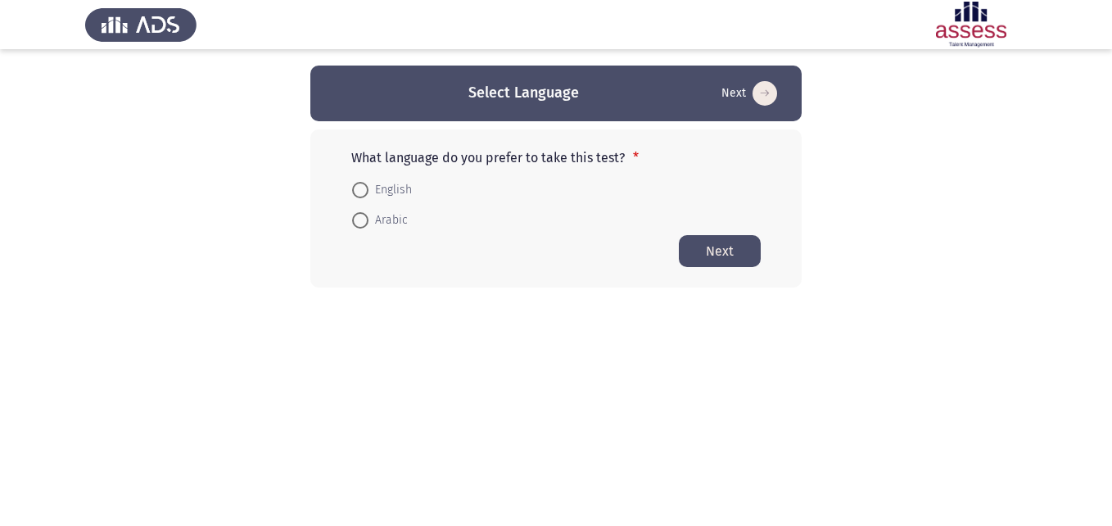
click at [364, 193] on span at bounding box center [360, 190] width 16 height 16
click at [364, 193] on input "English" at bounding box center [360, 190] width 16 height 16
radio input "true"
click at [727, 247] on button "Next" at bounding box center [720, 250] width 82 height 32
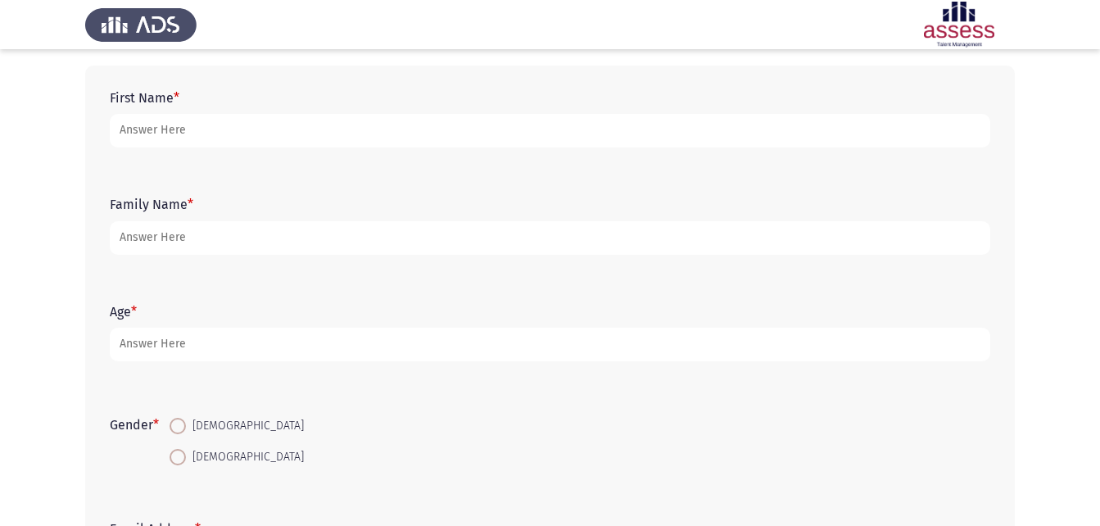
scroll to position [74, 0]
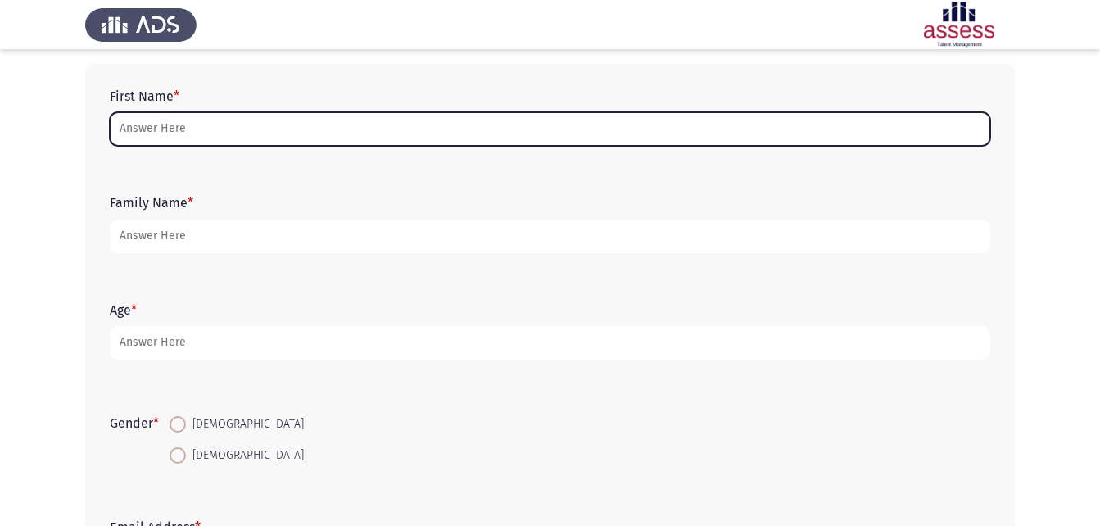
click at [360, 120] on input "First Name *" at bounding box center [550, 129] width 880 height 34
type input "i"
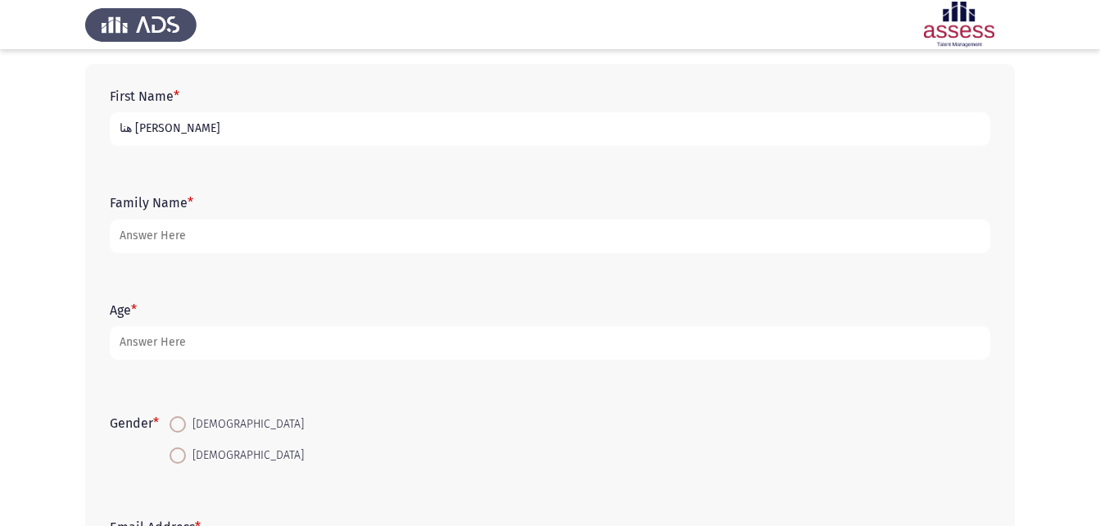
click at [118, 129] on input "هنا [PERSON_NAME]" at bounding box center [550, 129] width 880 height 34
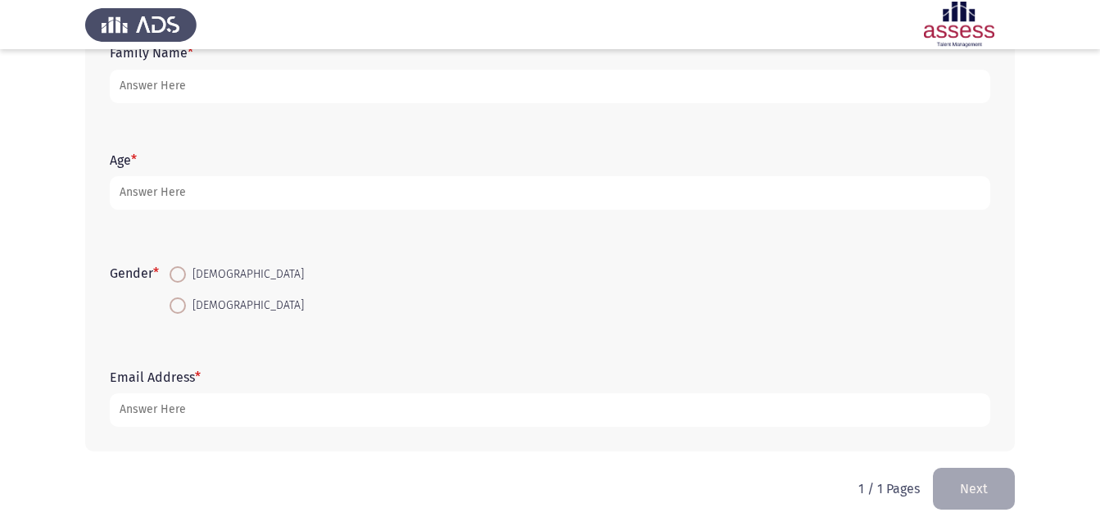
scroll to position [231, 0]
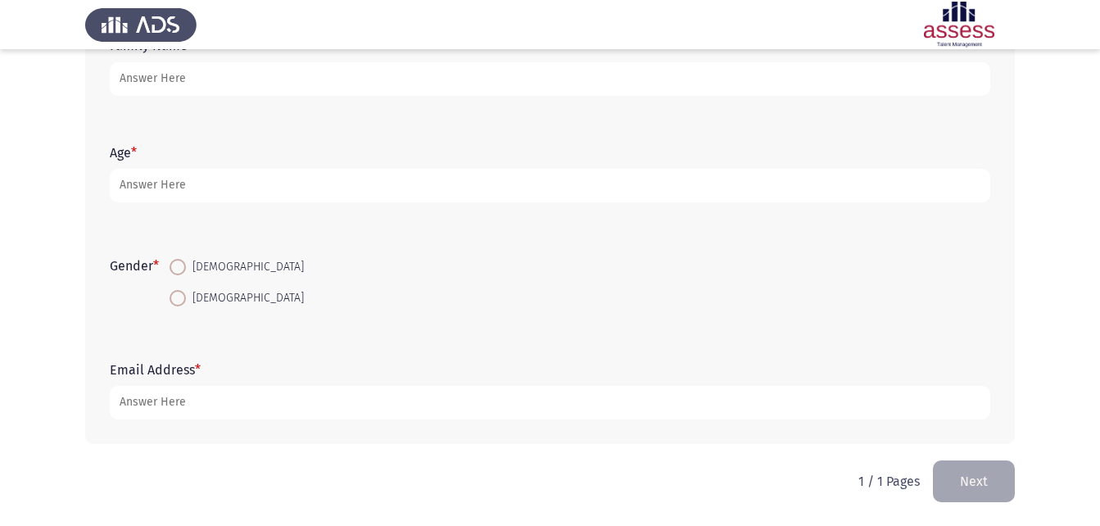
type input "[PERSON_NAME]"
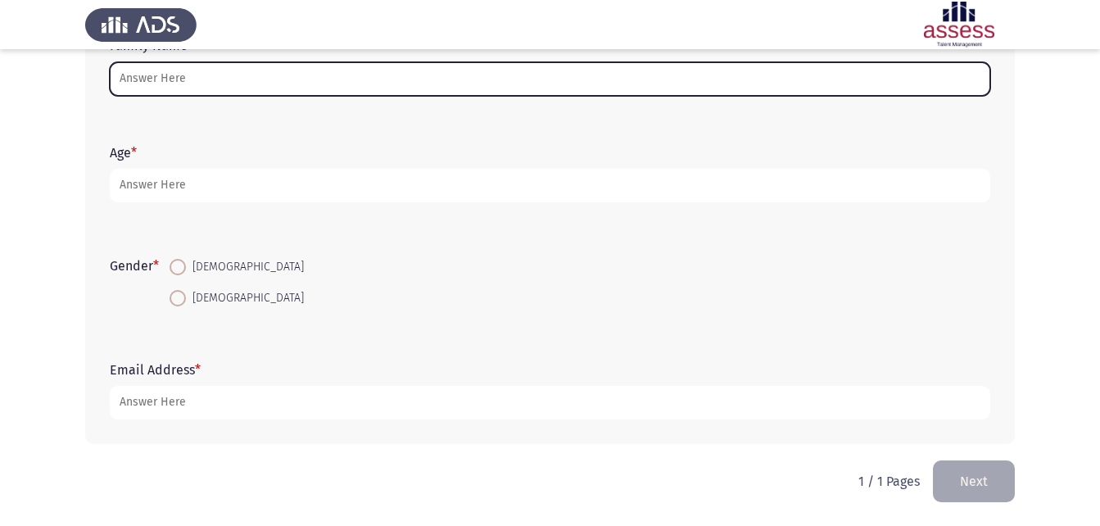
click at [185, 80] on input "Family Name *" at bounding box center [550, 79] width 880 height 34
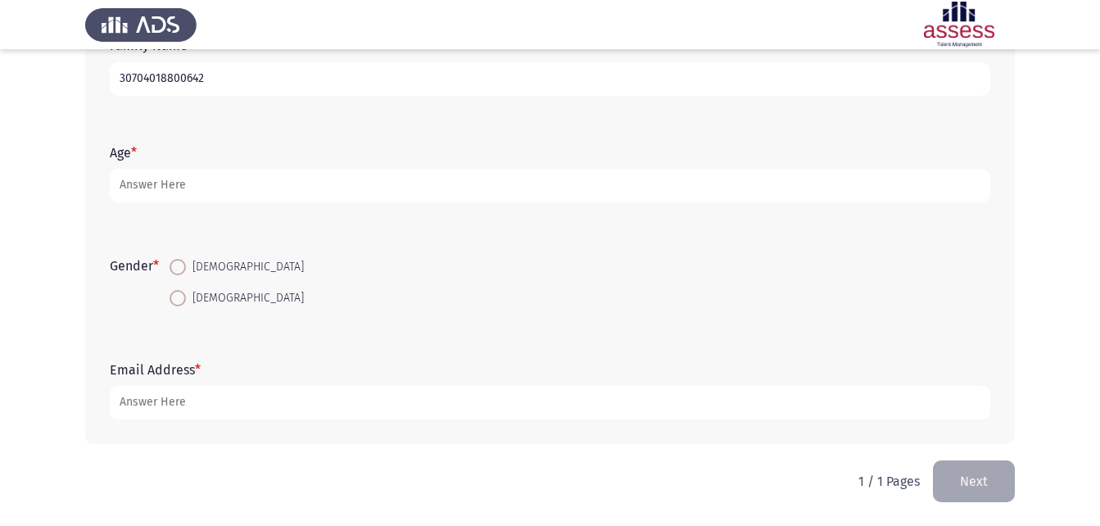
type input "30704018800642"
click at [177, 301] on span at bounding box center [178, 298] width 16 height 16
click at [177, 301] on input "[DEMOGRAPHIC_DATA]" at bounding box center [178, 298] width 16 height 16
radio input "true"
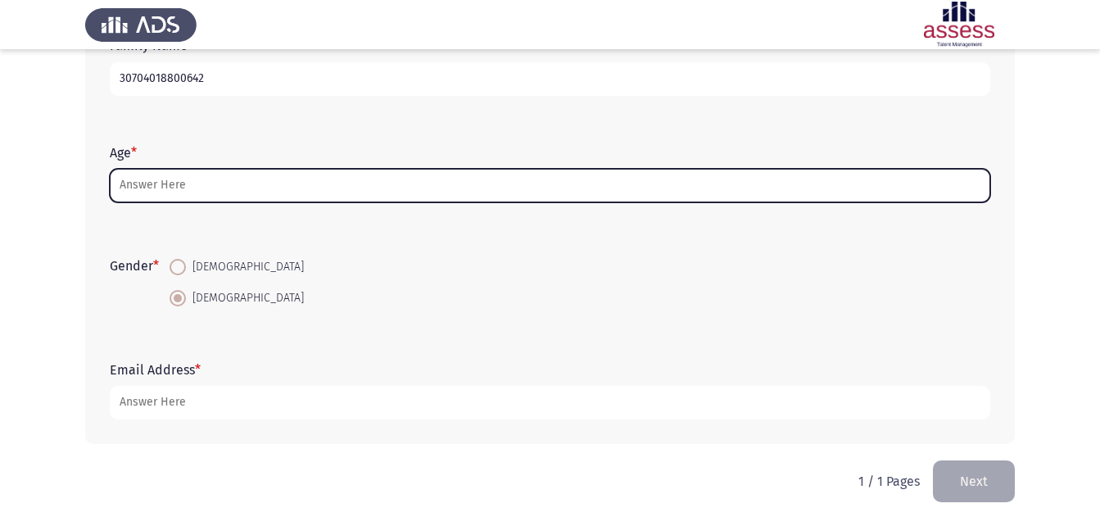
click at [167, 184] on input "Age *" at bounding box center [550, 186] width 880 height 34
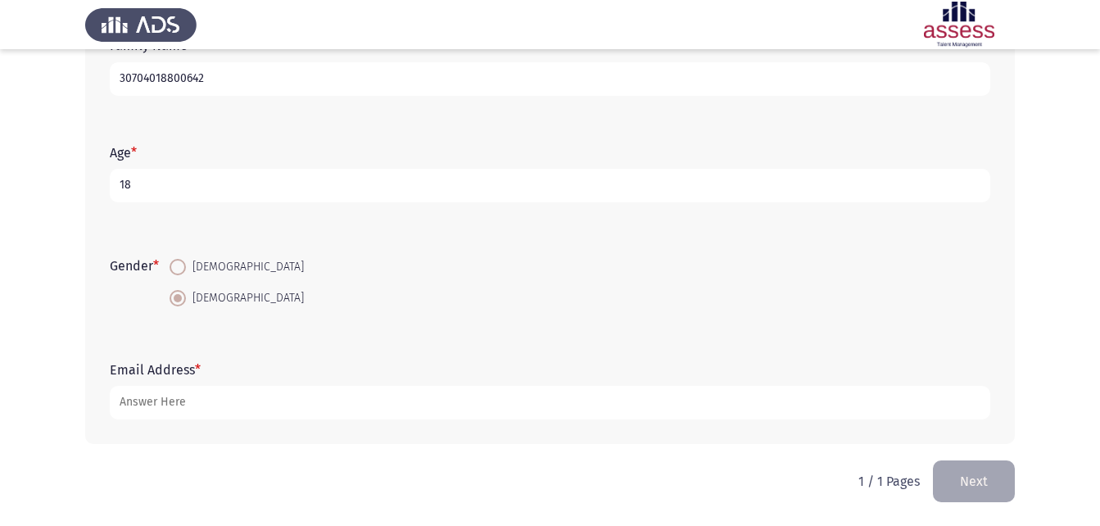
type input "18"
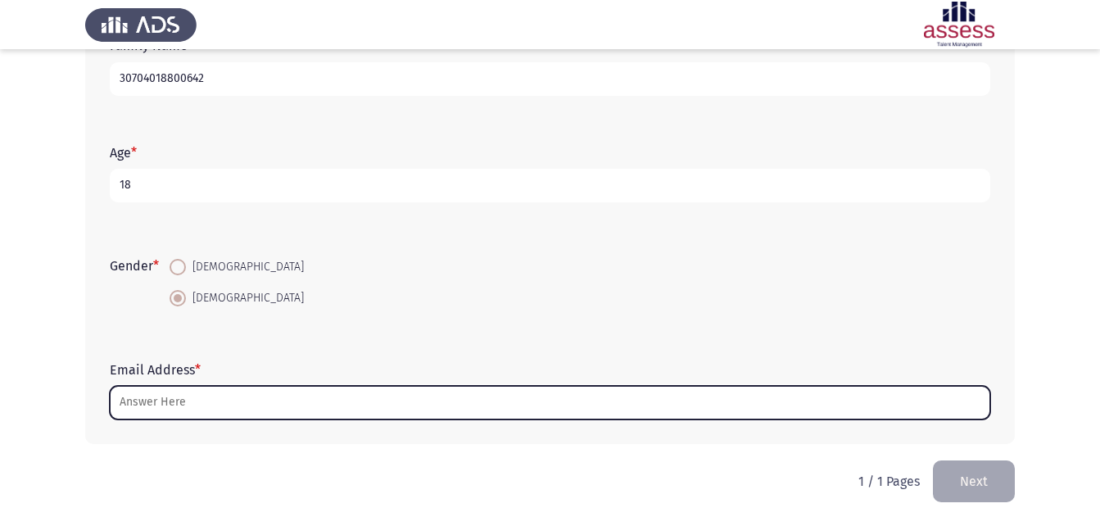
click at [141, 407] on input "Email Address *" at bounding box center [550, 403] width 880 height 34
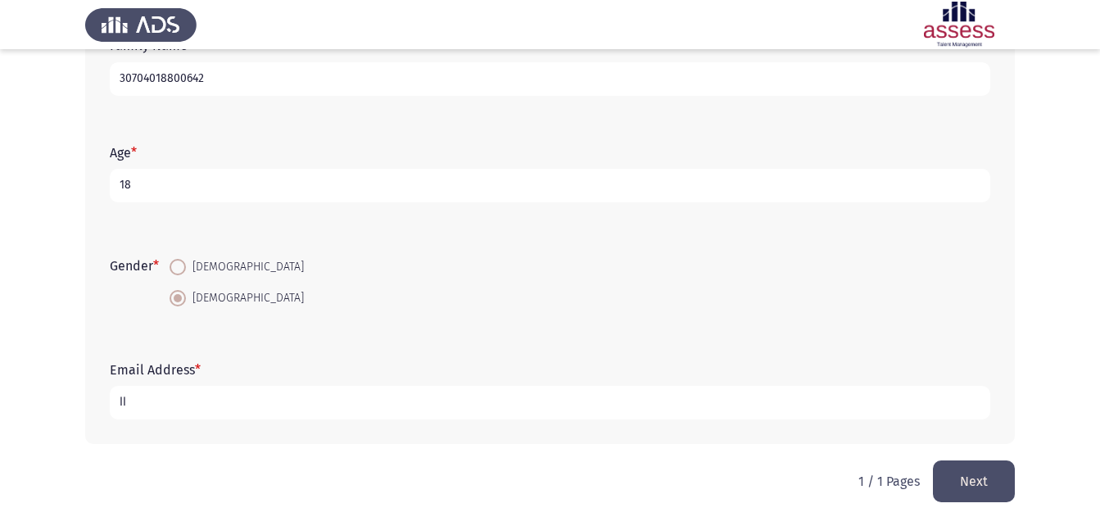
type input "ا"
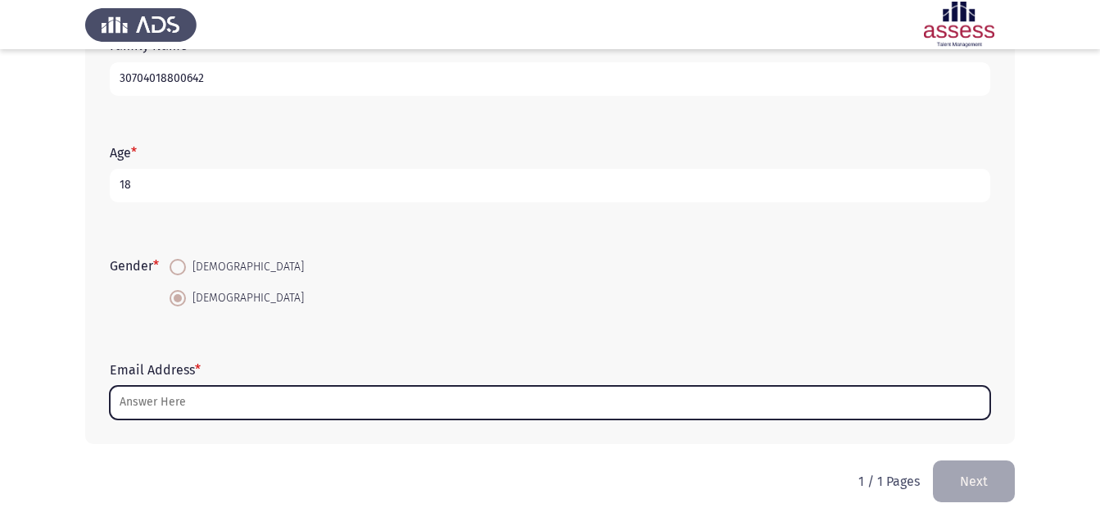
click at [188, 405] on input "Email Address *" at bounding box center [550, 403] width 880 height 34
type input "ا"
click at [170, 400] on input "Email Address *" at bounding box center [550, 403] width 880 height 34
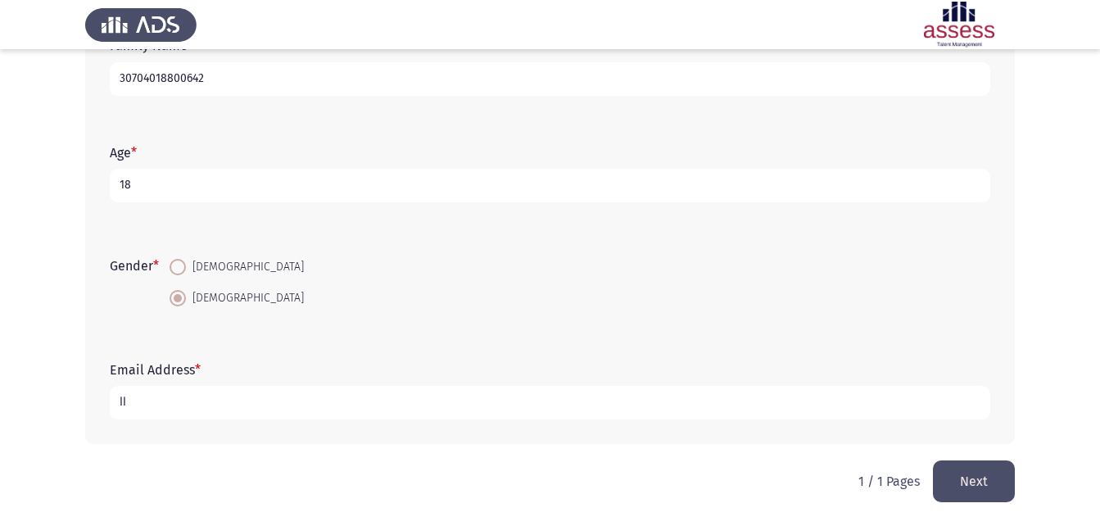
type input "ا"
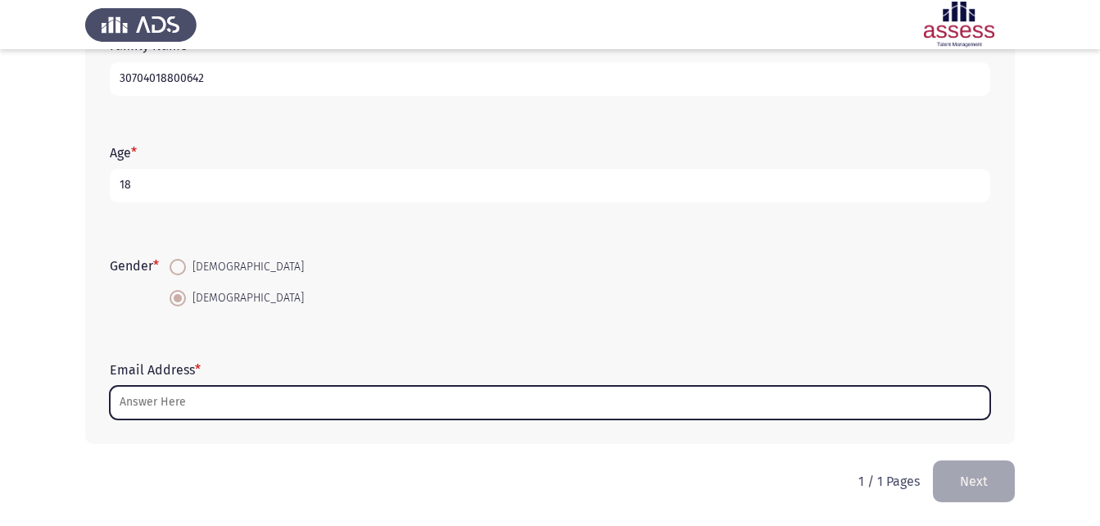
click at [170, 400] on input "Email Address *" at bounding box center [550, 403] width 880 height 34
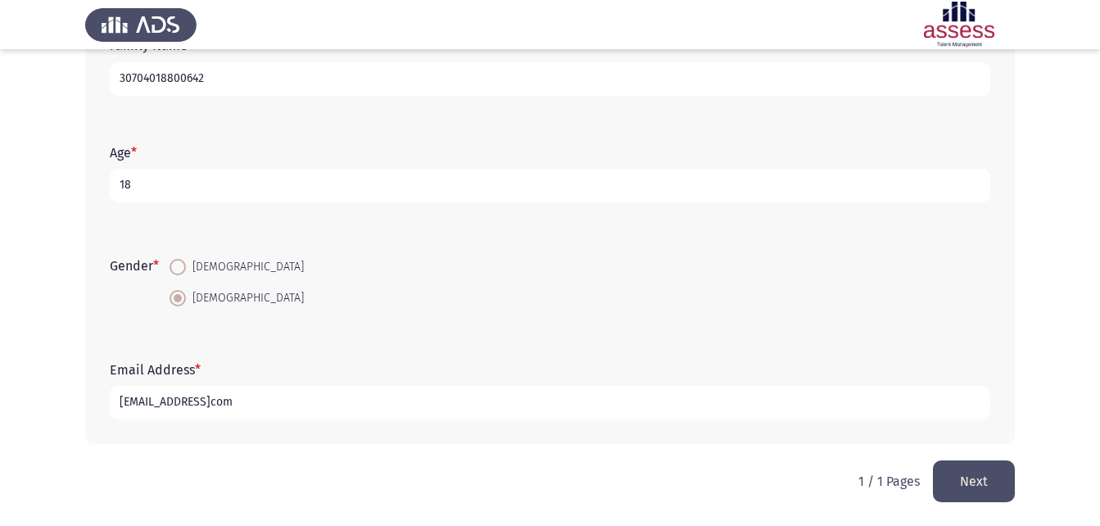
type input "[EMAIL_ADDRESS]com"
click at [984, 476] on button "Next" at bounding box center [974, 481] width 82 height 42
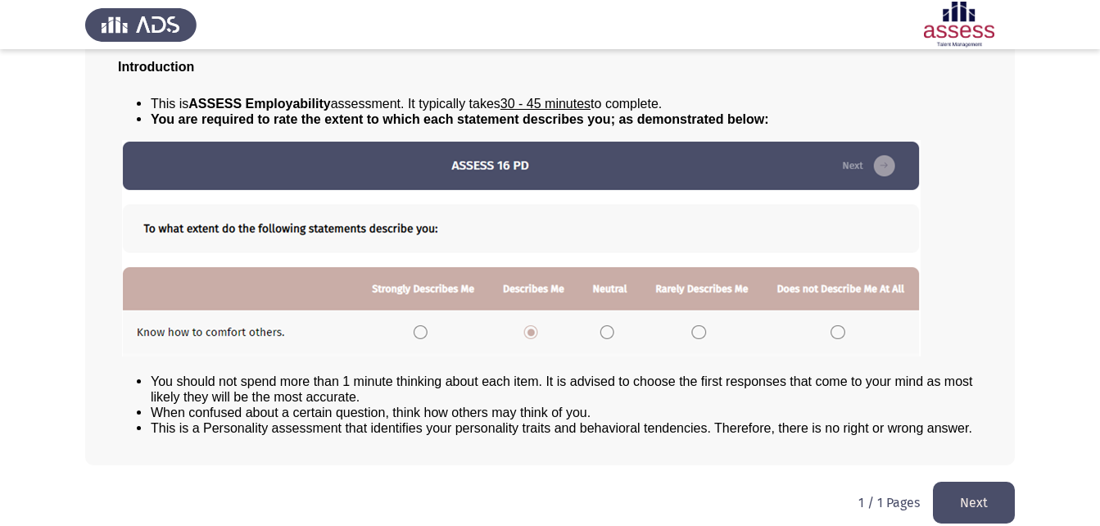
scroll to position [125, 0]
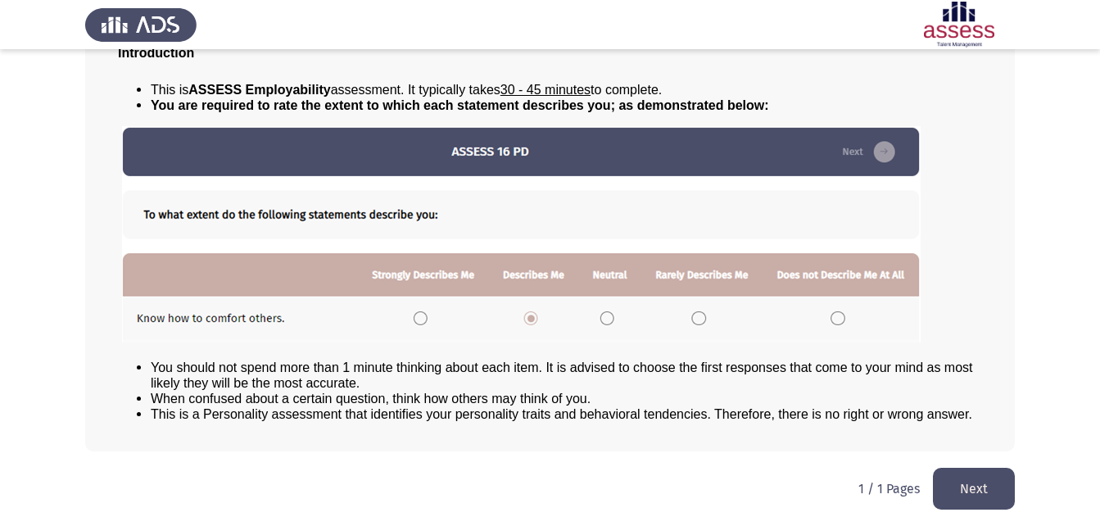
click at [961, 491] on button "Next" at bounding box center [974, 489] width 82 height 42
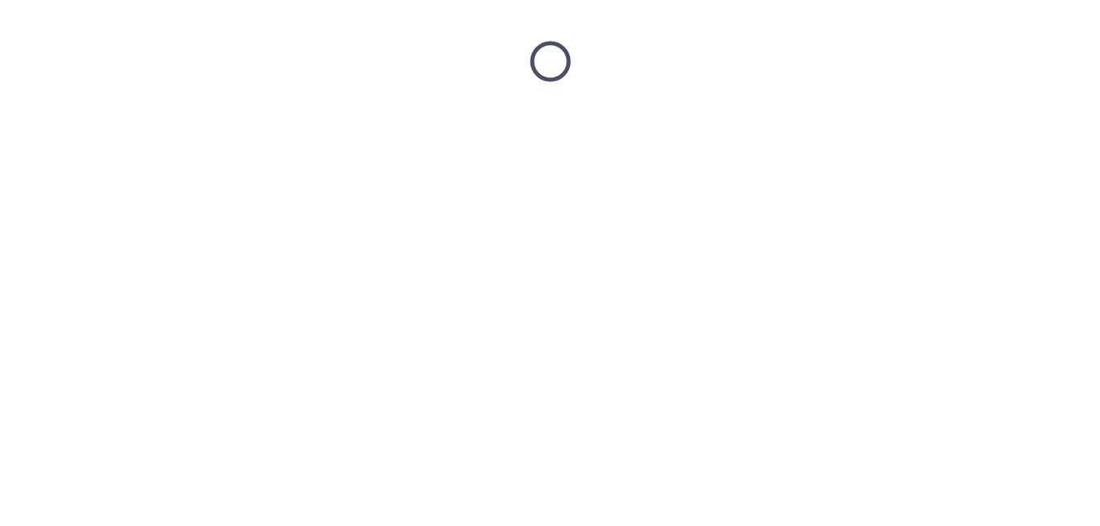
scroll to position [0, 0]
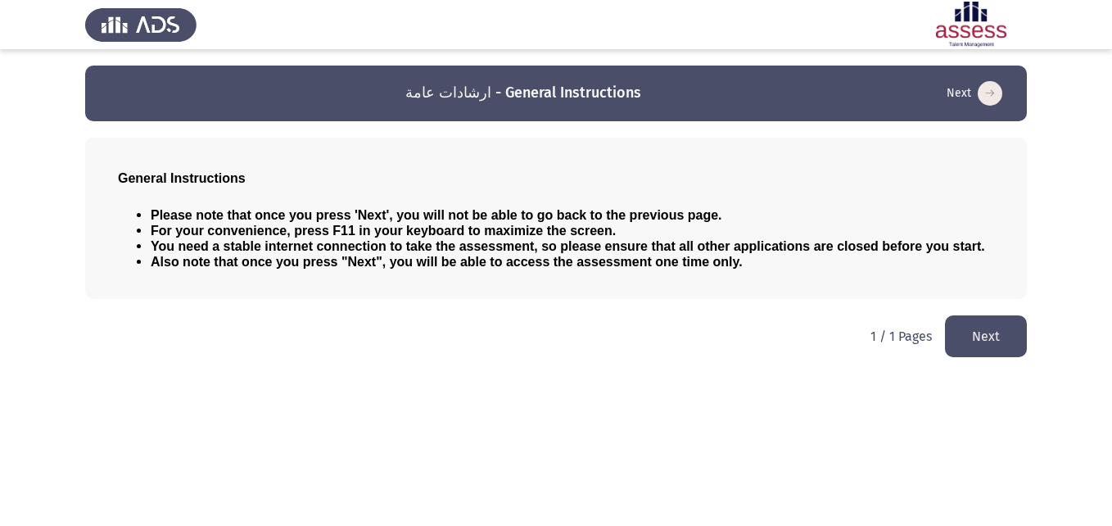
click at [980, 336] on button "Next" at bounding box center [986, 336] width 82 height 42
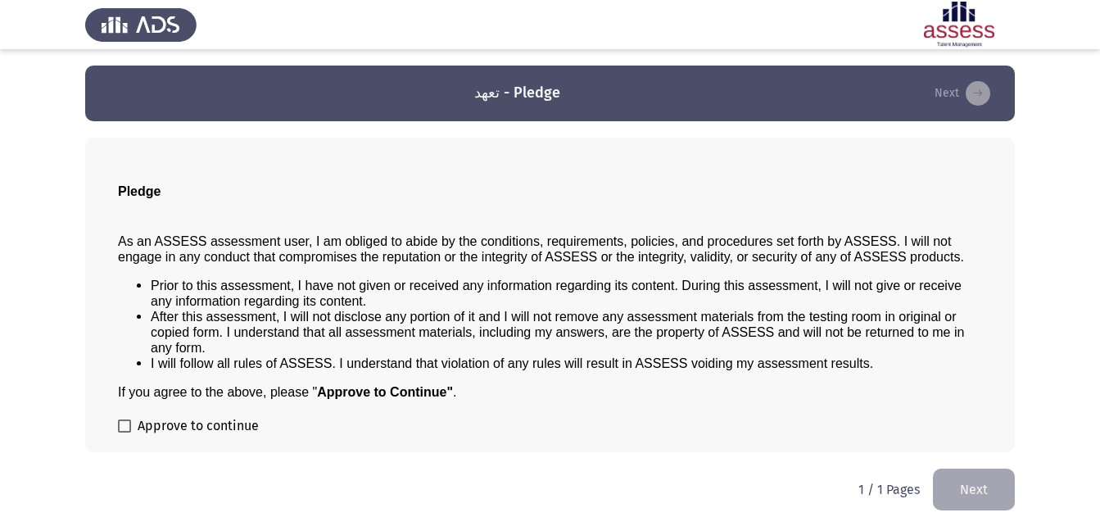
scroll to position [1, 0]
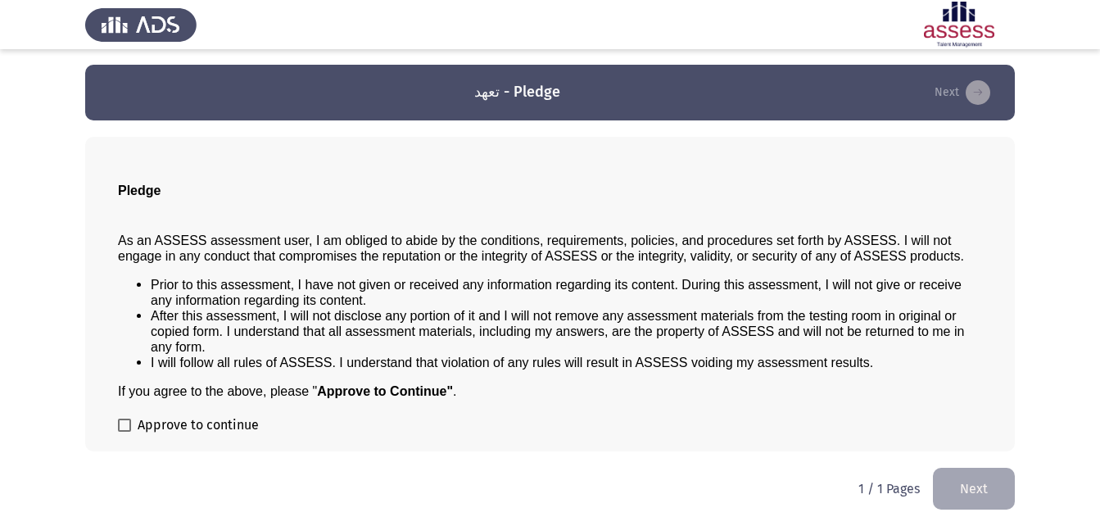
click at [120, 422] on span at bounding box center [124, 425] width 13 height 13
click at [124, 432] on input "Approve to continue" at bounding box center [124, 432] width 1 height 1
checkbox input "true"
click at [967, 490] on button "Next" at bounding box center [974, 489] width 82 height 42
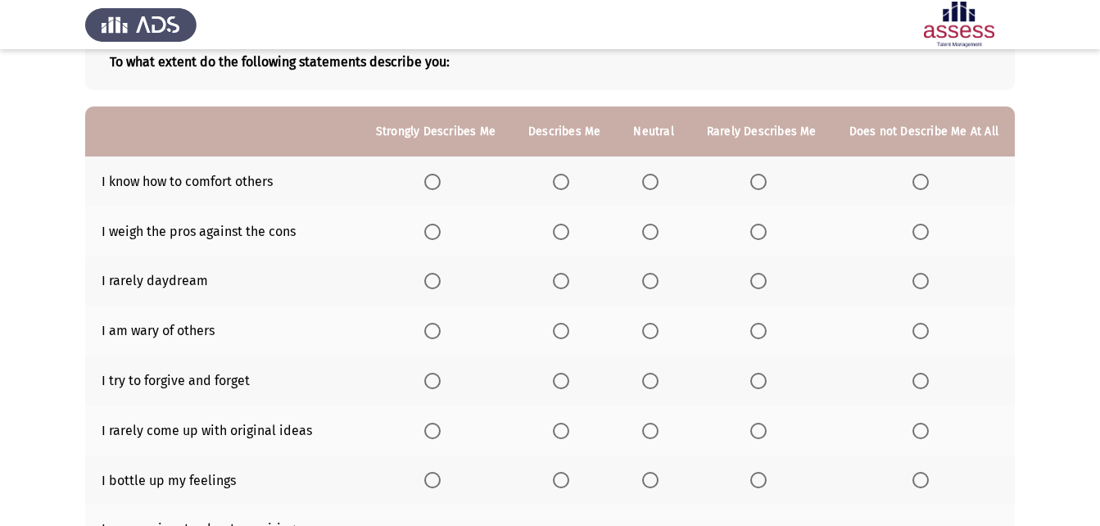
scroll to position [111, 0]
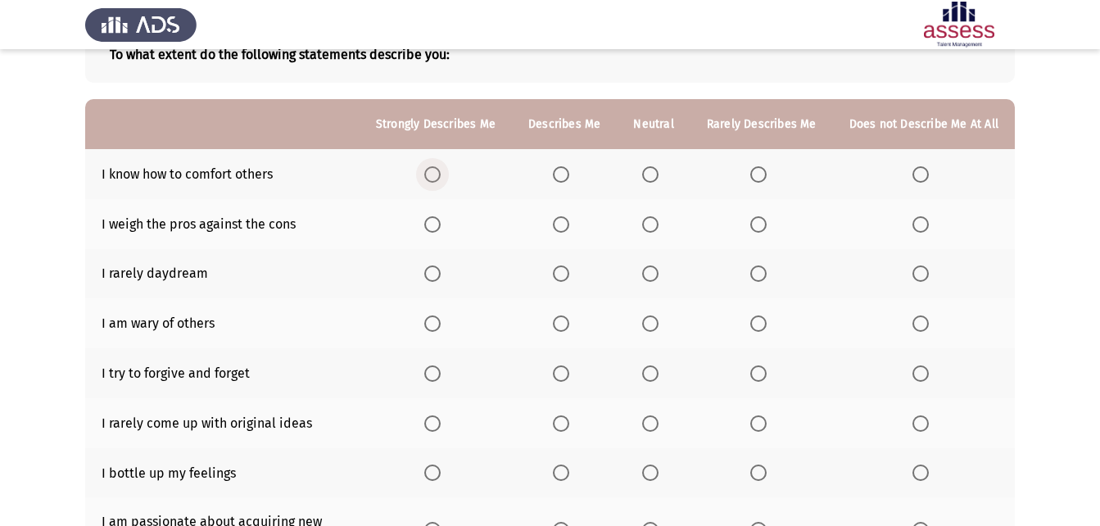
click at [438, 169] on span "Select an option" at bounding box center [432, 174] width 16 height 16
click at [438, 169] on input "Select an option" at bounding box center [432, 174] width 16 height 16
click at [566, 229] on span "Select an option" at bounding box center [561, 224] width 16 height 16
click at [566, 229] on input "Select an option" at bounding box center [561, 224] width 16 height 16
click at [762, 272] on span "Select an option" at bounding box center [758, 273] width 16 height 16
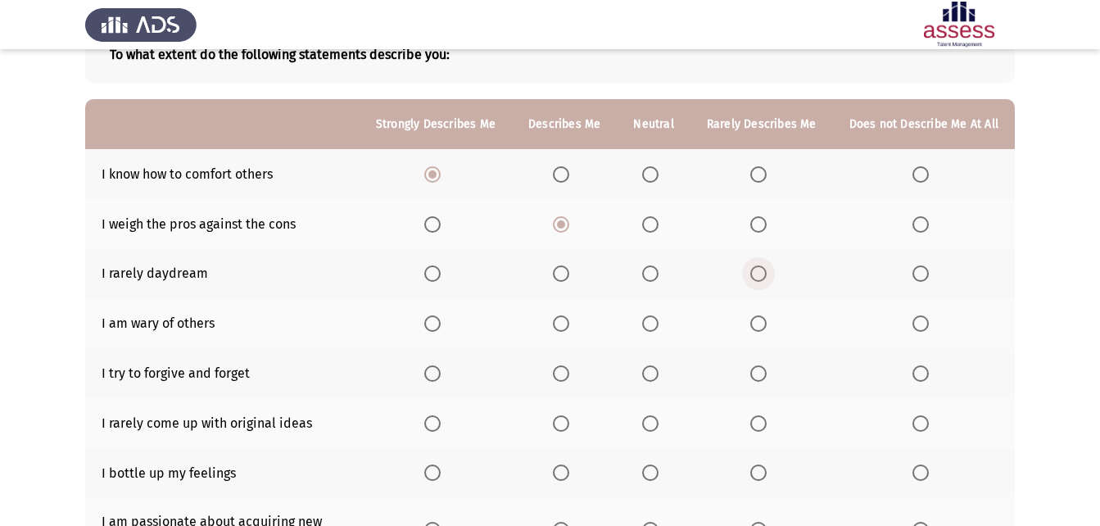
click at [762, 272] on input "Select an option" at bounding box center [758, 273] width 16 height 16
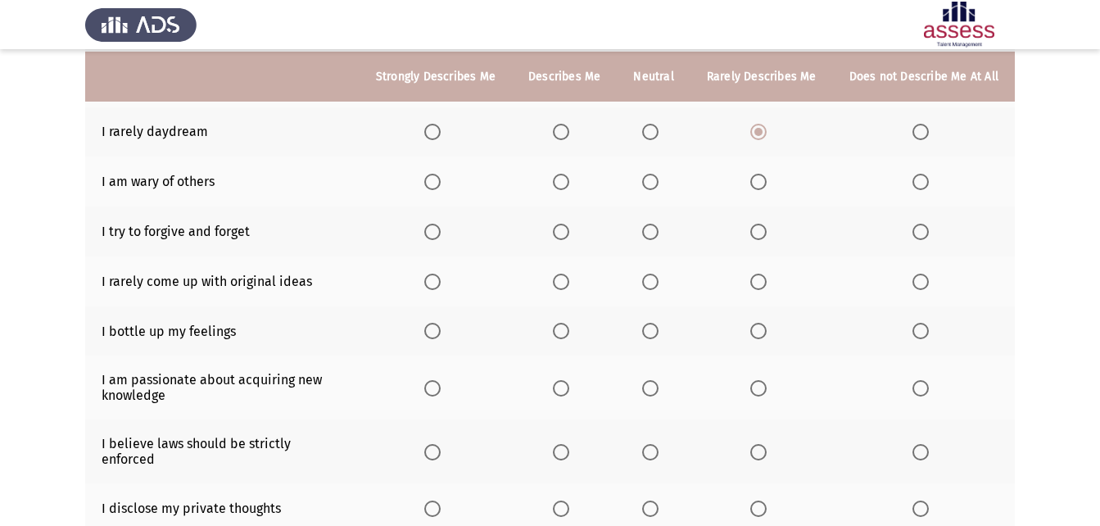
scroll to position [256, 0]
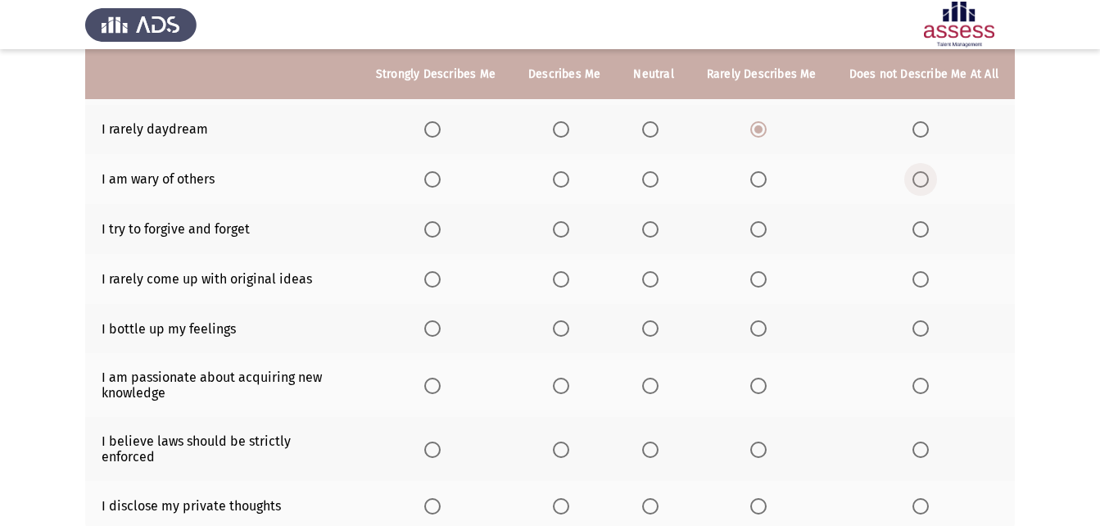
click at [921, 175] on span "Select an option" at bounding box center [920, 179] width 16 height 16
click at [921, 175] on input "Select an option" at bounding box center [920, 179] width 16 height 16
click at [441, 229] on span "Select an option" at bounding box center [432, 229] width 16 height 16
click at [441, 229] on input "Select an option" at bounding box center [432, 229] width 16 height 16
click at [562, 232] on span "Select an option" at bounding box center [561, 229] width 16 height 16
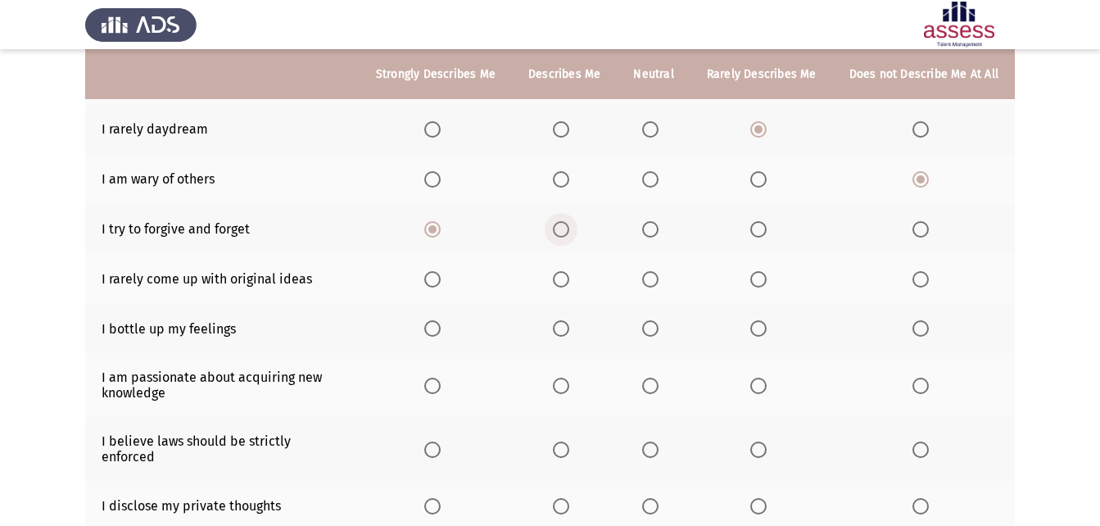
click at [562, 232] on input "Select an option" at bounding box center [561, 229] width 16 height 16
click at [441, 284] on span "Select an option" at bounding box center [432, 279] width 16 height 16
click at [441, 284] on input "Select an option" at bounding box center [432, 279] width 16 height 16
click at [441, 330] on span "Select an option" at bounding box center [432, 328] width 16 height 16
click at [441, 330] on input "Select an option" at bounding box center [432, 328] width 16 height 16
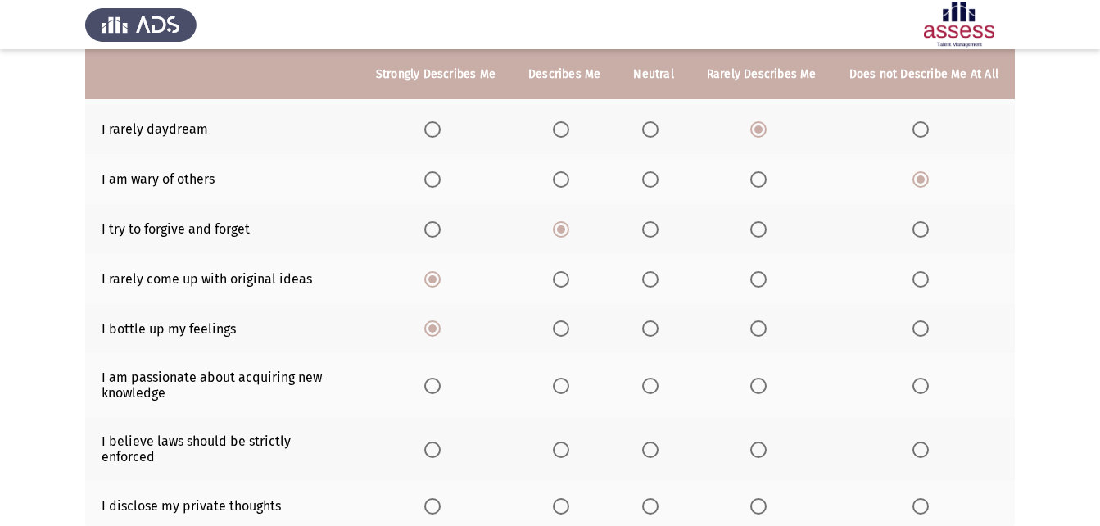
click at [651, 333] on span "Select an option" at bounding box center [650, 328] width 16 height 16
click at [651, 333] on input "Select an option" at bounding box center [650, 328] width 16 height 16
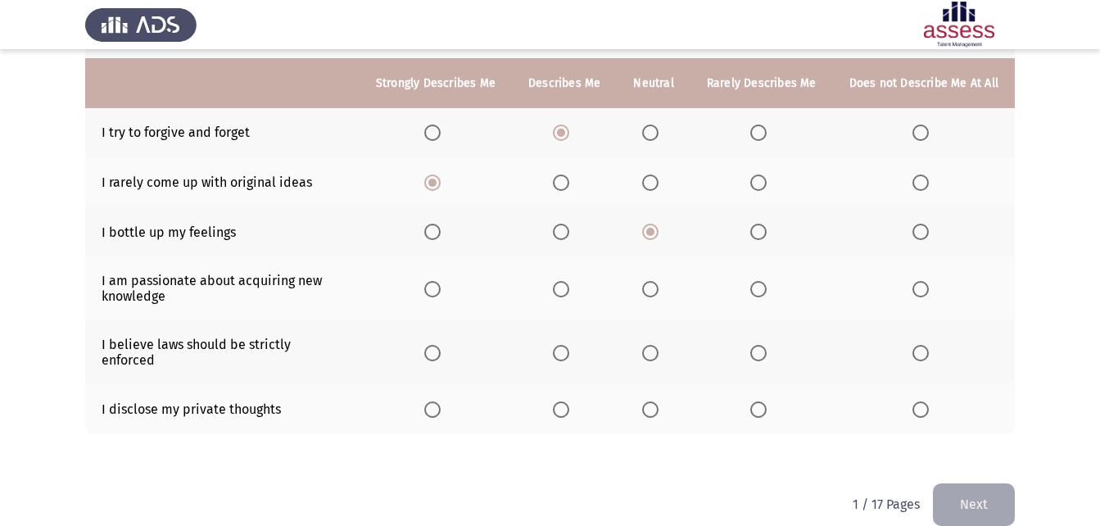
scroll to position [361, 0]
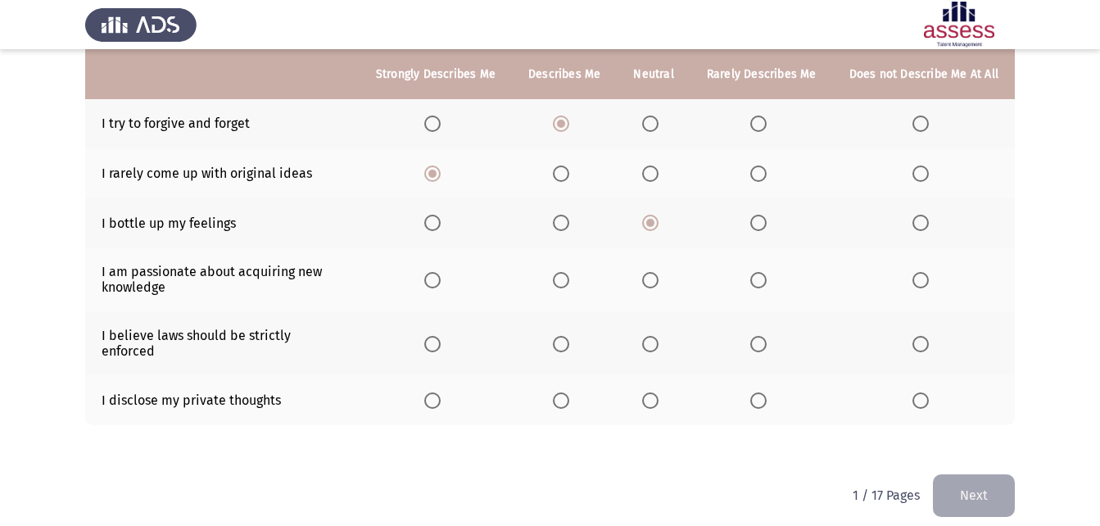
click at [440, 286] on span "Select an option" at bounding box center [432, 280] width 16 height 16
click at [440, 286] on input "Select an option" at bounding box center [432, 280] width 16 height 16
click at [566, 275] on span "Select an option" at bounding box center [561, 280] width 16 height 16
click at [566, 275] on input "Select an option" at bounding box center [561, 280] width 16 height 16
click at [563, 341] on span "Select an option" at bounding box center [561, 344] width 16 height 16
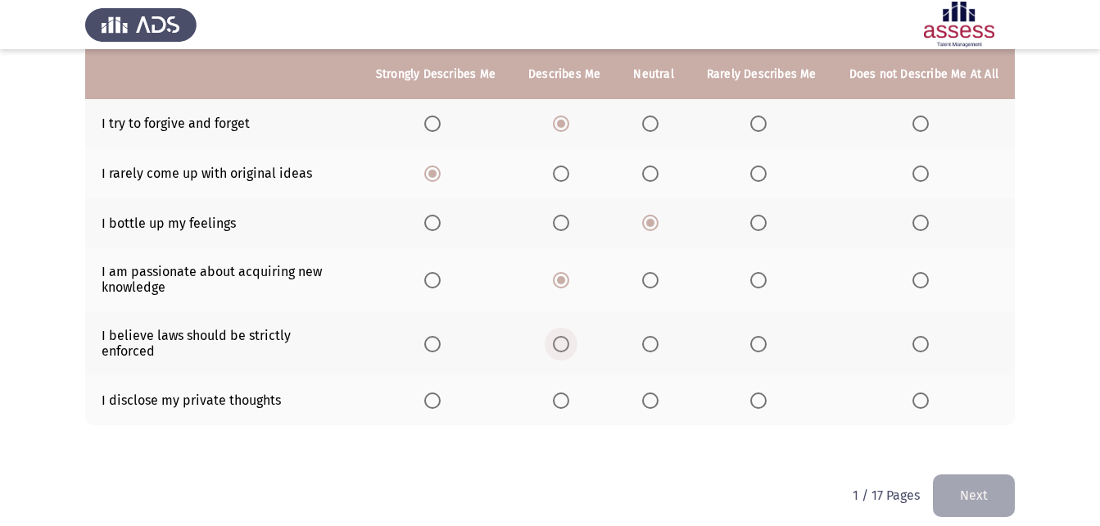
click at [563, 341] on input "Select an option" at bounding box center [561, 344] width 16 height 16
click at [568, 392] on span "Select an option" at bounding box center [561, 400] width 16 height 16
click at [568, 392] on input "Select an option" at bounding box center [561, 400] width 16 height 16
click at [978, 474] on button "Next" at bounding box center [974, 495] width 82 height 42
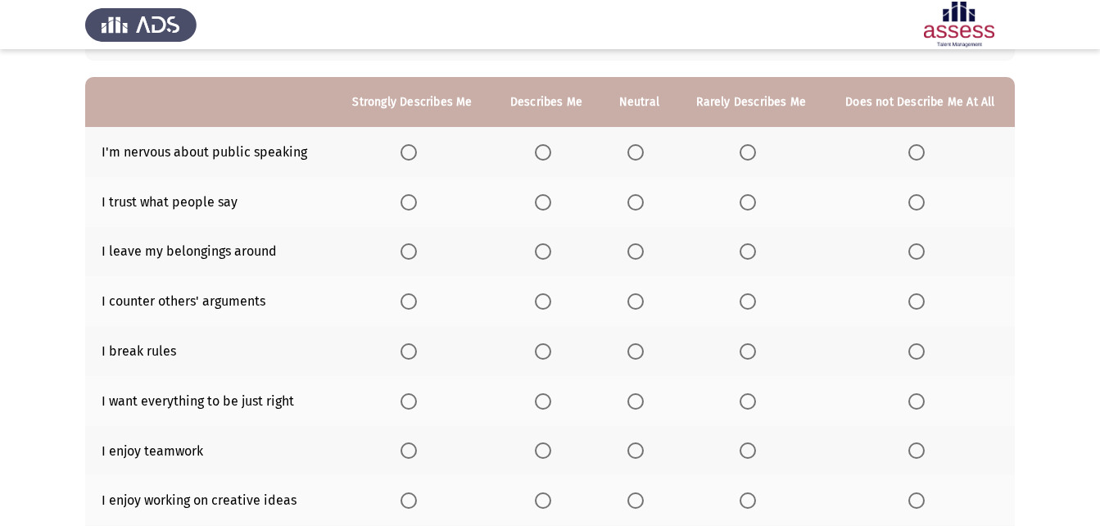
scroll to position [143, 0]
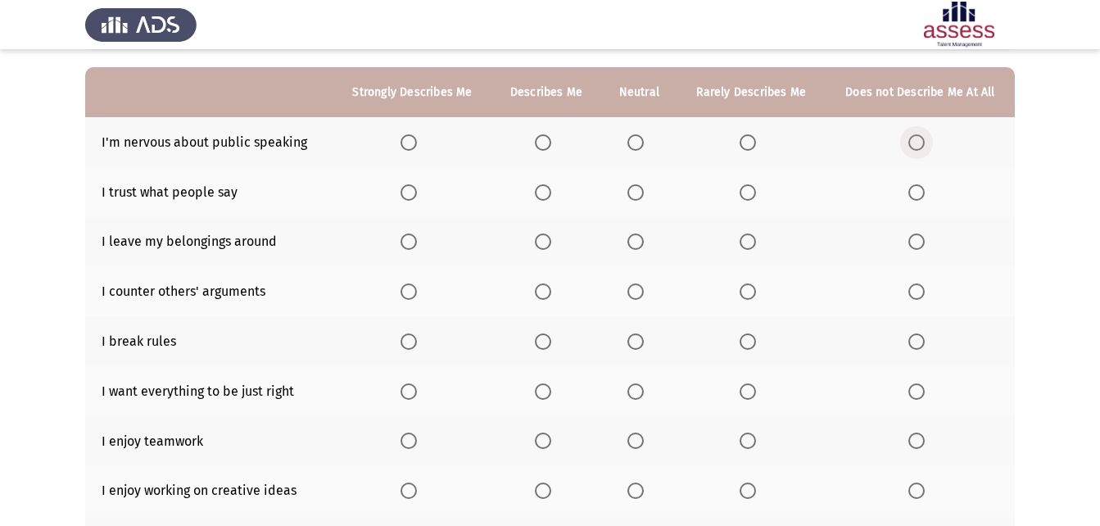
click at [914, 142] on span "Select an option" at bounding box center [916, 142] width 16 height 16
click at [914, 142] on input "Select an option" at bounding box center [916, 142] width 16 height 16
click at [416, 192] on span "Select an option" at bounding box center [409, 192] width 16 height 16
click at [416, 192] on input "Select an option" at bounding box center [409, 192] width 16 height 16
click at [544, 191] on span "Select an option" at bounding box center [543, 192] width 16 height 16
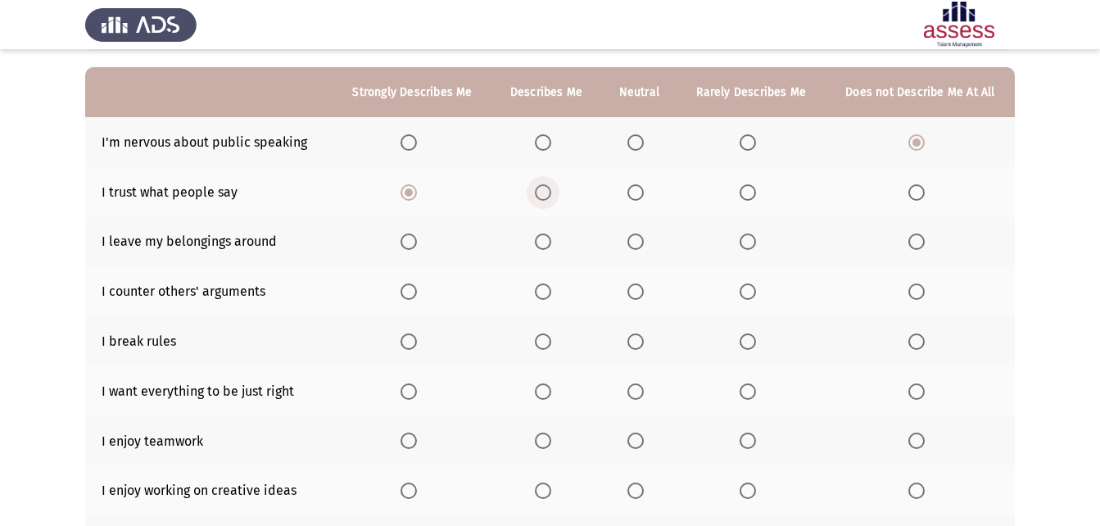
click at [544, 191] on input "Select an option" at bounding box center [543, 192] width 16 height 16
click at [637, 196] on span "Select an option" at bounding box center [635, 192] width 16 height 16
click at [637, 196] on input "Select an option" at bounding box center [635, 192] width 16 height 16
click at [541, 246] on span "Select an option" at bounding box center [543, 241] width 16 height 16
click at [541, 246] on input "Select an option" at bounding box center [543, 241] width 16 height 16
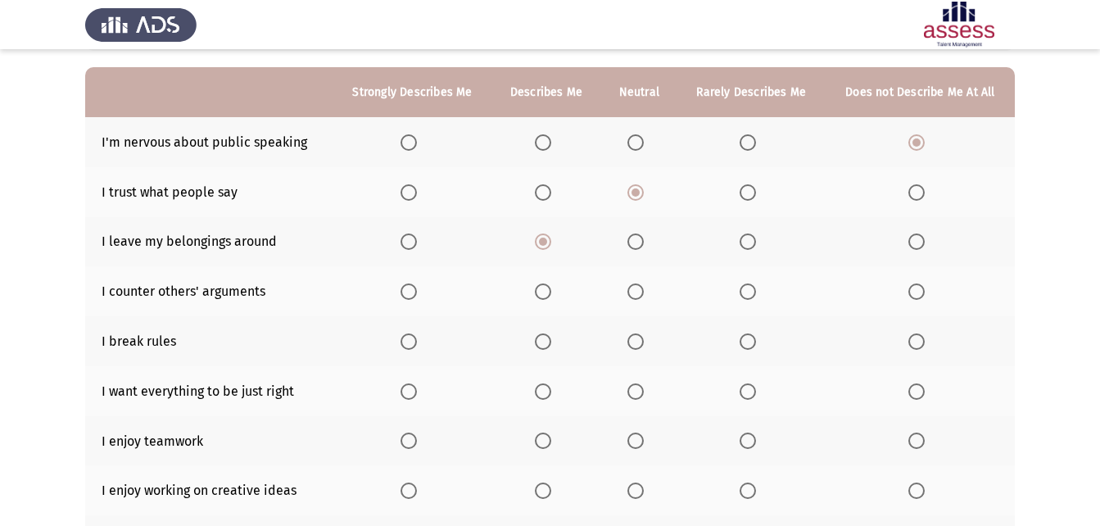
click at [637, 290] on span "Select an option" at bounding box center [635, 291] width 16 height 16
click at [637, 290] on input "Select an option" at bounding box center [635, 291] width 16 height 16
click at [924, 337] on span "Select an option" at bounding box center [916, 341] width 16 height 16
click at [924, 337] on input "Select an option" at bounding box center [916, 341] width 16 height 16
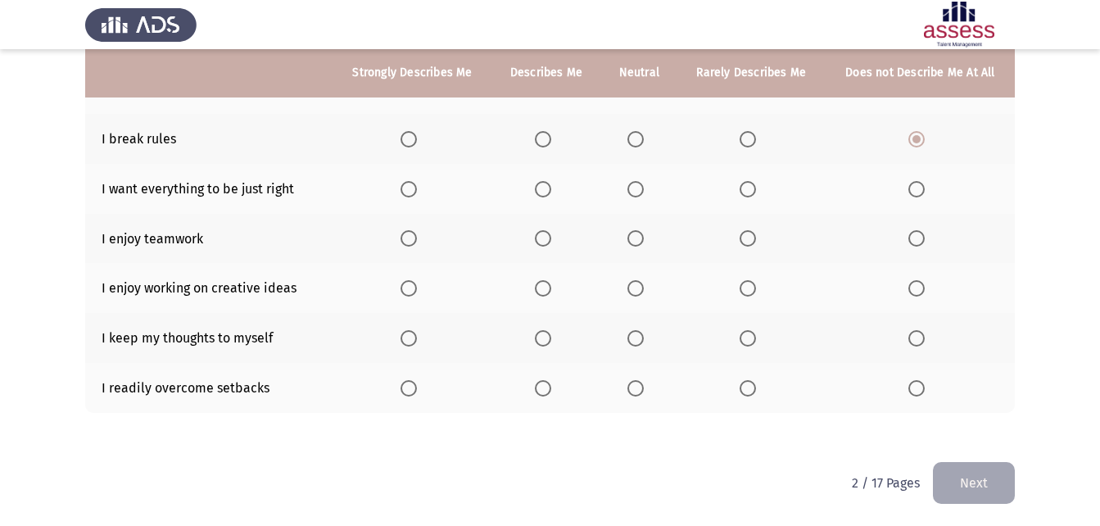
scroll to position [347, 0]
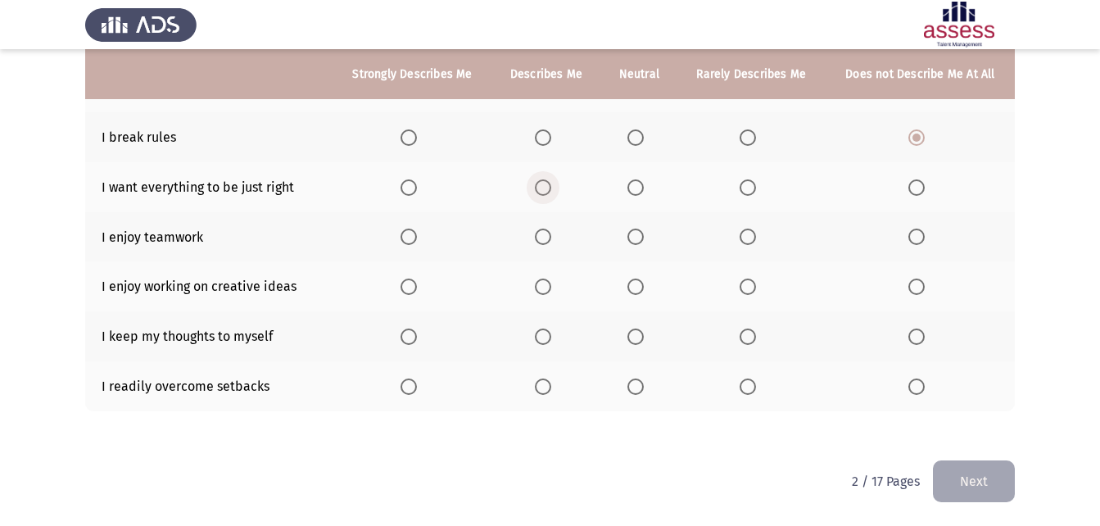
click at [544, 190] on span "Select an option" at bounding box center [543, 187] width 16 height 16
click at [544, 190] on input "Select an option" at bounding box center [543, 187] width 16 height 16
click at [410, 240] on span "Select an option" at bounding box center [409, 237] width 16 height 16
click at [410, 240] on input "Select an option" at bounding box center [409, 237] width 16 height 16
click at [417, 292] on span "Select an option" at bounding box center [409, 286] width 16 height 16
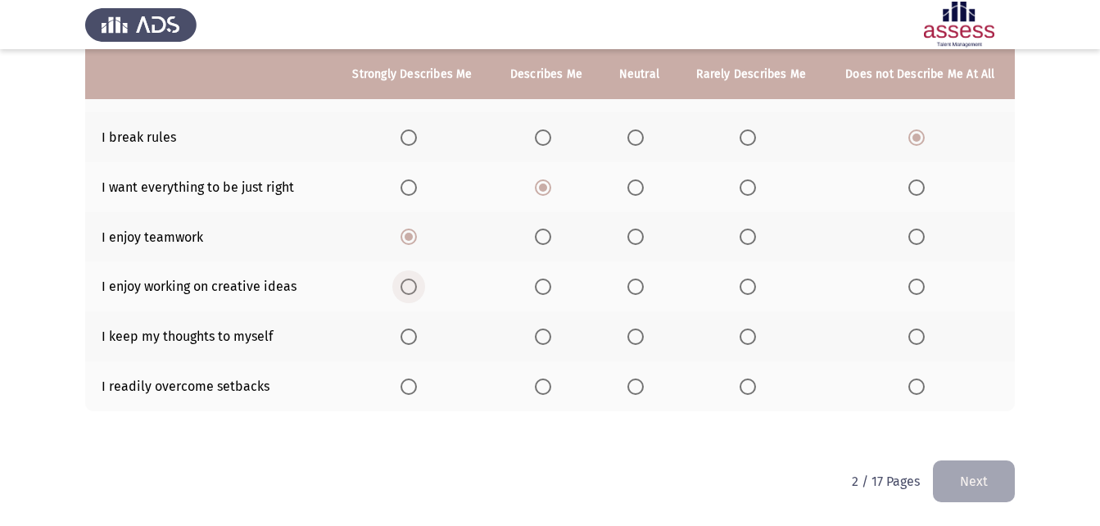
click at [417, 292] on input "Select an option" at bounding box center [409, 286] width 16 height 16
click at [636, 334] on span "Select an option" at bounding box center [635, 336] width 16 height 16
click at [636, 334] on input "Select an option" at bounding box center [635, 336] width 16 height 16
click at [912, 330] on span "Select an option" at bounding box center [916, 336] width 16 height 16
click at [912, 330] on input "Select an option" at bounding box center [916, 336] width 16 height 16
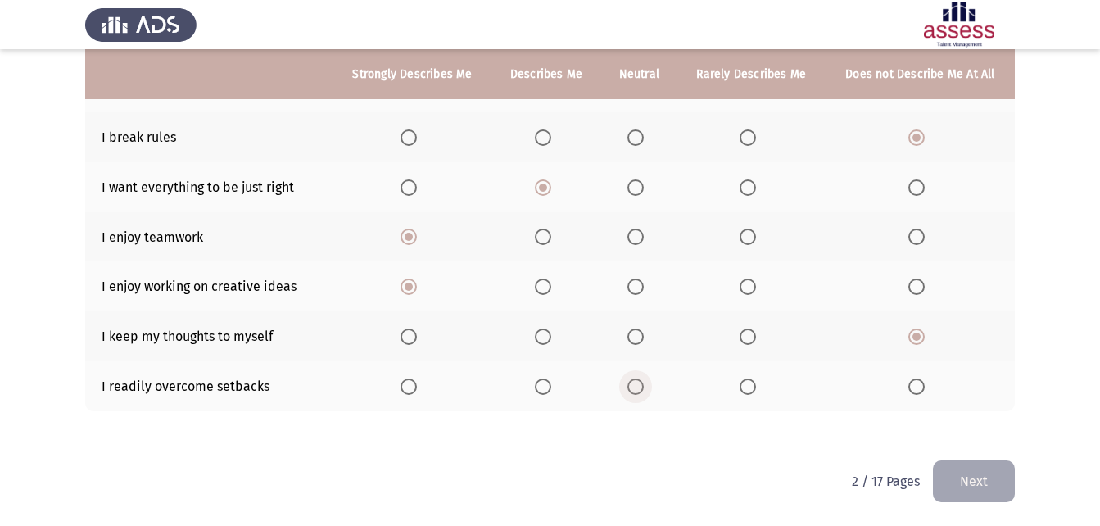
click at [634, 384] on span "Select an option" at bounding box center [635, 386] width 16 height 16
click at [634, 384] on input "Select an option" at bounding box center [635, 386] width 16 height 16
click at [964, 474] on button "Next" at bounding box center [974, 481] width 82 height 42
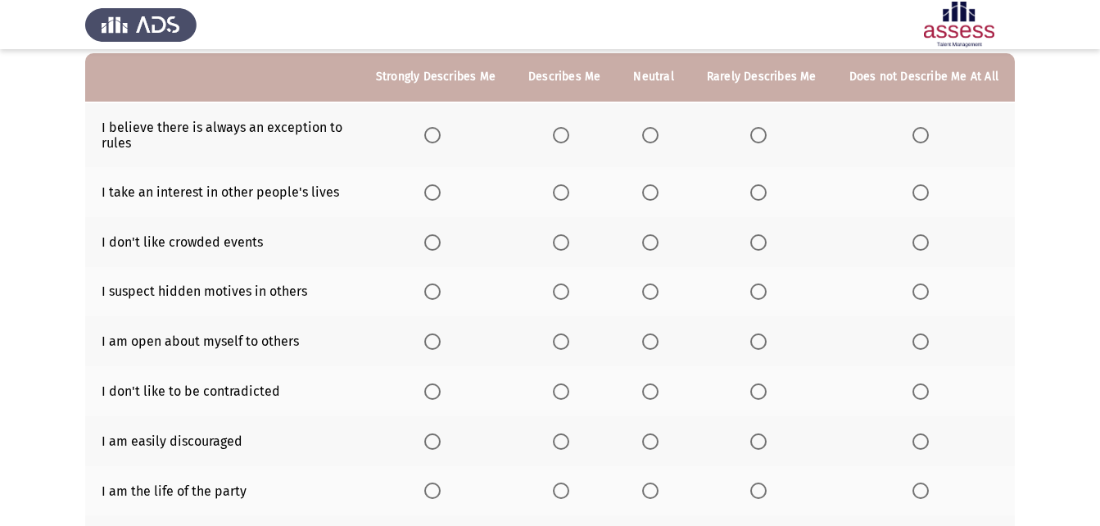
scroll to position [164, 0]
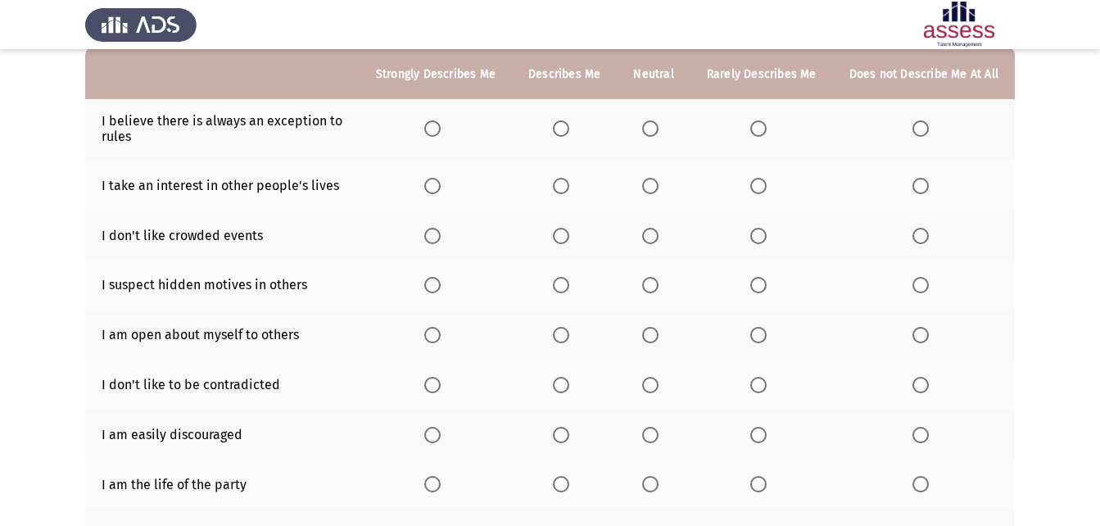
drag, startPoint x: 1086, startPoint y: 382, endPoint x: 1063, endPoint y: 336, distance: 51.3
click at [1063, 336] on app-assessment-container "ASSESS Employability Next To what extent do the following statements describe y…" at bounding box center [550, 255] width 1100 height 706
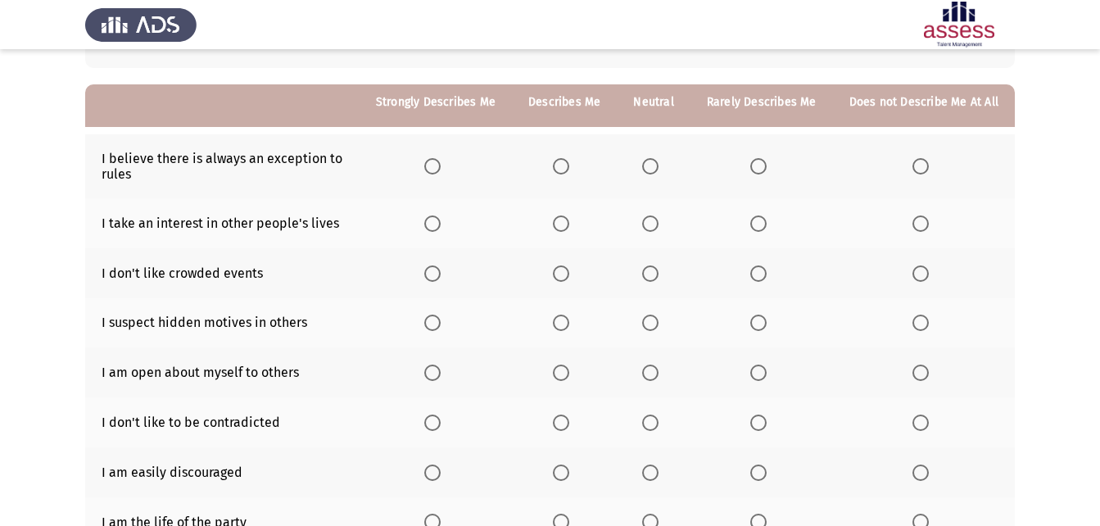
scroll to position [119, 0]
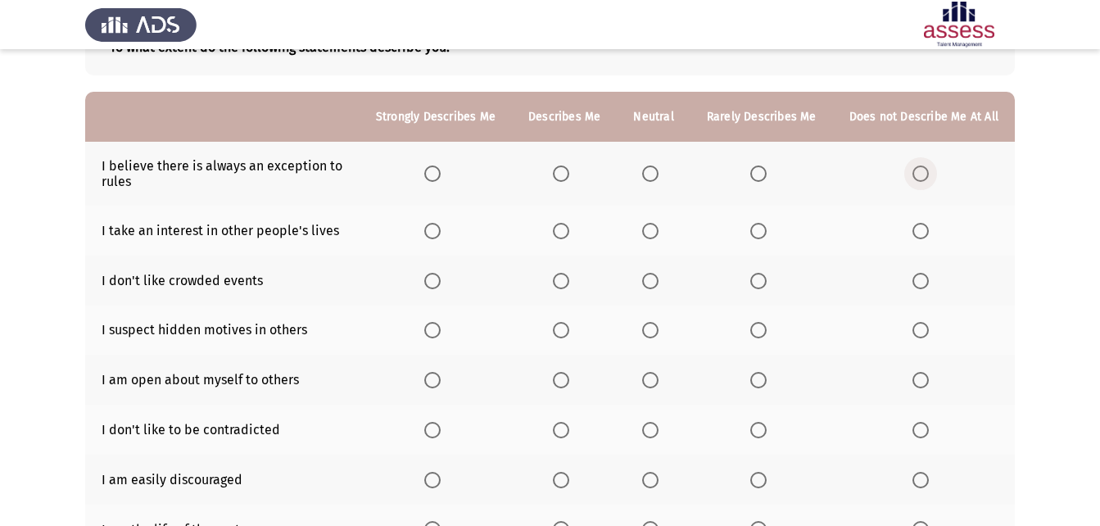
click at [920, 174] on span "Select an option" at bounding box center [920, 173] width 16 height 16
click at [920, 174] on input "Select an option" at bounding box center [920, 173] width 16 height 16
click at [919, 233] on span "Select an option" at bounding box center [920, 231] width 16 height 16
click at [919, 233] on input "Select an option" at bounding box center [920, 231] width 16 height 16
click at [916, 282] on span "Select an option" at bounding box center [920, 281] width 16 height 16
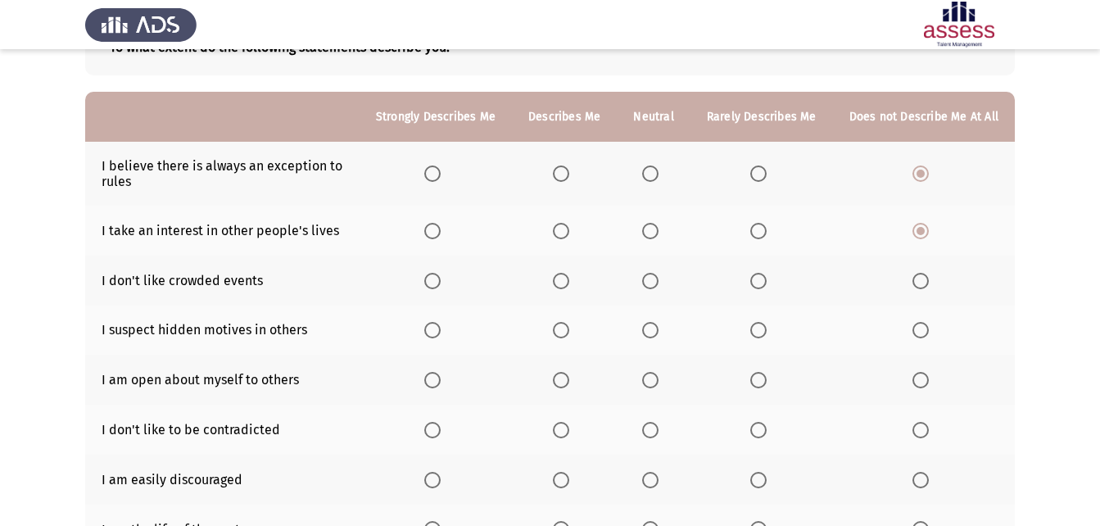
click at [916, 282] on input "Select an option" at bounding box center [920, 281] width 16 height 16
click at [657, 331] on span "Select an option" at bounding box center [650, 330] width 16 height 16
click at [657, 331] on input "Select an option" at bounding box center [650, 330] width 16 height 16
click at [559, 373] on span "Select an option" at bounding box center [561, 380] width 16 height 16
click at [559, 373] on input "Select an option" at bounding box center [561, 380] width 16 height 16
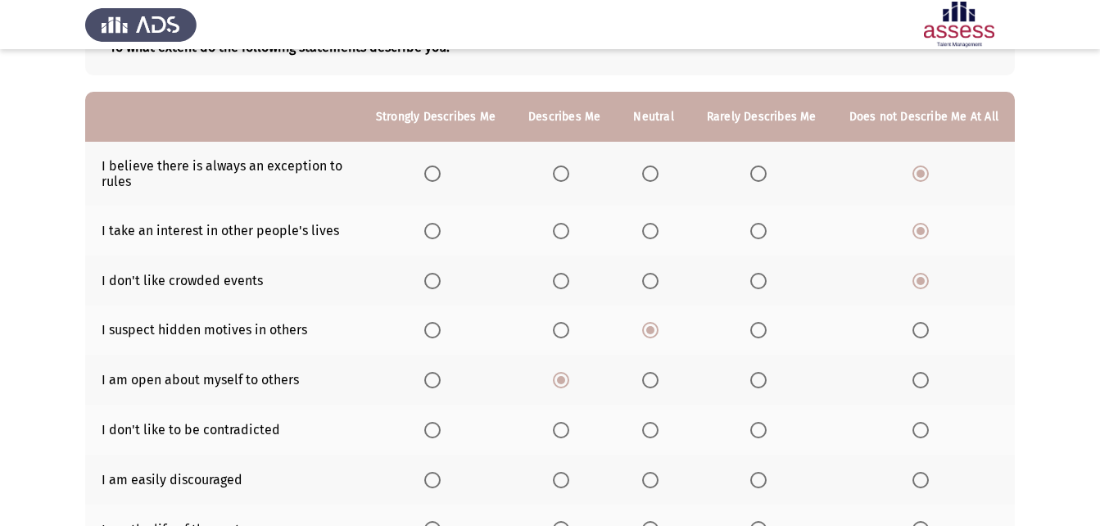
click at [649, 427] on span "Select an option" at bounding box center [650, 430] width 16 height 16
click at [649, 427] on input "Select an option" at bounding box center [650, 430] width 16 height 16
click at [658, 481] on span "Select an option" at bounding box center [650, 480] width 16 height 16
click at [658, 481] on input "Select an option" at bounding box center [650, 480] width 16 height 16
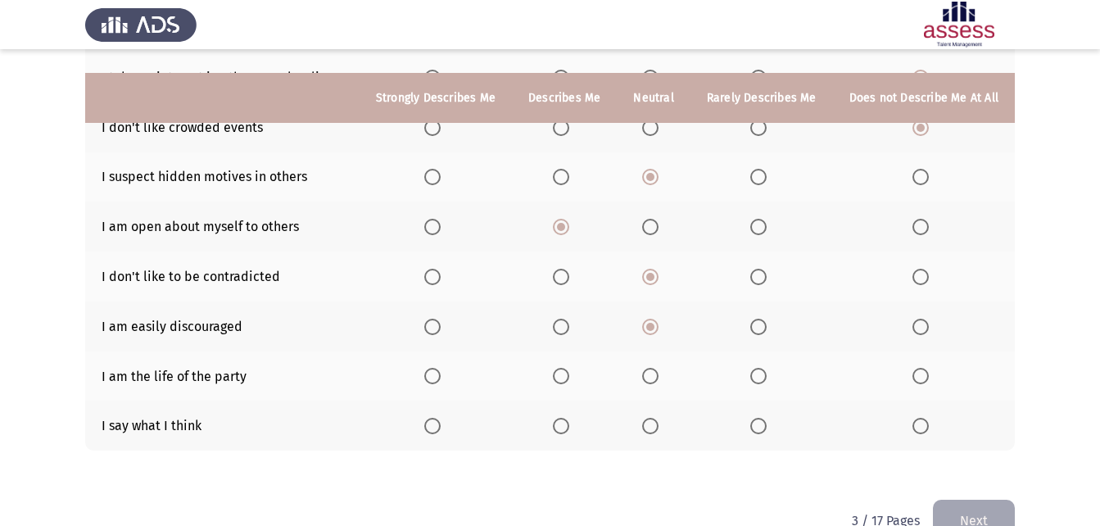
scroll to position [311, 0]
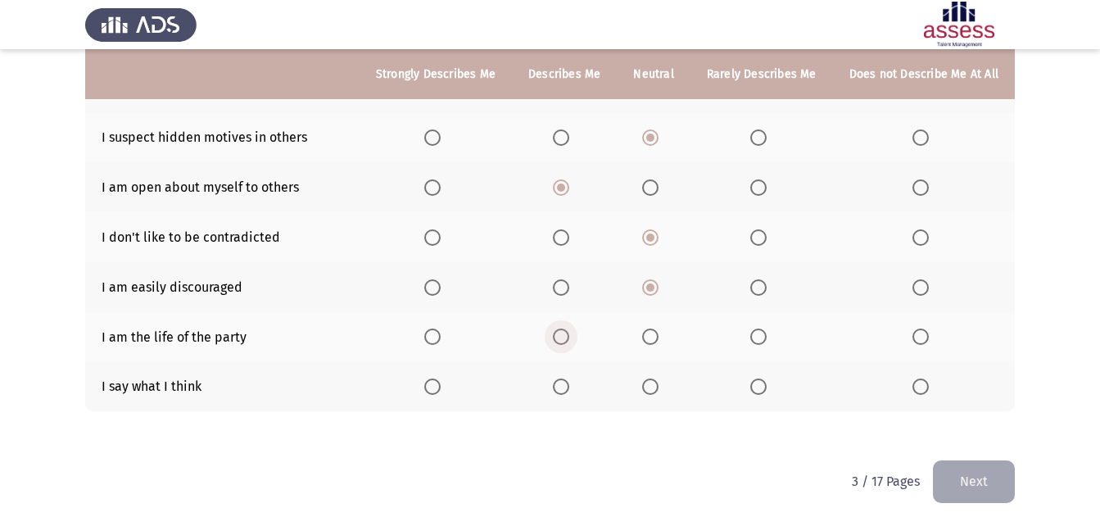
click at [569, 328] on span "Select an option" at bounding box center [561, 336] width 16 height 16
click at [569, 328] on input "Select an option" at bounding box center [561, 336] width 16 height 16
click at [441, 385] on span "Select an option" at bounding box center [432, 386] width 16 height 16
click at [441, 385] on input "Select an option" at bounding box center [432, 386] width 16 height 16
click at [569, 380] on span "Select an option" at bounding box center [561, 386] width 16 height 16
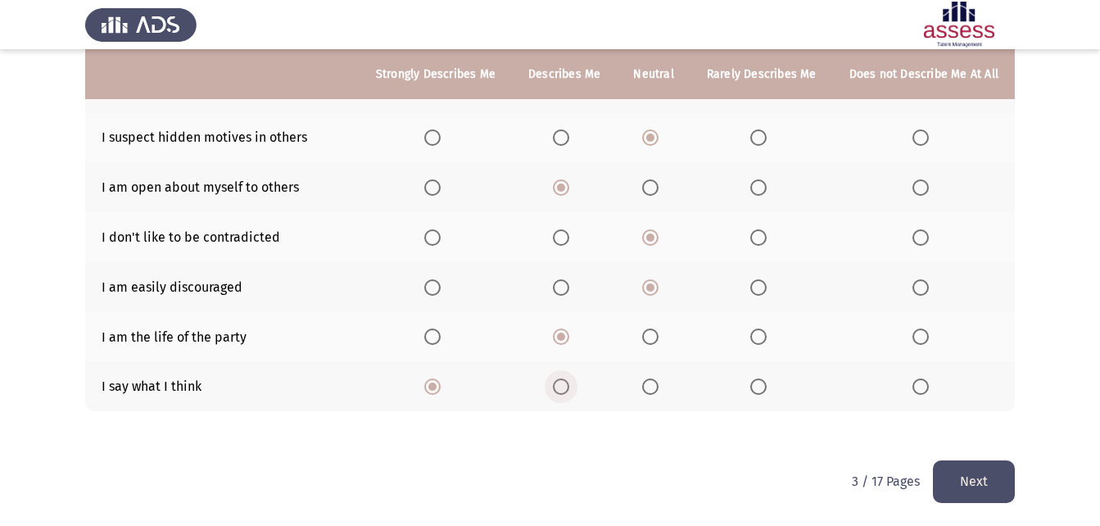
click at [569, 380] on input "Select an option" at bounding box center [561, 386] width 16 height 16
click at [984, 473] on button "Next" at bounding box center [974, 481] width 82 height 42
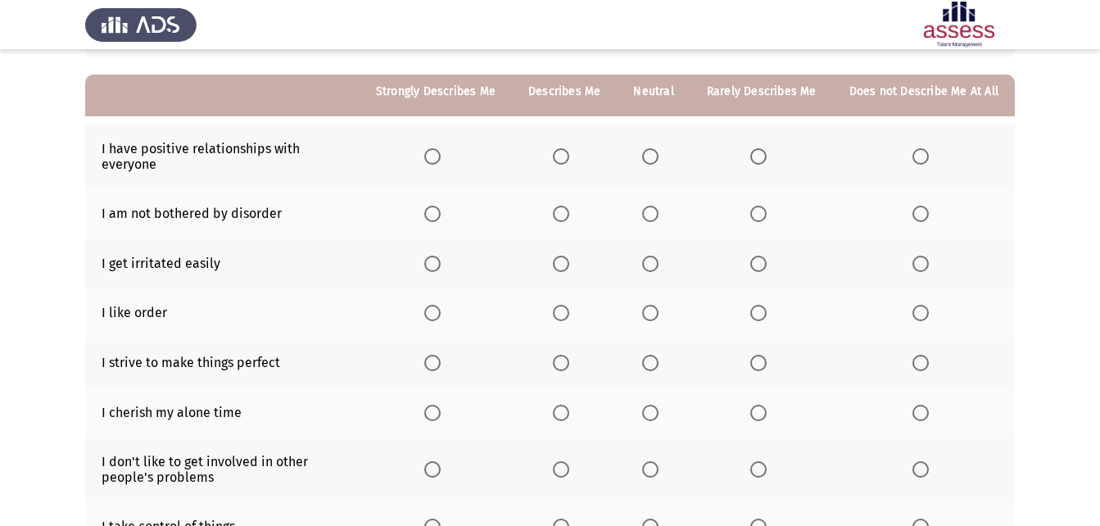
scroll to position [132, 0]
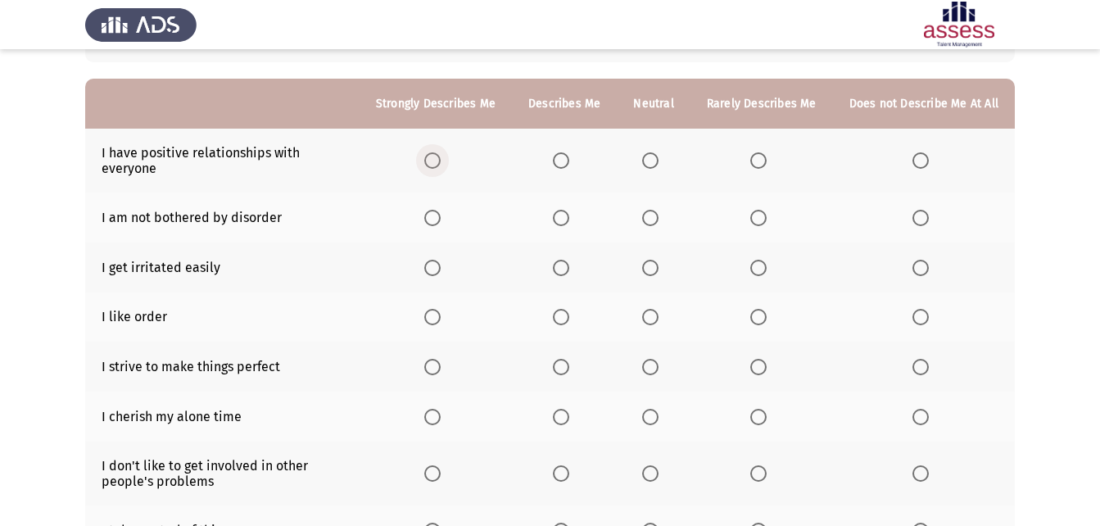
click at [441, 155] on span "Select an option" at bounding box center [432, 160] width 16 height 16
click at [441, 155] on input "Select an option" at bounding box center [432, 160] width 16 height 16
click at [651, 207] on th at bounding box center [653, 217] width 73 height 50
click at [658, 211] on span "Select an option" at bounding box center [650, 218] width 16 height 16
click at [658, 211] on input "Select an option" at bounding box center [650, 218] width 16 height 16
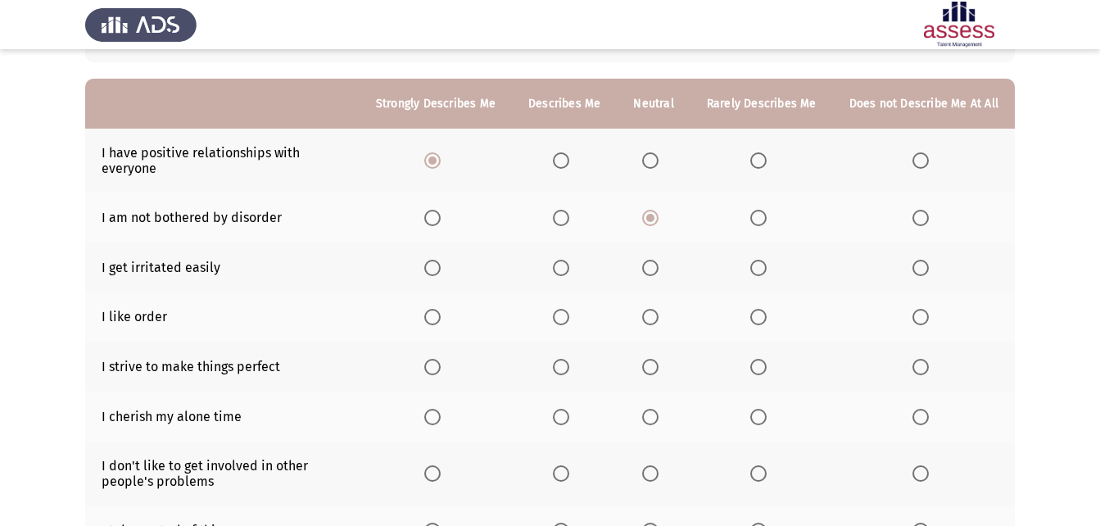
click at [658, 266] on span "Select an option" at bounding box center [650, 268] width 16 height 16
click at [658, 266] on input "Select an option" at bounding box center [650, 268] width 16 height 16
click at [441, 312] on span "Select an option" at bounding box center [432, 317] width 16 height 16
click at [441, 312] on input "Select an option" at bounding box center [432, 317] width 16 height 16
click at [569, 311] on span "Select an option" at bounding box center [561, 317] width 16 height 16
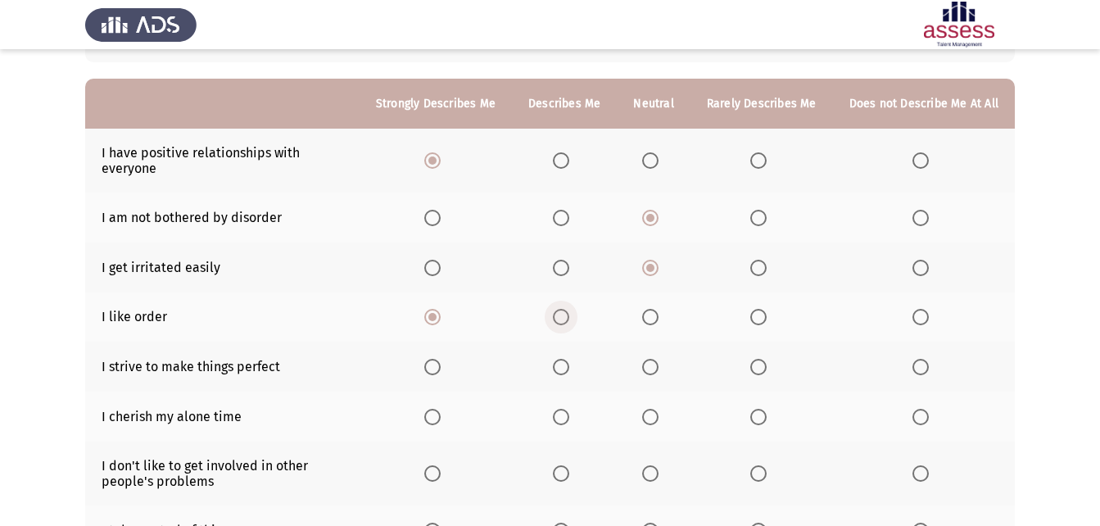
click at [569, 311] on input "Select an option" at bounding box center [561, 317] width 16 height 16
click at [436, 369] on span "Select an option" at bounding box center [432, 367] width 16 height 16
click at [436, 369] on input "Select an option" at bounding box center [432, 367] width 16 height 16
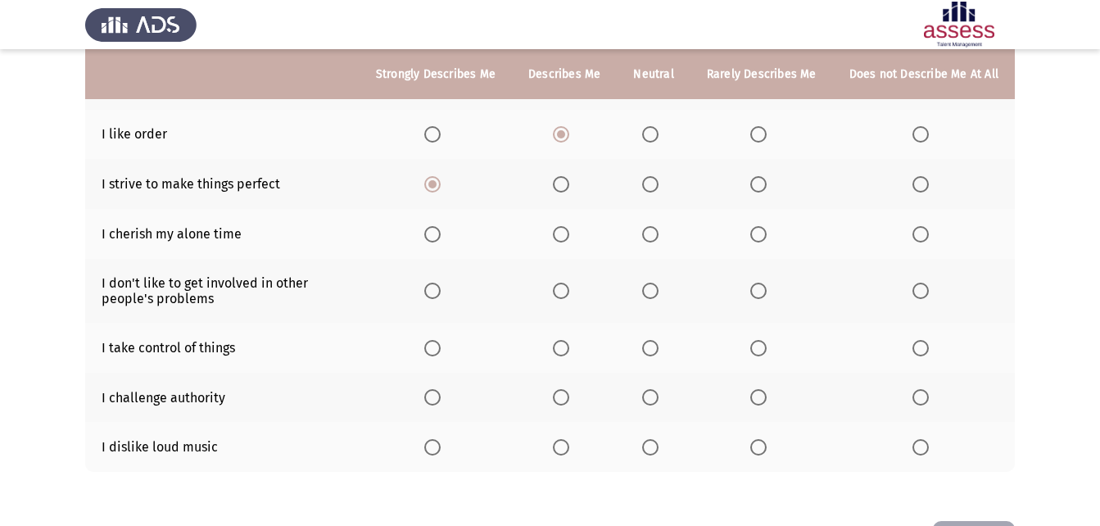
scroll to position [322, 0]
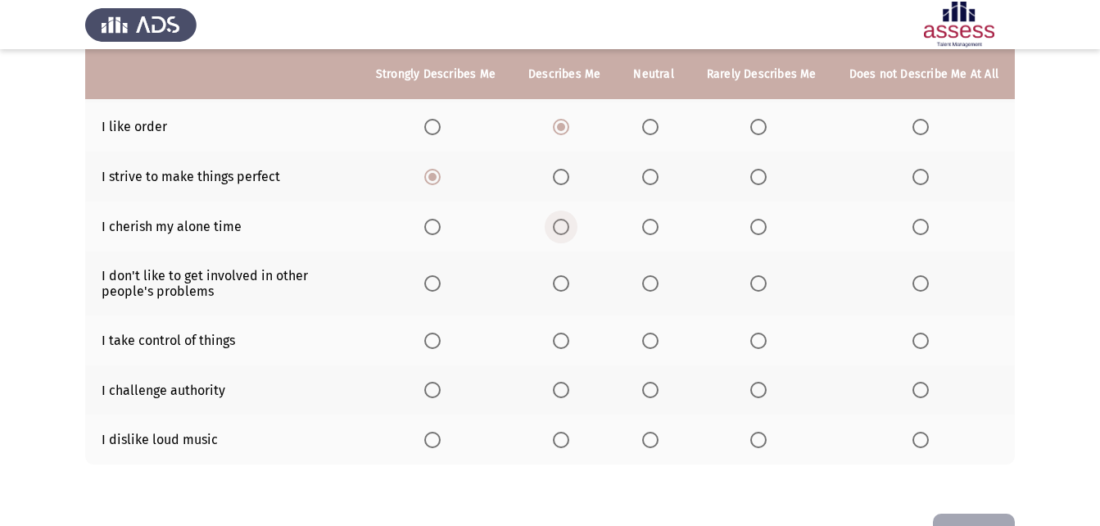
click at [569, 220] on span "Select an option" at bounding box center [561, 227] width 16 height 16
click at [569, 220] on input "Select an option" at bounding box center [561, 227] width 16 height 16
click at [653, 277] on span "Select an option" at bounding box center [650, 283] width 16 height 16
click at [653, 277] on input "Select an option" at bounding box center [650, 283] width 16 height 16
click at [441, 346] on span "Select an option" at bounding box center [432, 341] width 16 height 16
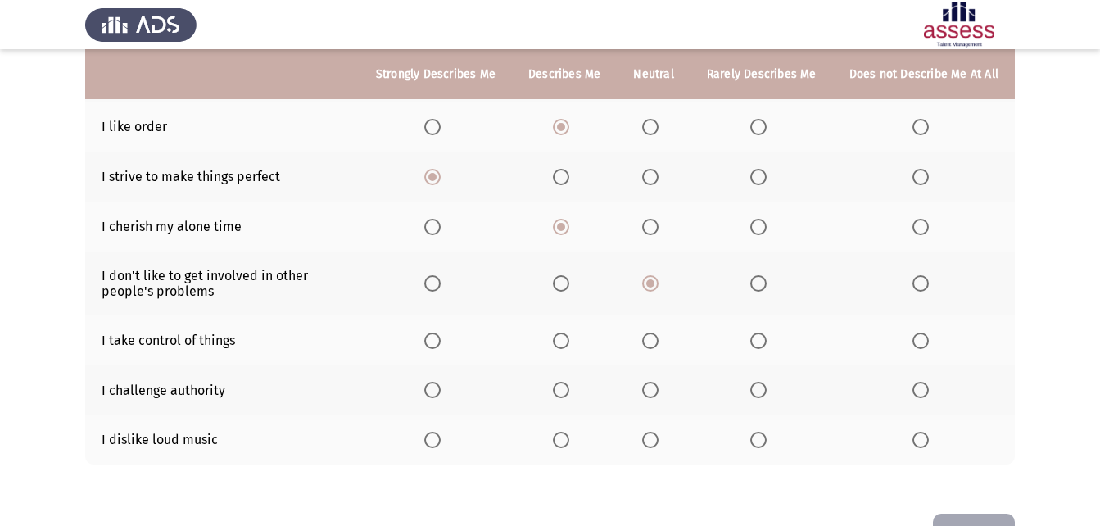
click at [441, 346] on input "Select an option" at bounding box center [432, 341] width 16 height 16
click at [437, 393] on span "Select an option" at bounding box center [432, 390] width 16 height 16
click at [437, 393] on input "Select an option" at bounding box center [432, 390] width 16 height 16
click at [568, 397] on span "Select an option" at bounding box center [561, 390] width 16 height 16
click at [568, 397] on input "Select an option" at bounding box center [561, 390] width 16 height 16
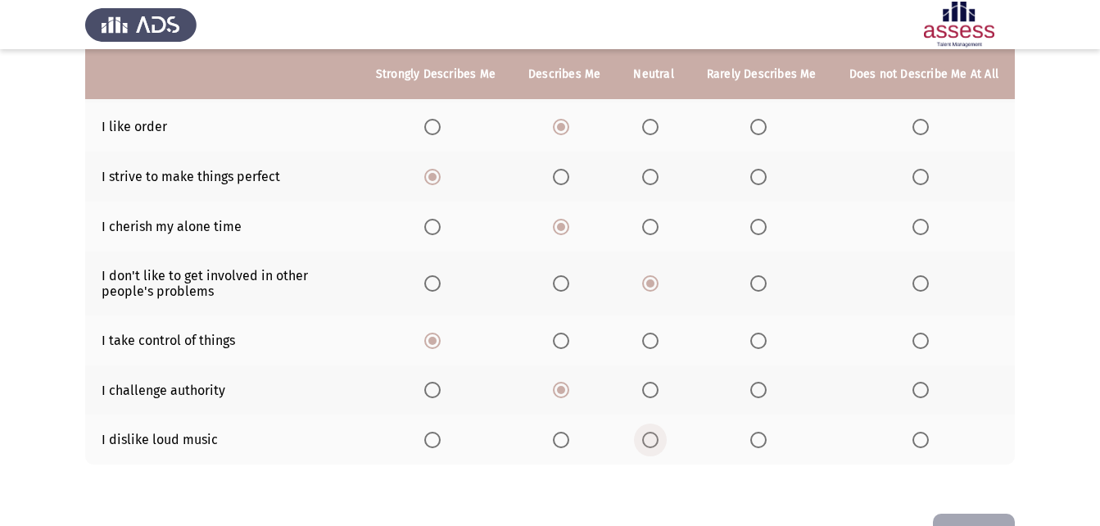
click at [654, 442] on span "Select an option" at bounding box center [650, 440] width 16 height 16
click at [654, 442] on input "Select an option" at bounding box center [650, 440] width 16 height 16
click at [953, 514] on button "Next" at bounding box center [974, 535] width 82 height 42
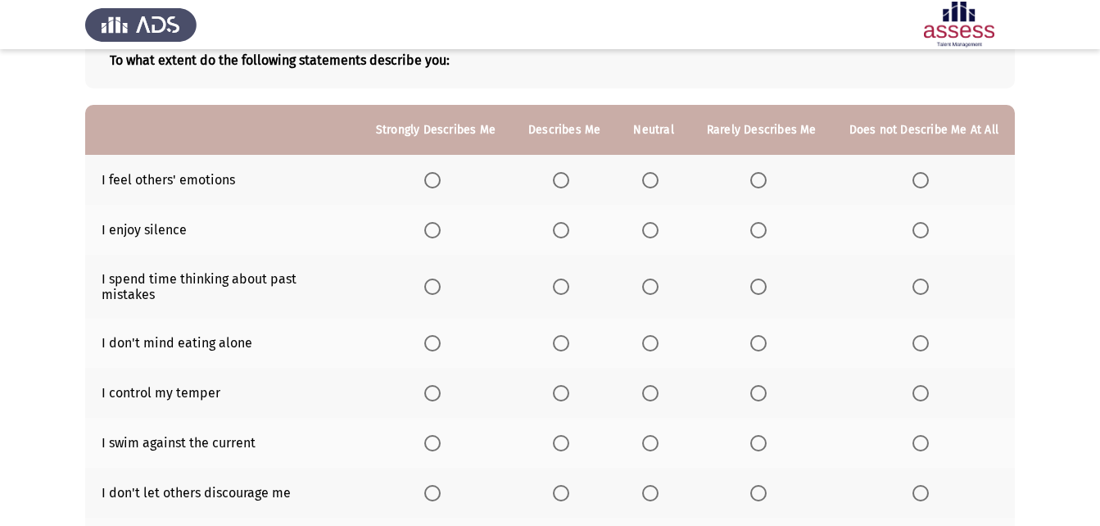
scroll to position [93, 0]
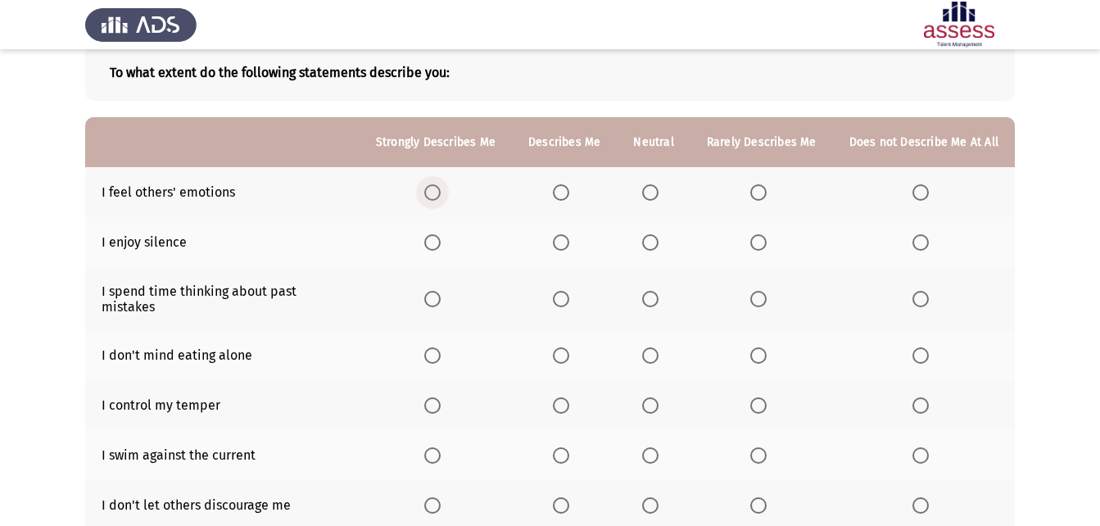
click at [435, 189] on span "Select an option" at bounding box center [432, 192] width 16 height 16
click at [435, 189] on input "Select an option" at bounding box center [432, 192] width 16 height 16
click at [657, 247] on span "Select an option" at bounding box center [650, 242] width 16 height 16
click at [657, 247] on input "Select an option" at bounding box center [650, 242] width 16 height 16
click at [758, 292] on span "Select an option" at bounding box center [758, 299] width 16 height 16
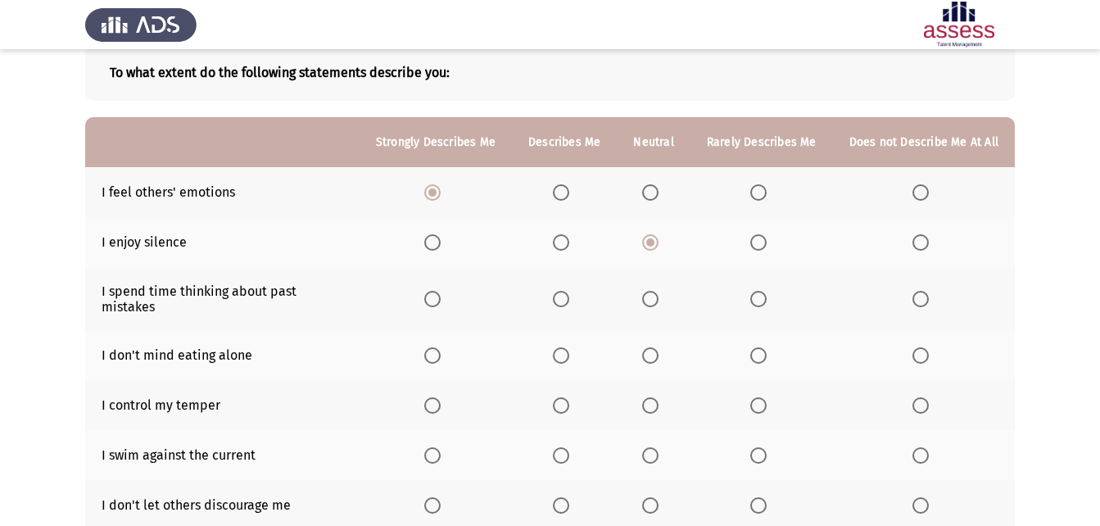
click at [758, 292] on input "Select an option" at bounding box center [758, 299] width 16 height 16
click at [652, 347] on span "Select an option" at bounding box center [650, 355] width 16 height 16
click at [652, 347] on input "Select an option" at bounding box center [650, 355] width 16 height 16
click at [654, 380] on th at bounding box center [653, 405] width 73 height 50
click at [654, 387] on th at bounding box center [653, 405] width 73 height 50
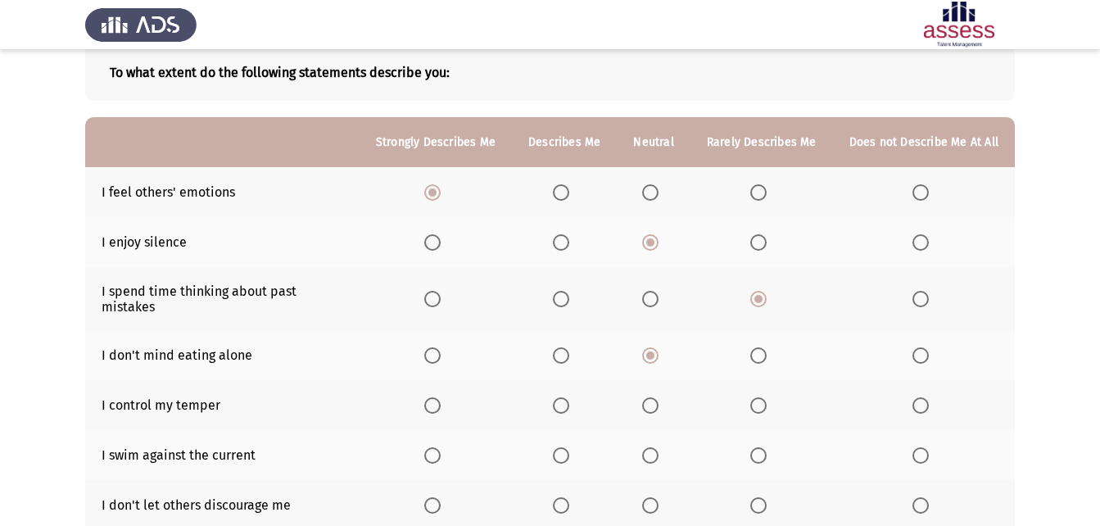
click at [658, 405] on th at bounding box center [653, 405] width 73 height 50
click at [657, 397] on span "Select an option" at bounding box center [650, 405] width 16 height 16
click at [657, 397] on input "Select an option" at bounding box center [650, 405] width 16 height 16
click at [650, 447] on span "Select an option" at bounding box center [650, 455] width 16 height 16
click at [650, 447] on input "Select an option" at bounding box center [650, 455] width 16 height 16
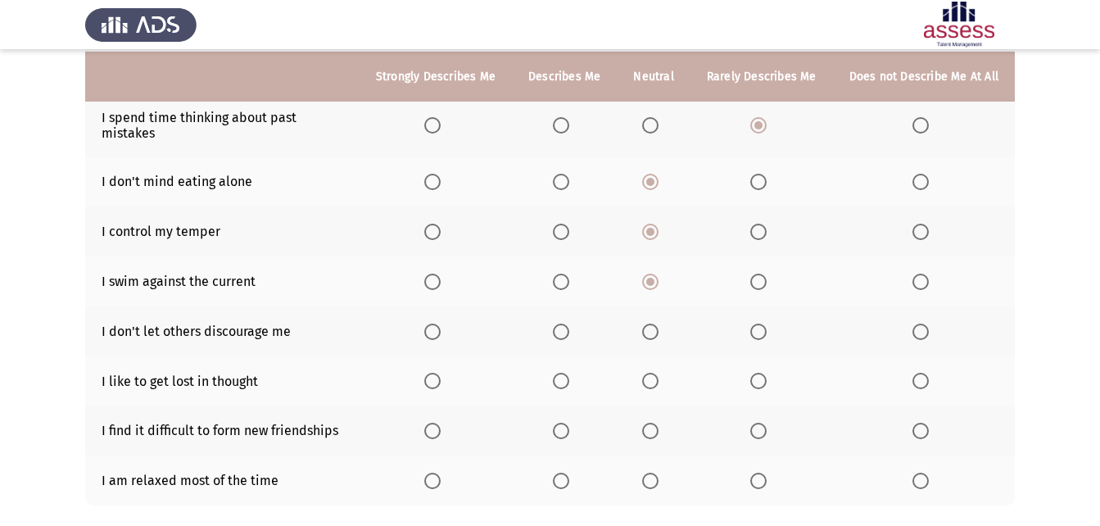
scroll to position [269, 0]
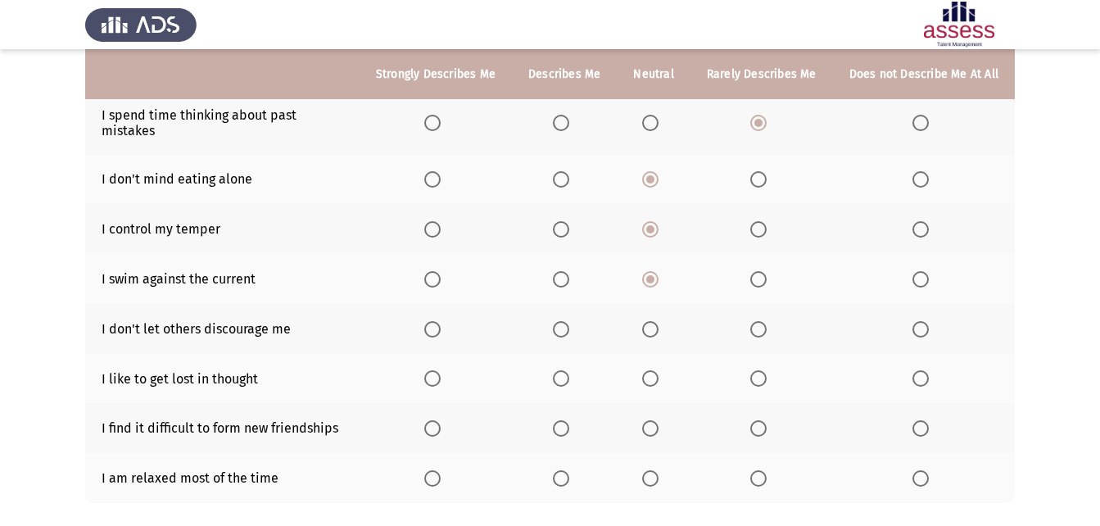
click at [655, 321] on span "Select an option" at bounding box center [650, 329] width 16 height 16
click at [655, 321] on input "Select an option" at bounding box center [650, 329] width 16 height 16
click at [757, 370] on span "Select an option" at bounding box center [758, 378] width 16 height 16
click at [757, 370] on input "Select an option" at bounding box center [758, 378] width 16 height 16
click at [921, 420] on span "Select an option" at bounding box center [920, 428] width 16 height 16
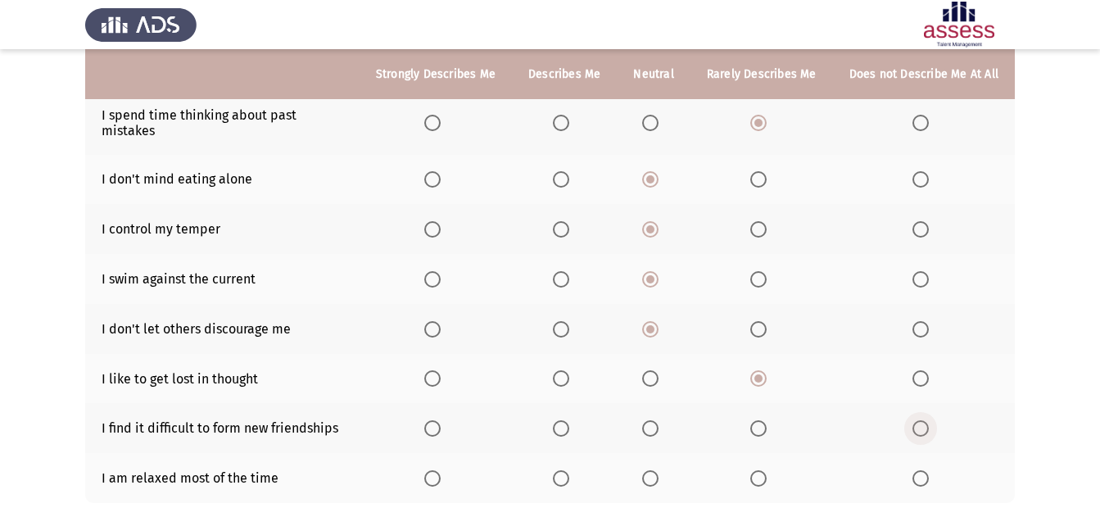
click at [921, 420] on input "Select an option" at bounding box center [920, 428] width 16 height 16
click at [441, 470] on span "Select an option" at bounding box center [432, 478] width 16 height 16
click at [441, 470] on input "Select an option" at bounding box center [432, 478] width 16 height 16
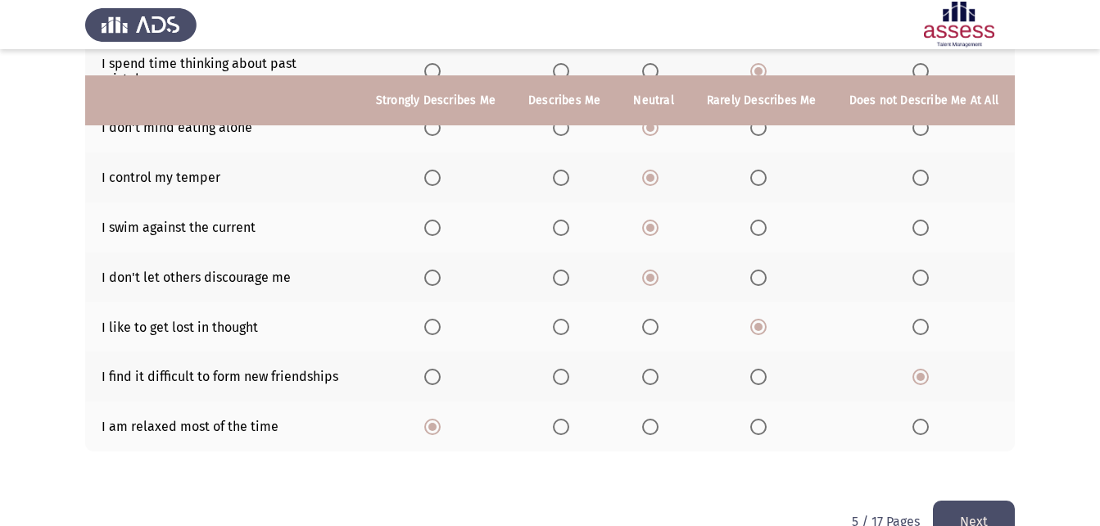
scroll to position [347, 0]
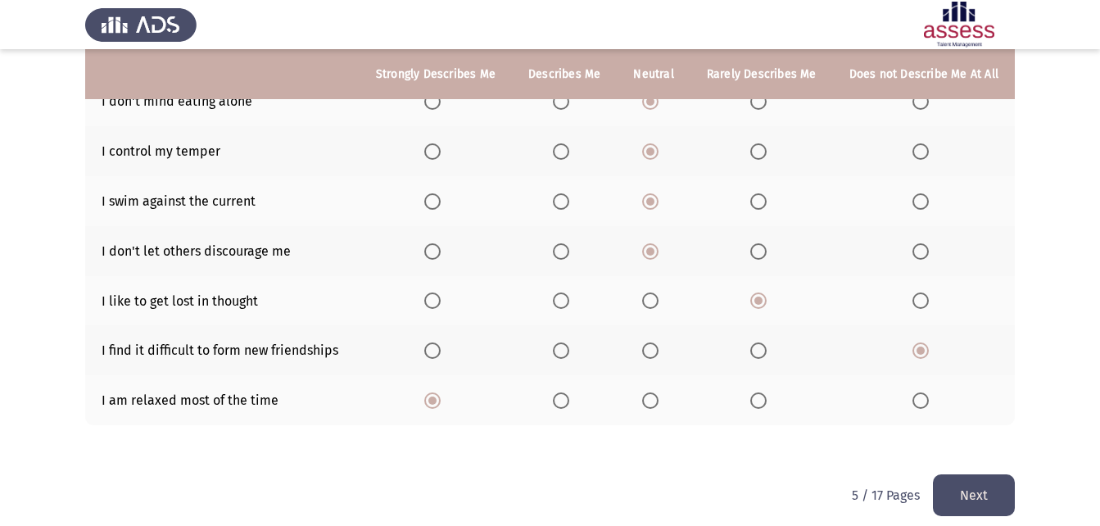
click at [962, 474] on button "Next" at bounding box center [974, 495] width 82 height 42
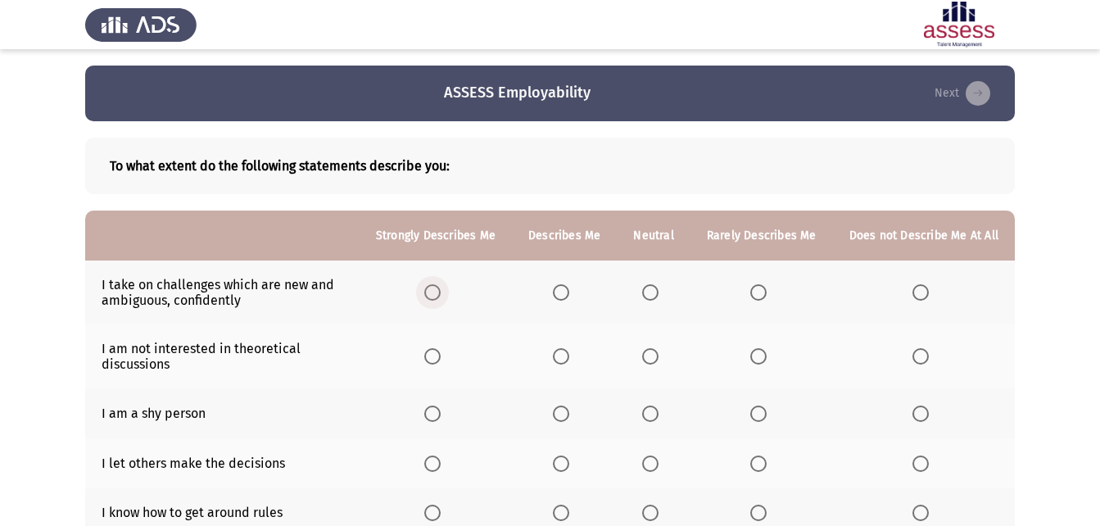
click at [441, 297] on span "Select an option" at bounding box center [432, 292] width 16 height 16
click at [441, 297] on input "Select an option" at bounding box center [432, 292] width 16 height 16
click at [664, 358] on label "Select an option" at bounding box center [653, 356] width 23 height 16
click at [658, 358] on input "Select an option" at bounding box center [650, 356] width 16 height 16
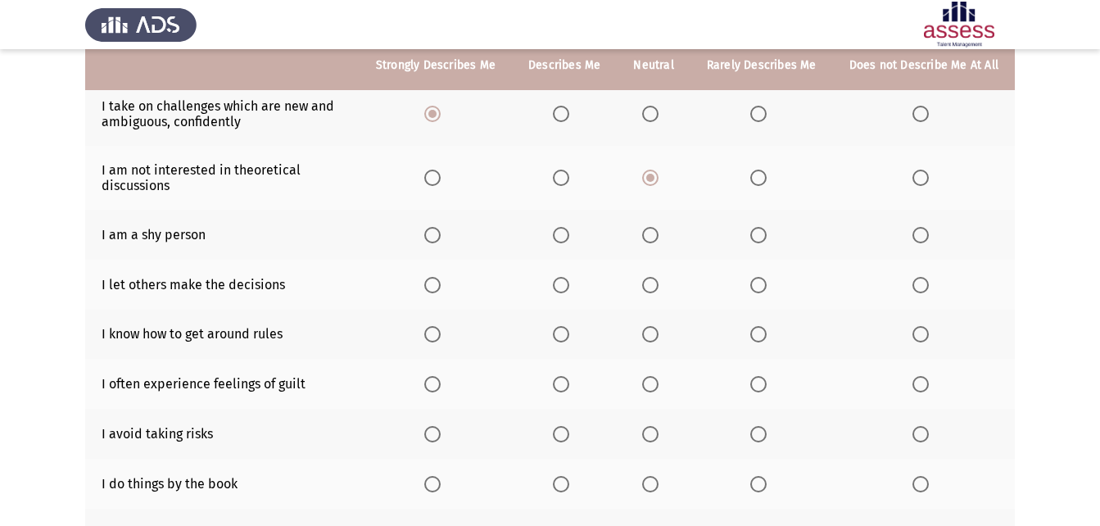
scroll to position [183, 0]
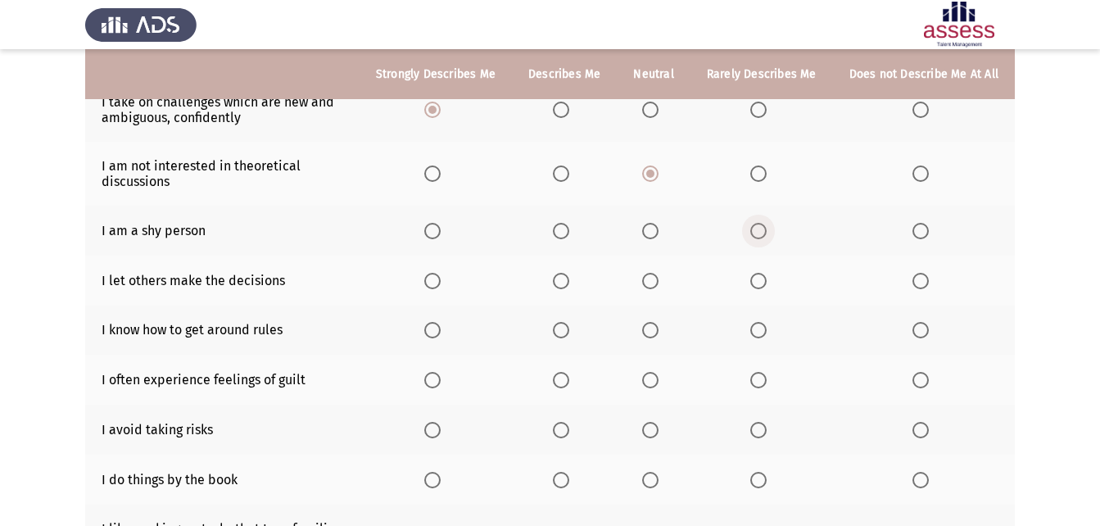
click at [764, 232] on span "Select an option" at bounding box center [758, 231] width 16 height 16
click at [764, 232] on input "Select an option" at bounding box center [758, 231] width 16 height 16
click at [760, 287] on span "Select an option" at bounding box center [758, 281] width 16 height 16
click at [760, 287] on input "Select an option" at bounding box center [758, 281] width 16 height 16
click at [561, 281] on span "Select an option" at bounding box center [561, 281] width 0 height 0
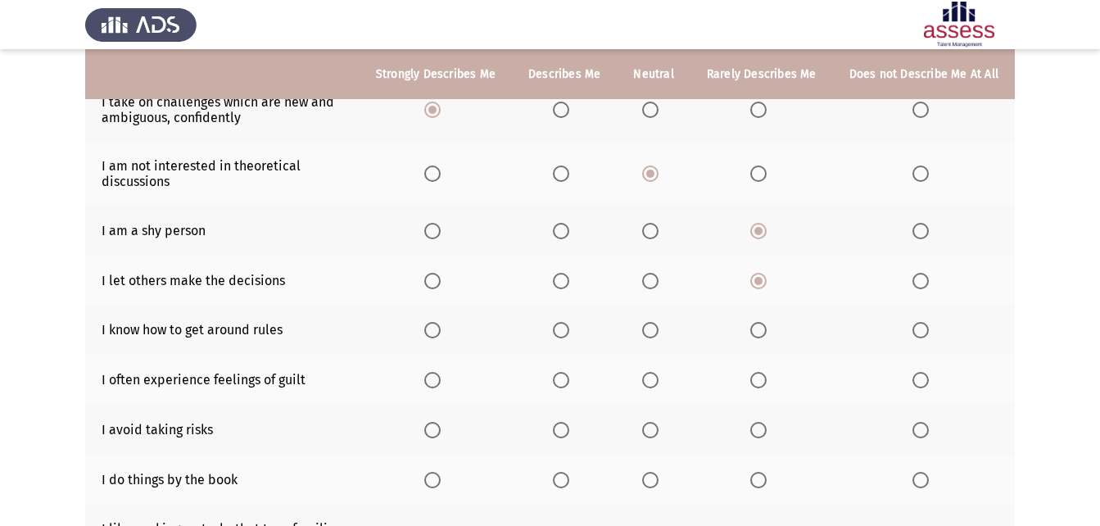
click at [568, 281] on input "Select an option" at bounding box center [561, 281] width 16 height 16
click at [755, 282] on span "Select an option" at bounding box center [758, 281] width 16 height 16
click at [755, 282] on input "Select an option" at bounding box center [758, 281] width 16 height 16
click at [576, 331] on label "Select an option" at bounding box center [564, 330] width 23 height 16
click at [569, 331] on input "Select an option" at bounding box center [561, 330] width 16 height 16
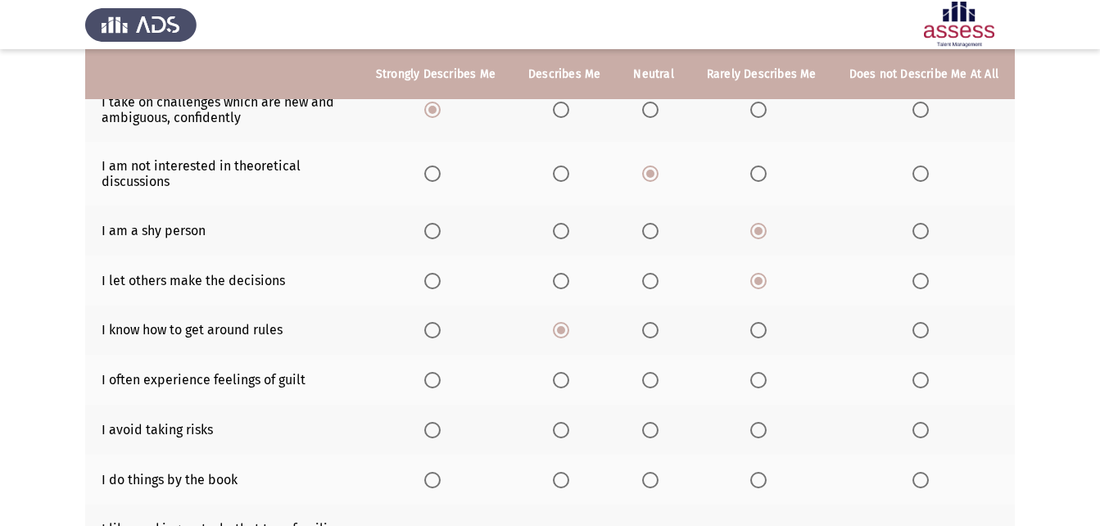
click at [658, 385] on span "Select an option" at bounding box center [650, 380] width 16 height 16
click at [658, 385] on input "Select an option" at bounding box center [650, 380] width 16 height 16
click at [761, 425] on span "Select an option" at bounding box center [758, 430] width 16 height 16
click at [761, 425] on input "Select an option" at bounding box center [758, 430] width 16 height 16
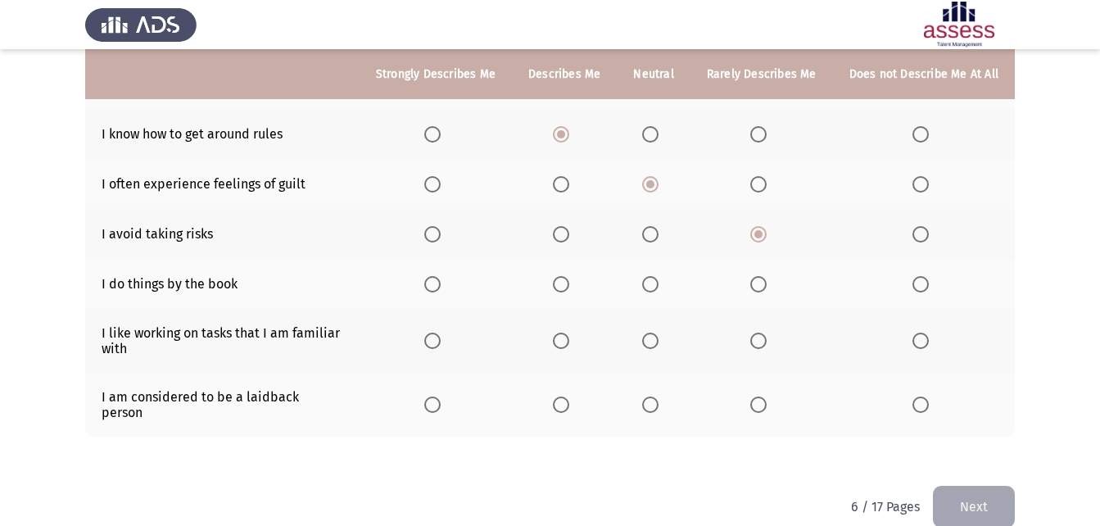
scroll to position [380, 0]
click at [658, 288] on span "Select an option" at bounding box center [650, 282] width 16 height 16
click at [658, 288] on input "Select an option" at bounding box center [650, 282] width 16 height 16
click at [651, 343] on span "Select an option" at bounding box center [650, 339] width 16 height 16
click at [651, 343] on input "Select an option" at bounding box center [650, 339] width 16 height 16
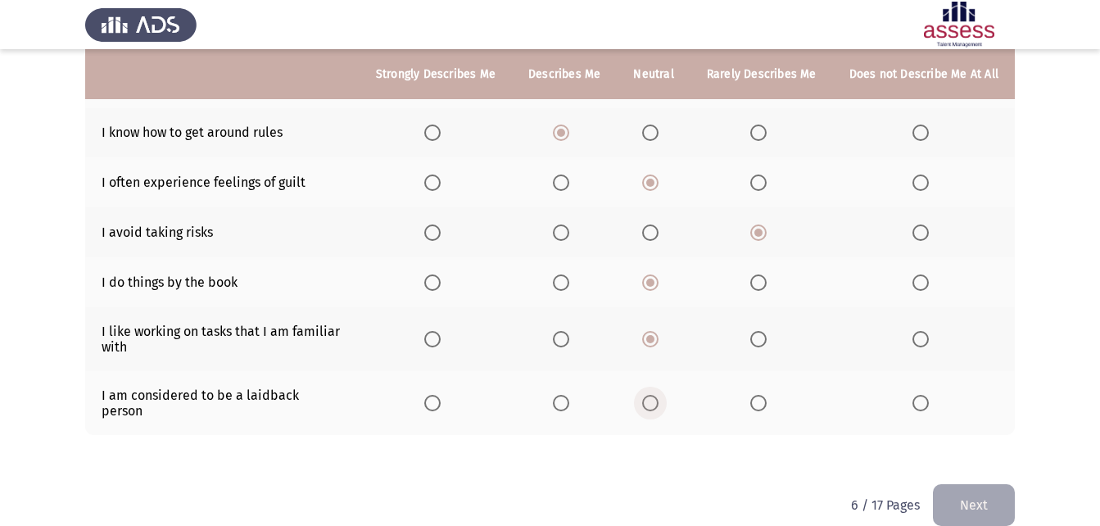
click at [658, 395] on span "Select an option" at bounding box center [650, 403] width 16 height 16
click at [658, 395] on input "Select an option" at bounding box center [650, 403] width 16 height 16
drag, startPoint x: 908, startPoint y: 459, endPoint x: 930, endPoint y: 474, distance: 26.4
click at [928, 473] on div "ASSESS Employability Next To what extent do the following statements describe y…" at bounding box center [550, 84] width 930 height 799
click at [943, 484] on button "Next" at bounding box center [974, 505] width 82 height 42
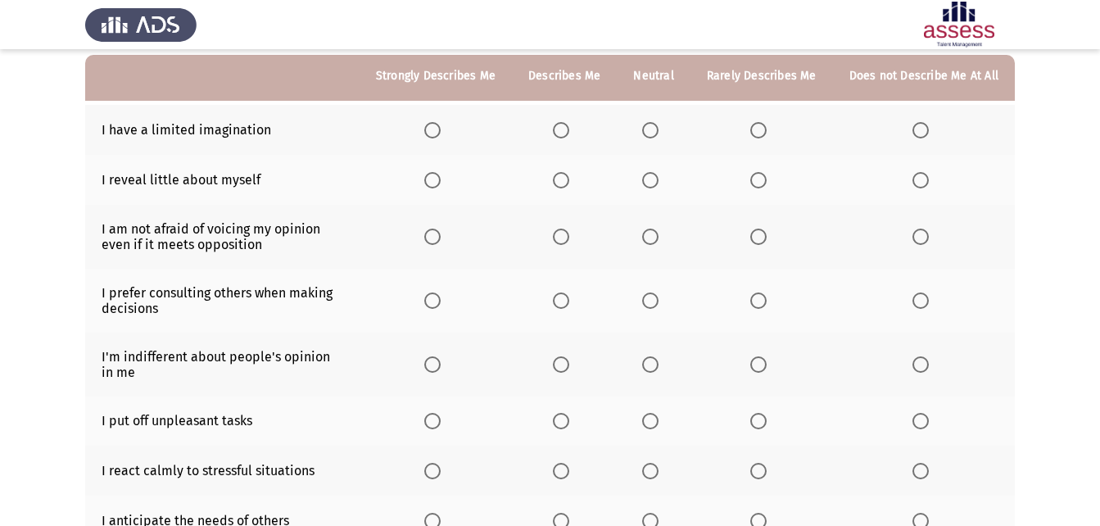
scroll to position [157, 0]
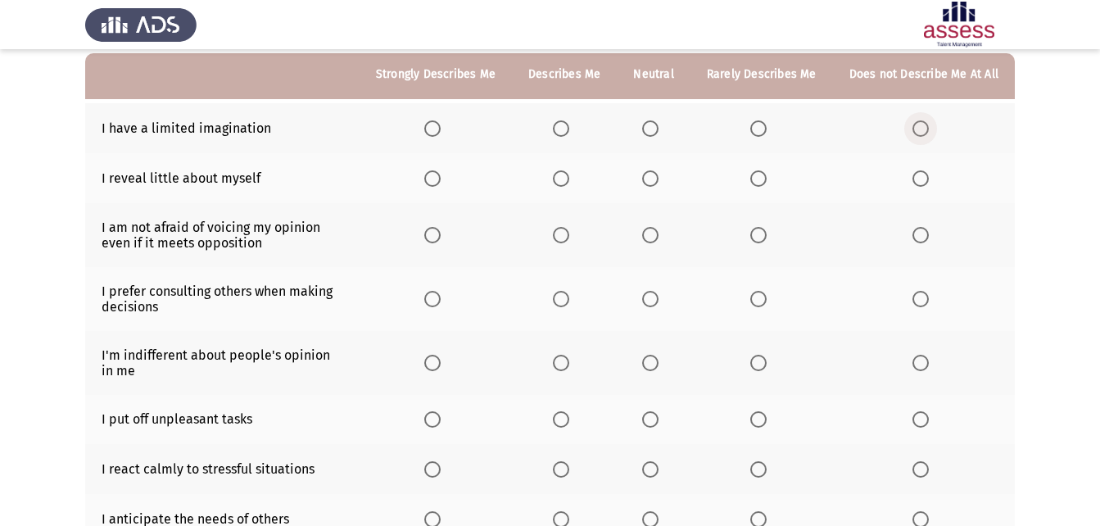
click at [929, 134] on span "Select an option" at bounding box center [920, 128] width 16 height 16
click at [929, 134] on input "Select an option" at bounding box center [920, 128] width 16 height 16
click at [767, 174] on span "Select an option" at bounding box center [758, 178] width 16 height 16
click at [767, 174] on input "Select an option" at bounding box center [758, 178] width 16 height 16
click at [440, 238] on span "Select an option" at bounding box center [432, 235] width 16 height 16
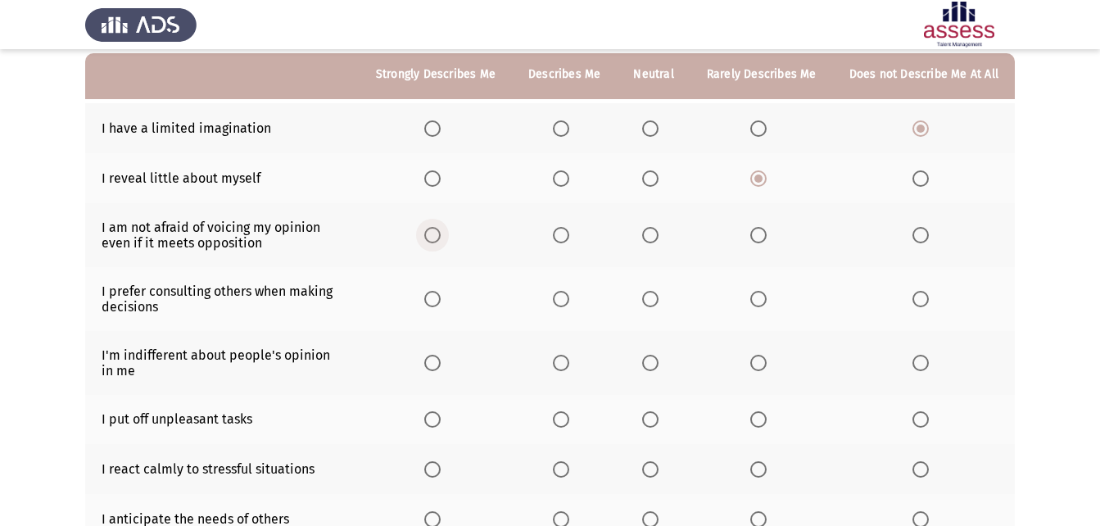
click at [440, 238] on input "Select an option" at bounding box center [432, 235] width 16 height 16
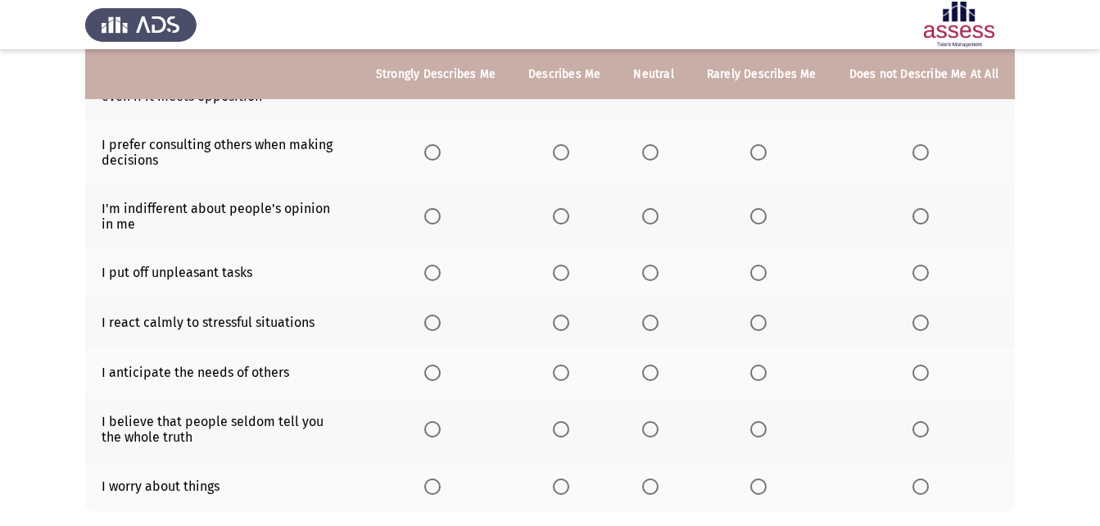
scroll to position [318, 0]
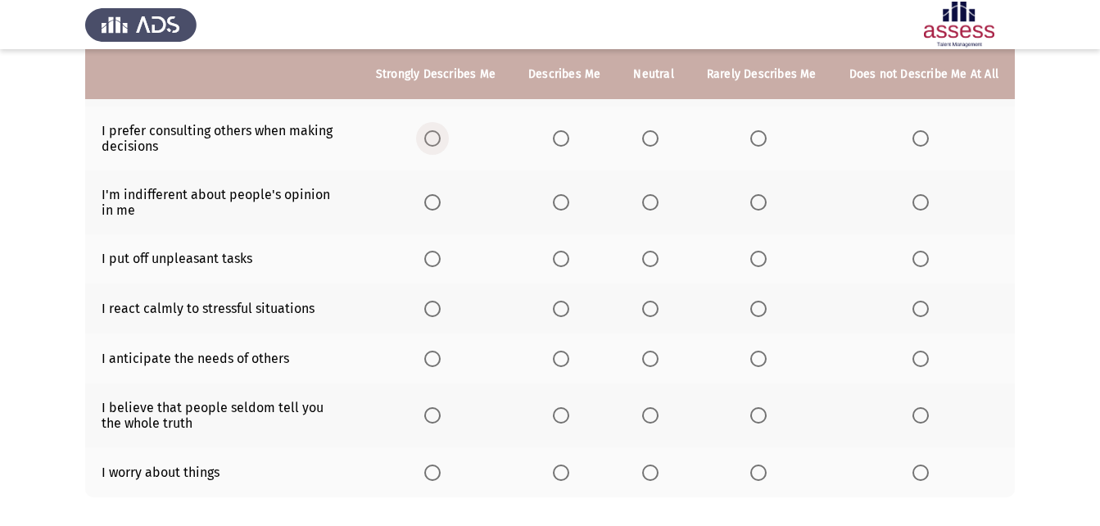
click at [440, 140] on span "Select an option" at bounding box center [432, 138] width 16 height 16
click at [440, 140] on input "Select an option" at bounding box center [432, 138] width 16 height 16
click at [658, 205] on span "Select an option" at bounding box center [650, 202] width 16 height 16
click at [658, 205] on input "Select an option" at bounding box center [650, 202] width 16 height 16
click at [649, 260] on span "Select an option" at bounding box center [650, 259] width 16 height 16
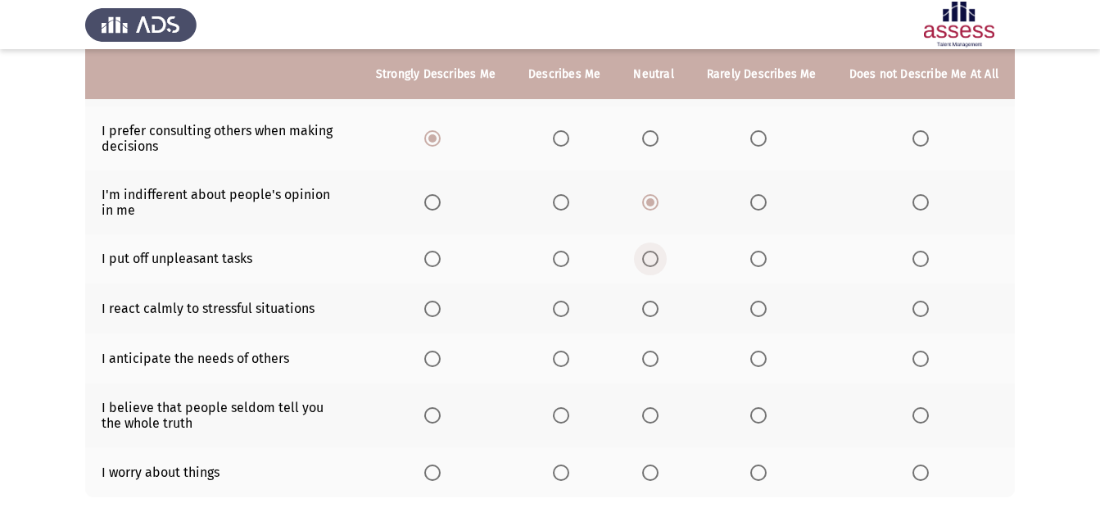
click at [649, 260] on input "Select an option" at bounding box center [650, 259] width 16 height 16
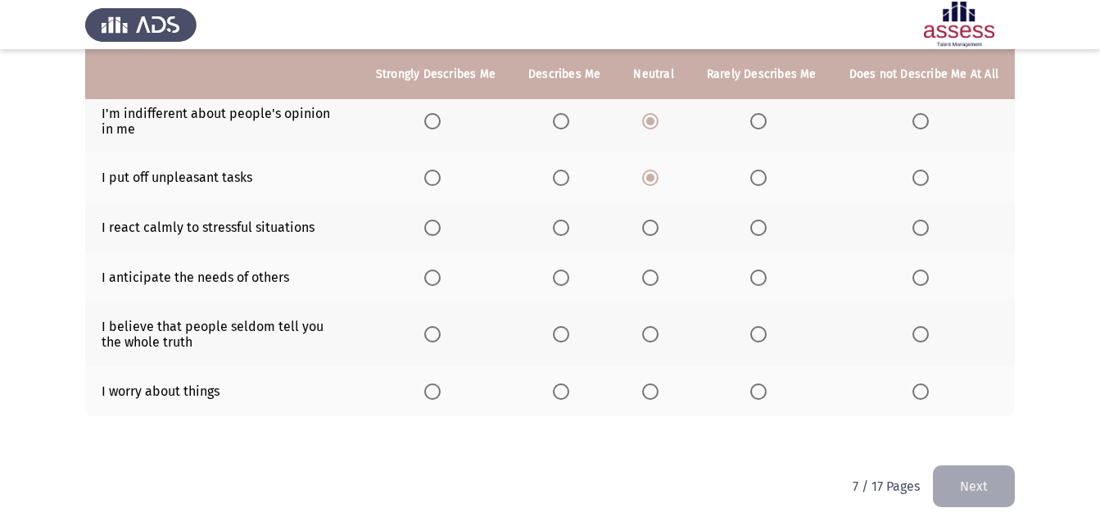
scroll to position [404, 0]
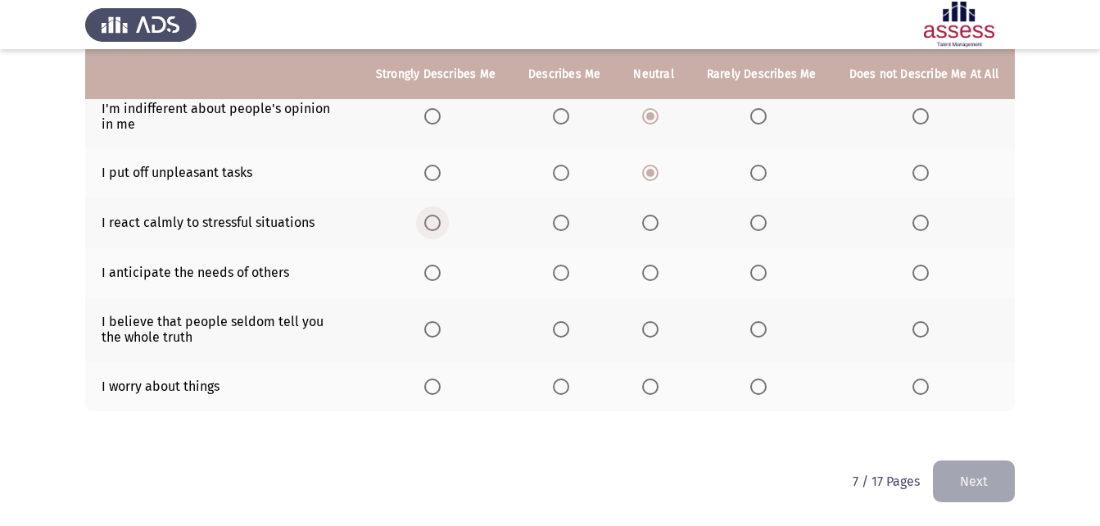
click at [436, 226] on span "Select an option" at bounding box center [432, 223] width 16 height 16
click at [436, 226] on input "Select an option" at bounding box center [432, 223] width 16 height 16
click at [658, 266] on span "Select an option" at bounding box center [650, 273] width 16 height 16
click at [658, 266] on input "Select an option" at bounding box center [650, 273] width 16 height 16
click at [658, 328] on span "Select an option" at bounding box center [650, 329] width 16 height 16
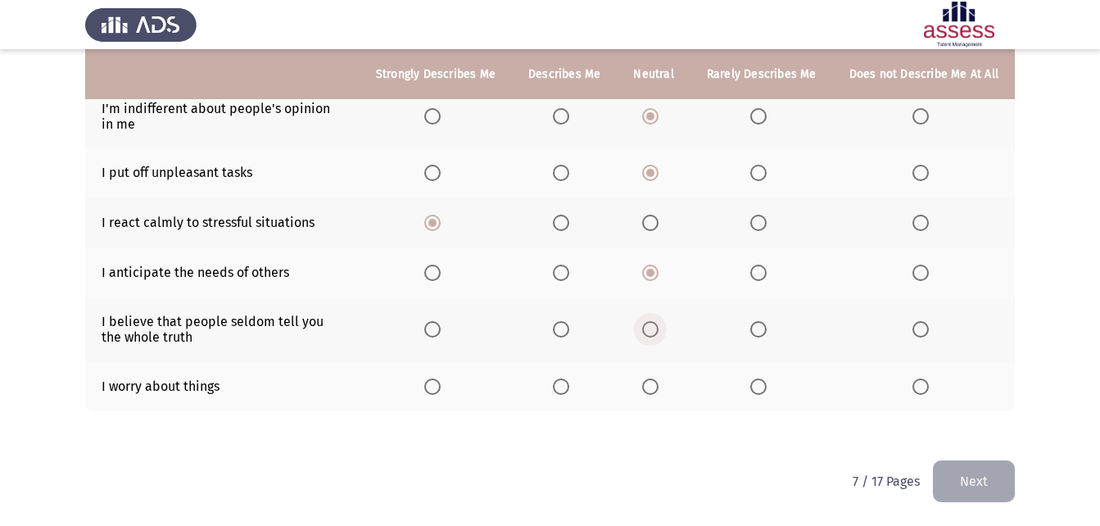
click at [658, 328] on input "Select an option" at bounding box center [650, 329] width 16 height 16
click at [914, 395] on th at bounding box center [924, 386] width 182 height 50
click at [919, 387] on span "Select an option" at bounding box center [920, 386] width 16 height 16
click at [919, 387] on input "Select an option" at bounding box center [920, 386] width 16 height 16
click at [948, 482] on button "Next" at bounding box center [974, 481] width 82 height 42
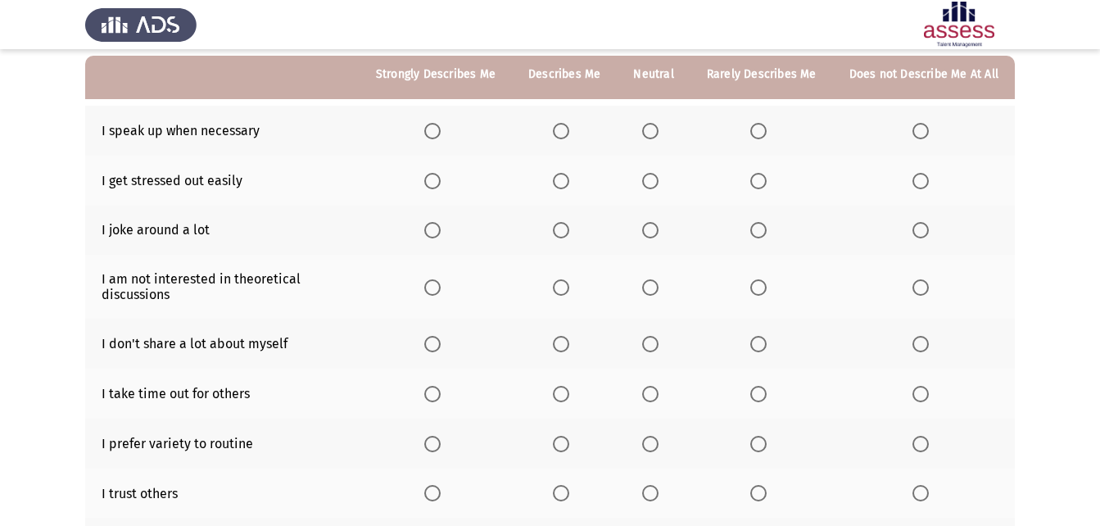
scroll to position [156, 0]
click at [657, 130] on span "Select an option" at bounding box center [650, 129] width 16 height 16
click at [657, 130] on input "Select an option" at bounding box center [650, 129] width 16 height 16
click at [908, 182] on th at bounding box center [924, 179] width 182 height 50
click at [658, 223] on span "Select an option" at bounding box center [650, 228] width 16 height 16
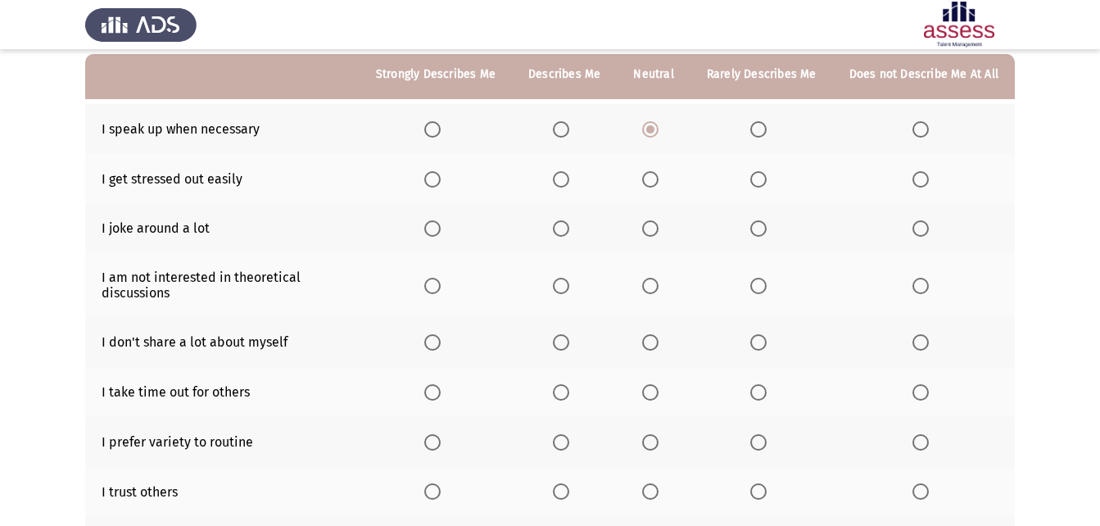
click at [658, 223] on input "Select an option" at bounding box center [650, 228] width 16 height 16
click at [658, 286] on span "Select an option" at bounding box center [650, 286] width 16 height 16
click at [658, 286] on input "Select an option" at bounding box center [650, 286] width 16 height 16
click at [649, 346] on span "Select an option" at bounding box center [650, 342] width 16 height 16
click at [649, 346] on input "Select an option" at bounding box center [650, 342] width 16 height 16
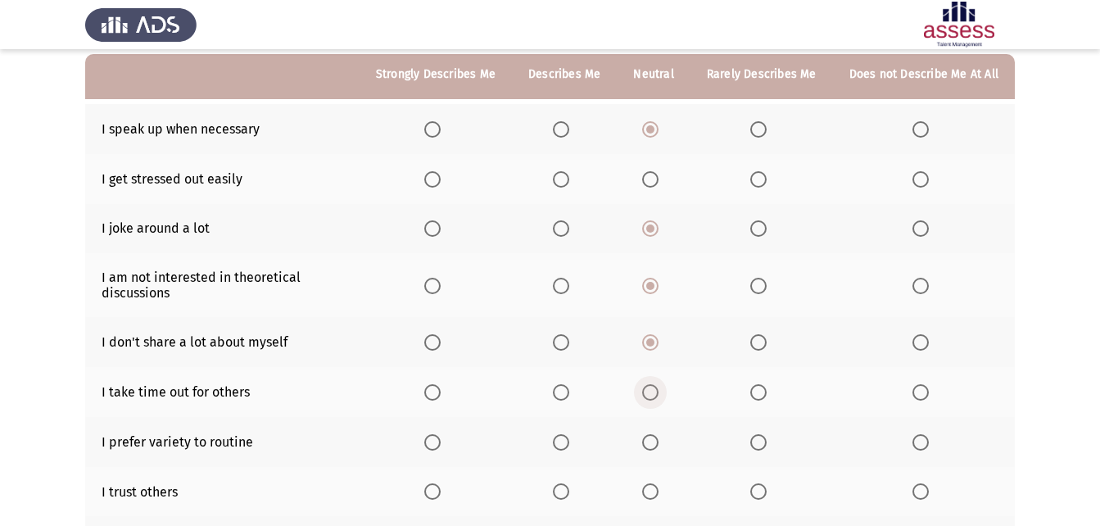
click at [654, 391] on span "Select an option" at bounding box center [650, 392] width 16 height 16
click at [654, 391] on input "Select an option" at bounding box center [650, 392] width 16 height 16
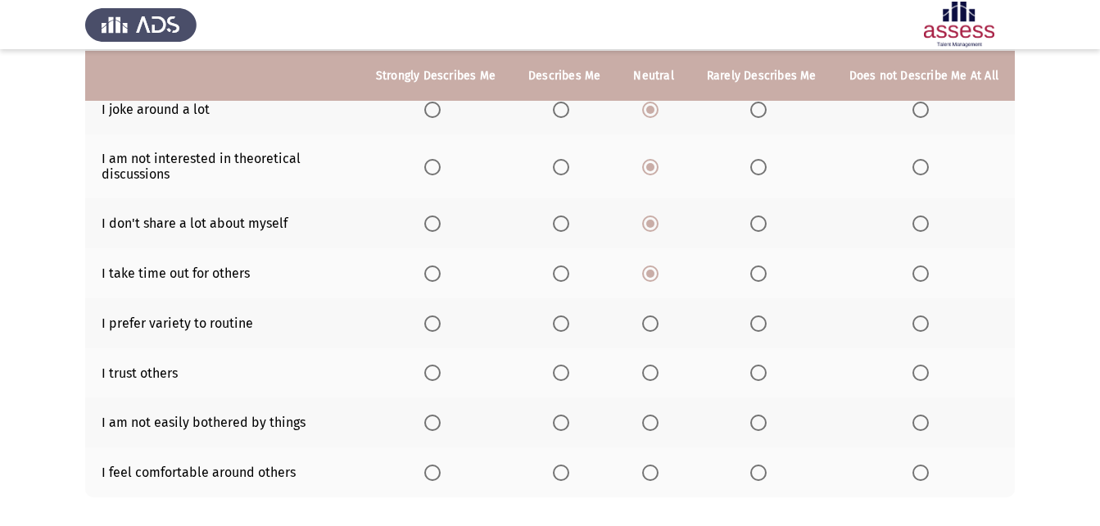
scroll to position [277, 0]
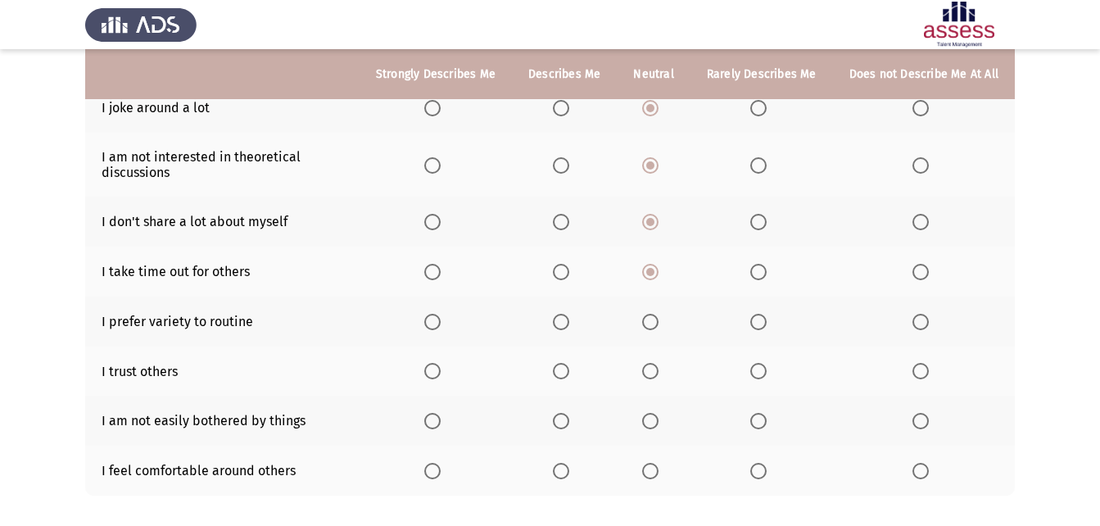
click at [441, 322] on span "Select an option" at bounding box center [432, 322] width 16 height 16
click at [441, 322] on input "Select an option" at bounding box center [432, 322] width 16 height 16
click at [648, 364] on span "Select an option" at bounding box center [650, 371] width 16 height 16
click at [648, 364] on input "Select an option" at bounding box center [650, 371] width 16 height 16
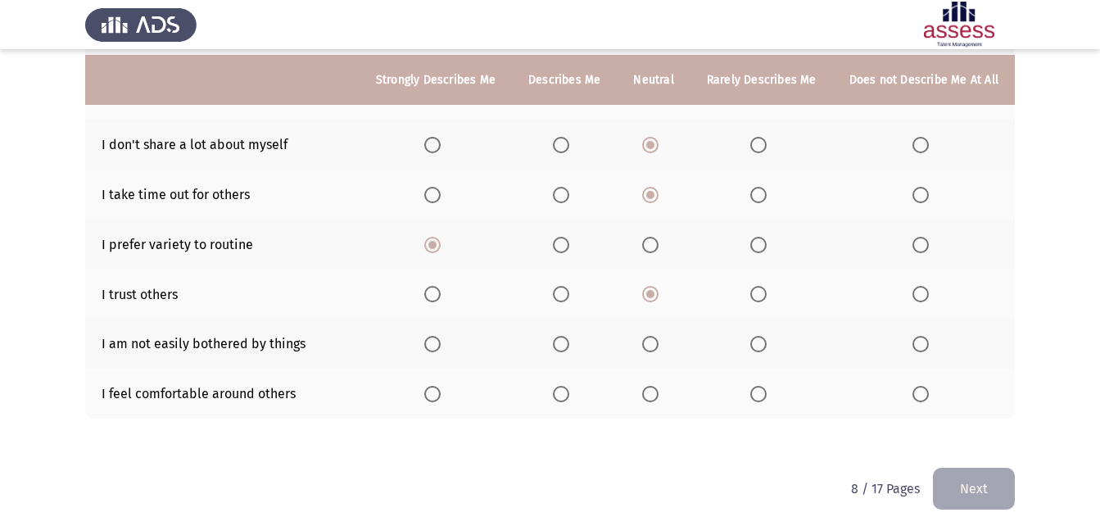
scroll to position [361, 0]
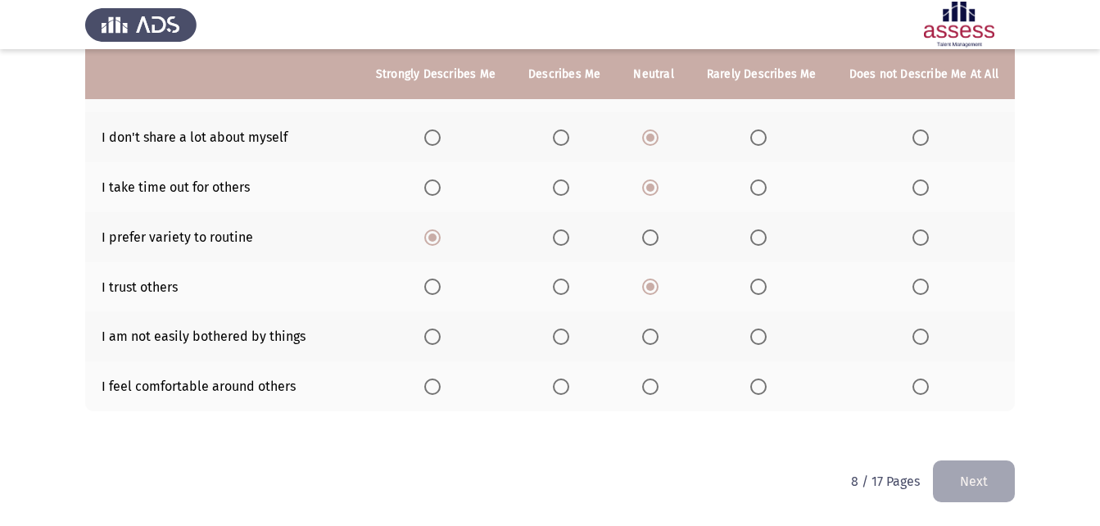
drag, startPoint x: 654, startPoint y: 322, endPoint x: 651, endPoint y: 332, distance: 10.1
click at [651, 332] on th at bounding box center [653, 336] width 73 height 50
click at [651, 332] on span "Select an option" at bounding box center [650, 336] width 16 height 16
click at [651, 332] on input "Select an option" at bounding box center [650, 336] width 16 height 16
click at [568, 385] on span "Select an option" at bounding box center [561, 386] width 16 height 16
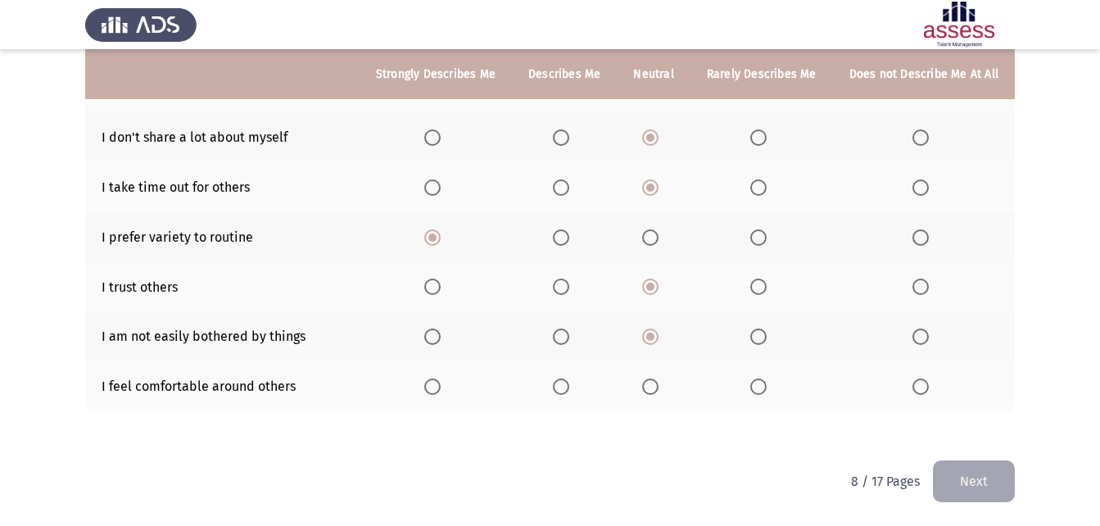
click at [568, 385] on input "Select an option" at bounding box center [561, 386] width 16 height 16
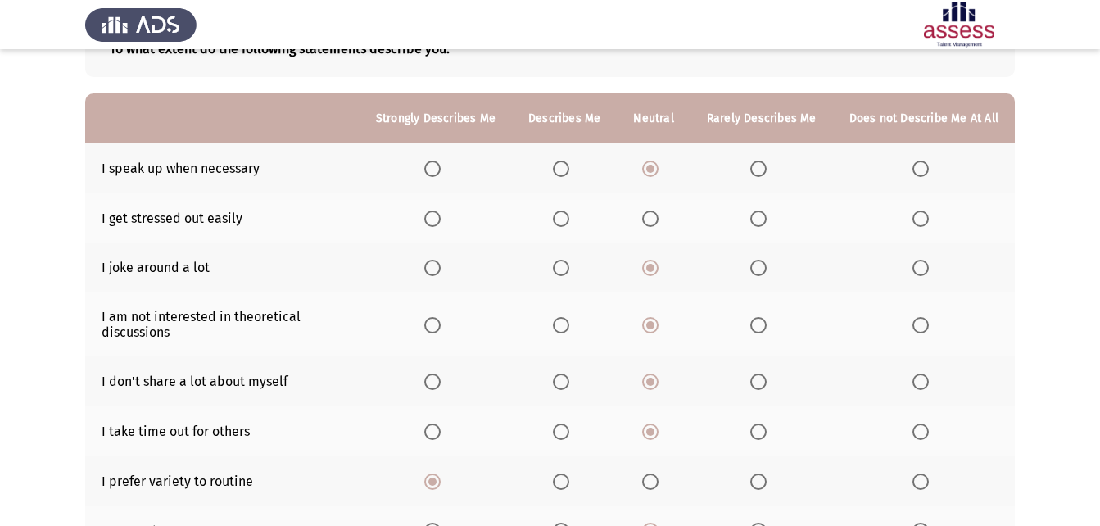
scroll to position [111, 0]
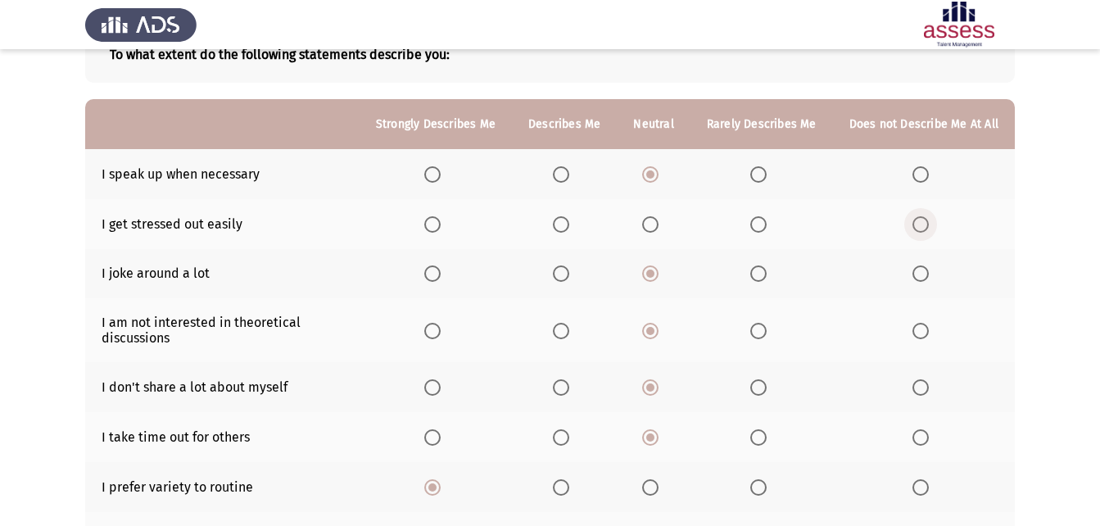
click at [922, 228] on span "Select an option" at bounding box center [920, 224] width 16 height 16
click at [922, 228] on input "Select an option" at bounding box center [920, 224] width 16 height 16
click at [756, 268] on span "Select an option" at bounding box center [758, 273] width 16 height 16
click at [756, 268] on input "Select an option" at bounding box center [758, 273] width 16 height 16
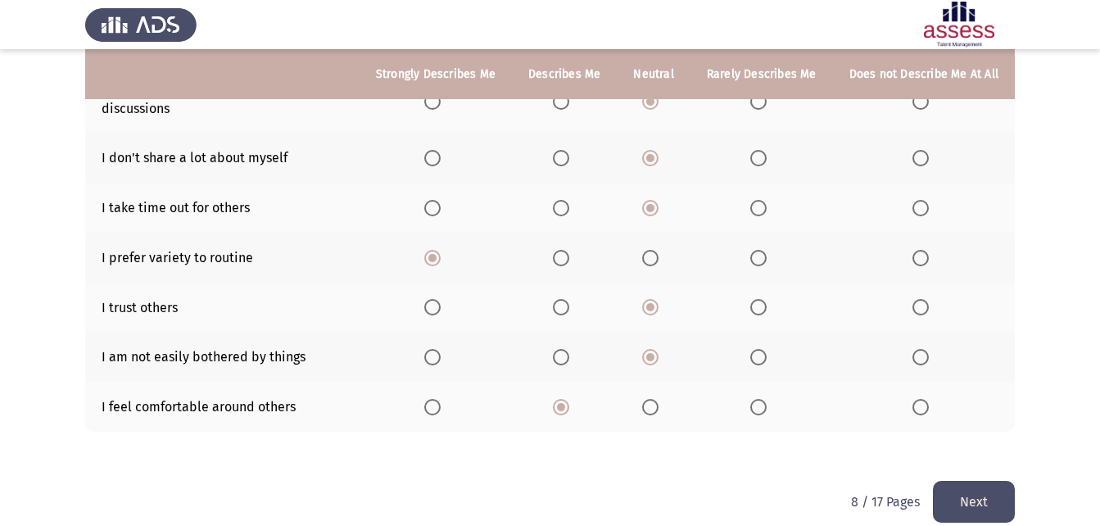
scroll to position [361, 0]
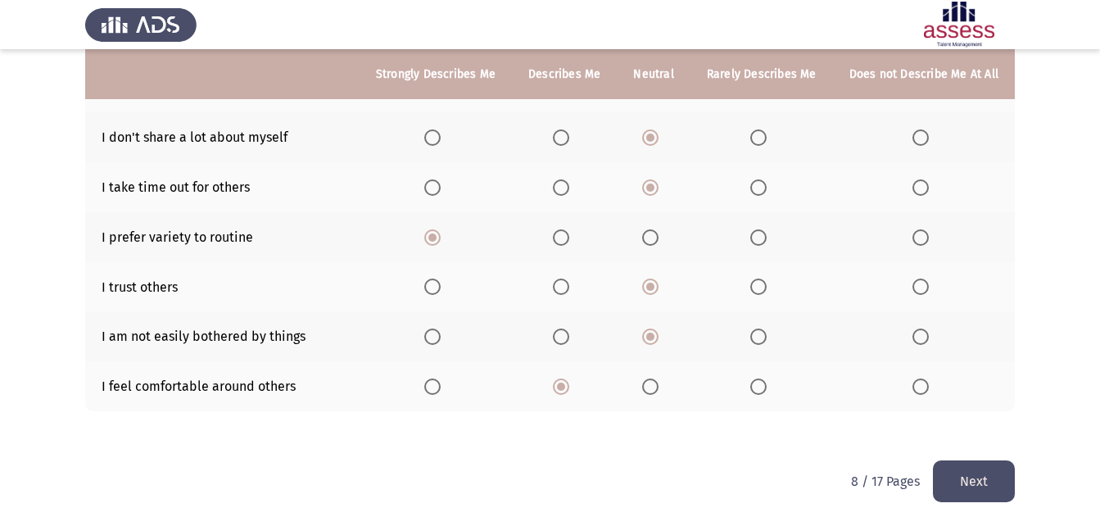
click at [991, 477] on button "Next" at bounding box center [974, 481] width 82 height 42
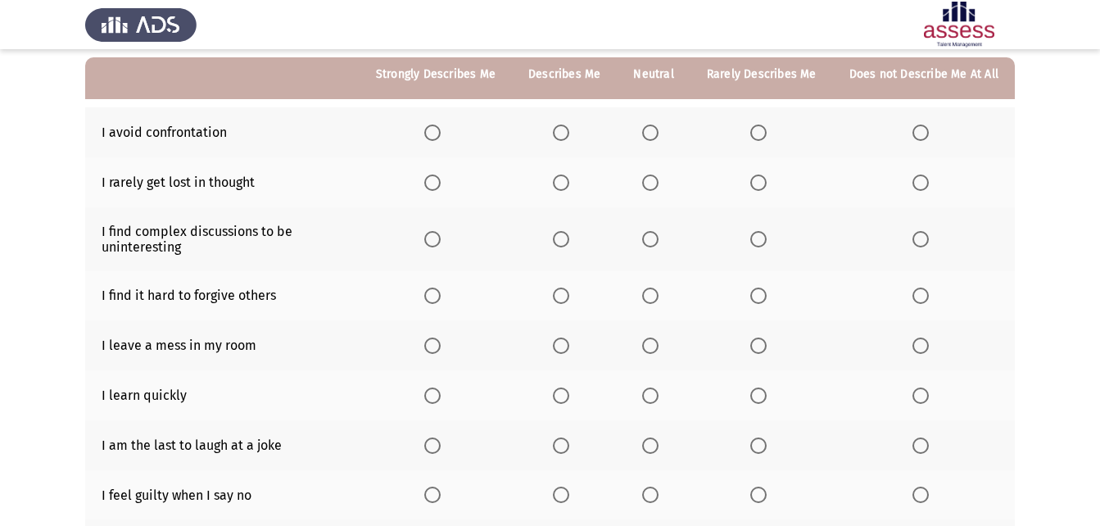
scroll to position [150, 0]
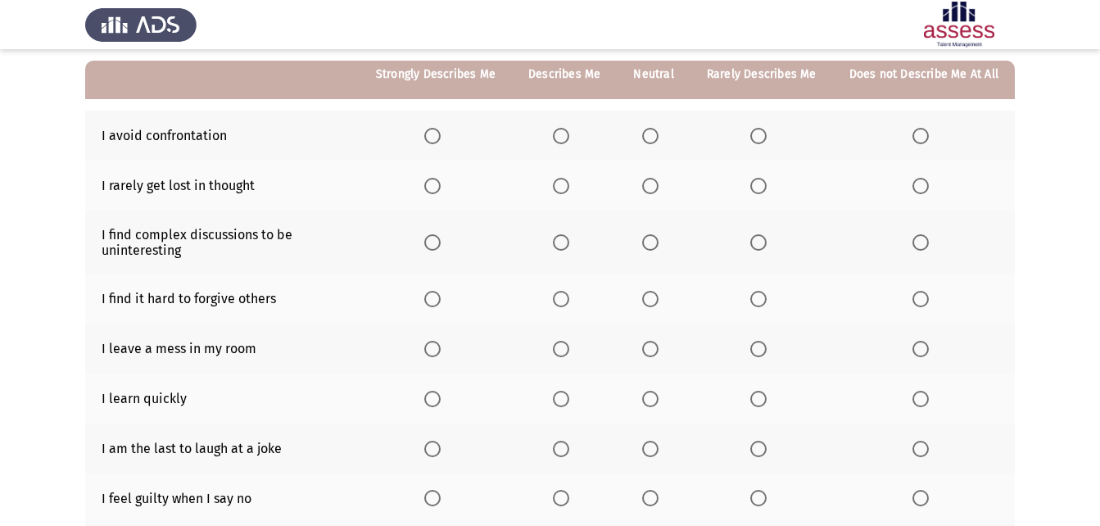
click at [658, 134] on span "Select an option" at bounding box center [650, 136] width 16 height 16
click at [658, 134] on input "Select an option" at bounding box center [650, 136] width 16 height 16
click at [649, 184] on span "Select an option" at bounding box center [650, 186] width 16 height 16
click at [649, 184] on input "Select an option" at bounding box center [650, 186] width 16 height 16
click at [654, 246] on span "Select an option" at bounding box center [650, 242] width 16 height 16
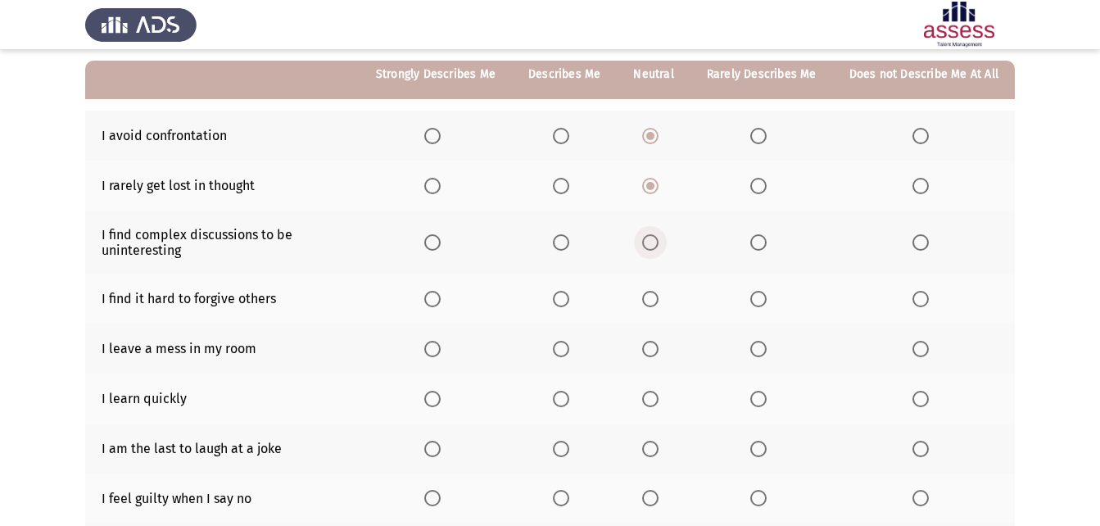
click at [654, 246] on input "Select an option" at bounding box center [650, 242] width 16 height 16
click at [923, 296] on span "Select an option" at bounding box center [920, 299] width 16 height 16
click at [923, 296] on input "Select an option" at bounding box center [920, 299] width 16 height 16
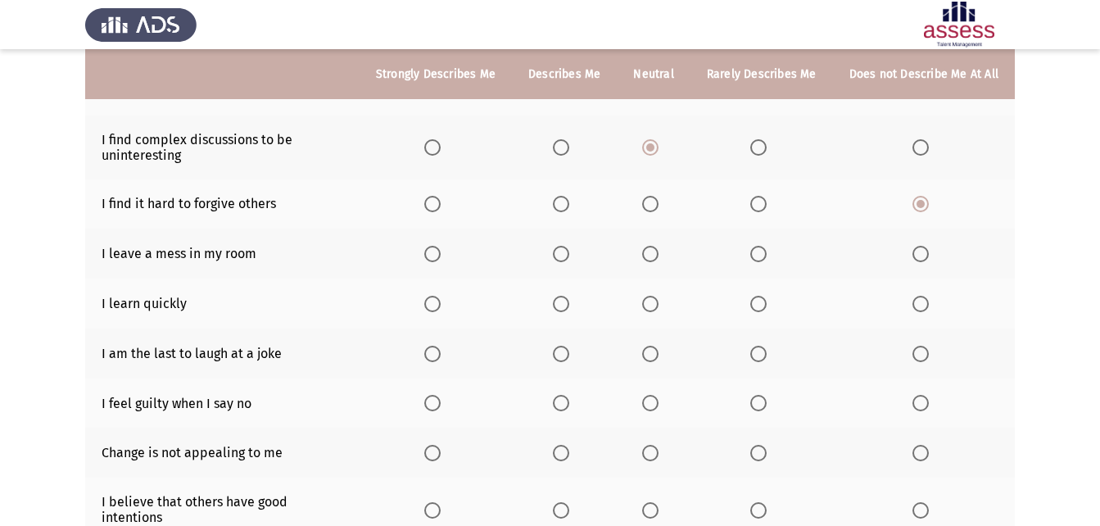
scroll to position [263, 0]
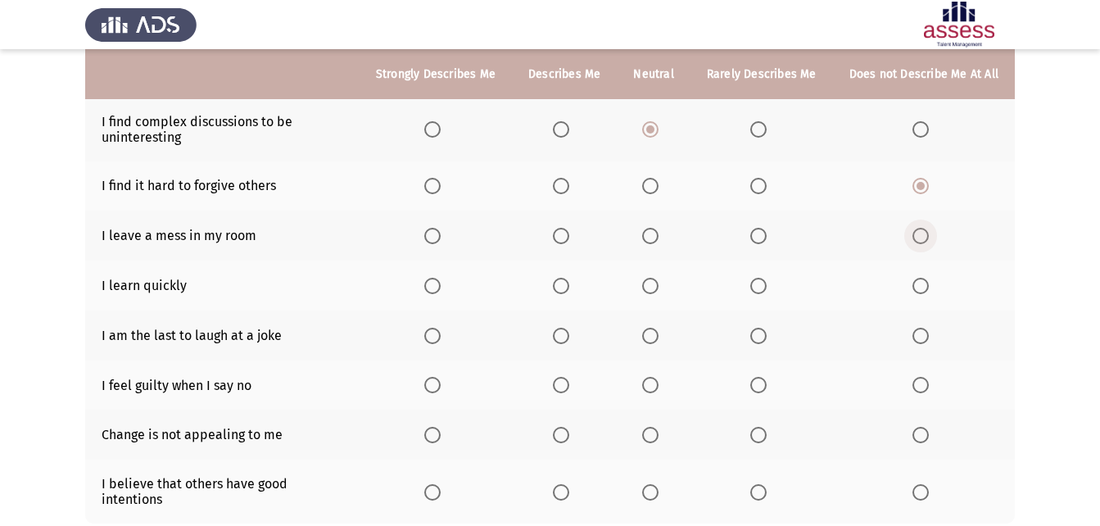
click at [919, 230] on span "Select an option" at bounding box center [920, 236] width 16 height 16
click at [919, 230] on input "Select an option" at bounding box center [920, 236] width 16 height 16
click at [441, 290] on span "Select an option" at bounding box center [432, 286] width 16 height 16
click at [441, 290] on input "Select an option" at bounding box center [432, 286] width 16 height 16
click at [762, 339] on span "Select an option" at bounding box center [758, 336] width 16 height 16
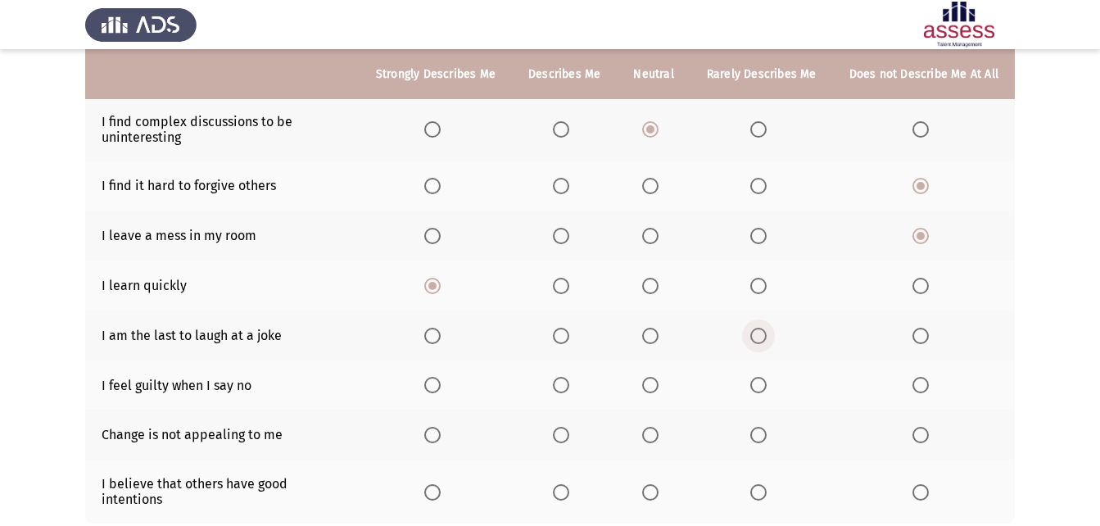
click at [762, 339] on input "Select an option" at bounding box center [758, 336] width 16 height 16
click at [760, 385] on span "Select an option" at bounding box center [758, 385] width 16 height 16
click at [760, 385] on input "Select an option" at bounding box center [758, 385] width 16 height 16
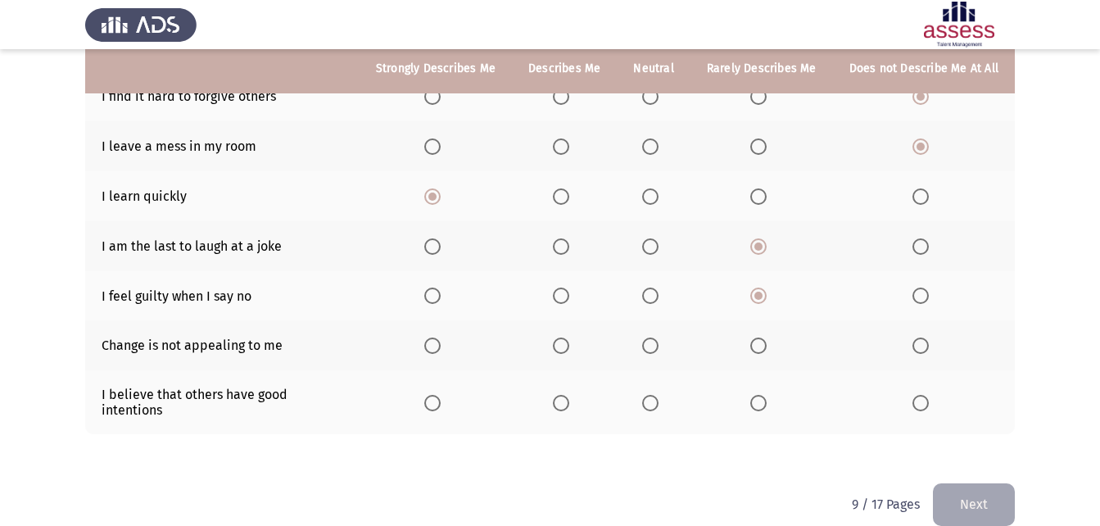
scroll to position [361, 0]
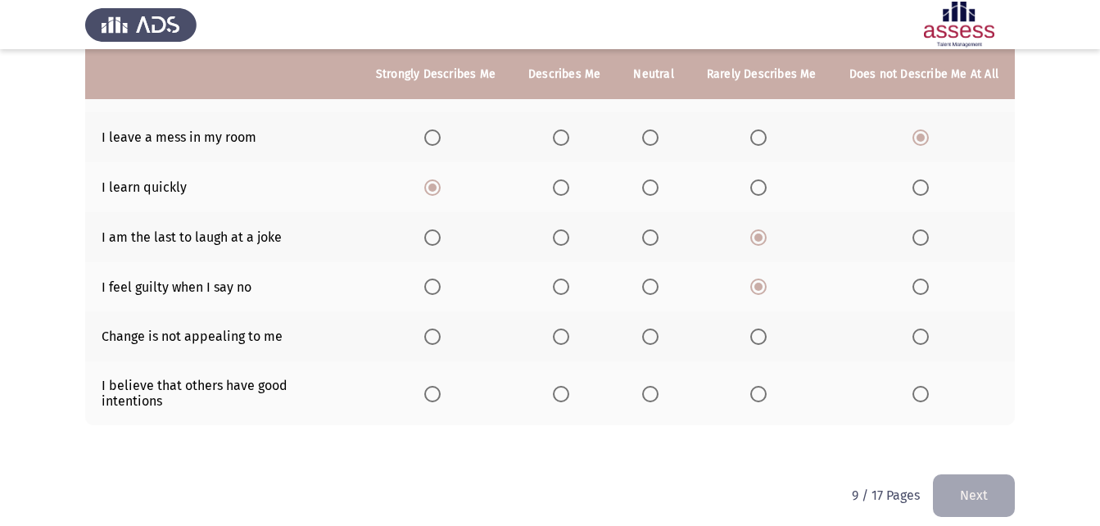
click at [762, 338] on span "Select an option" at bounding box center [758, 336] width 16 height 16
click at [762, 338] on input "Select an option" at bounding box center [758, 336] width 16 height 16
click at [437, 389] on span "Select an option" at bounding box center [432, 394] width 16 height 16
click at [437, 389] on input "Select an option" at bounding box center [432, 394] width 16 height 16
click at [979, 484] on button "Next" at bounding box center [974, 495] width 82 height 42
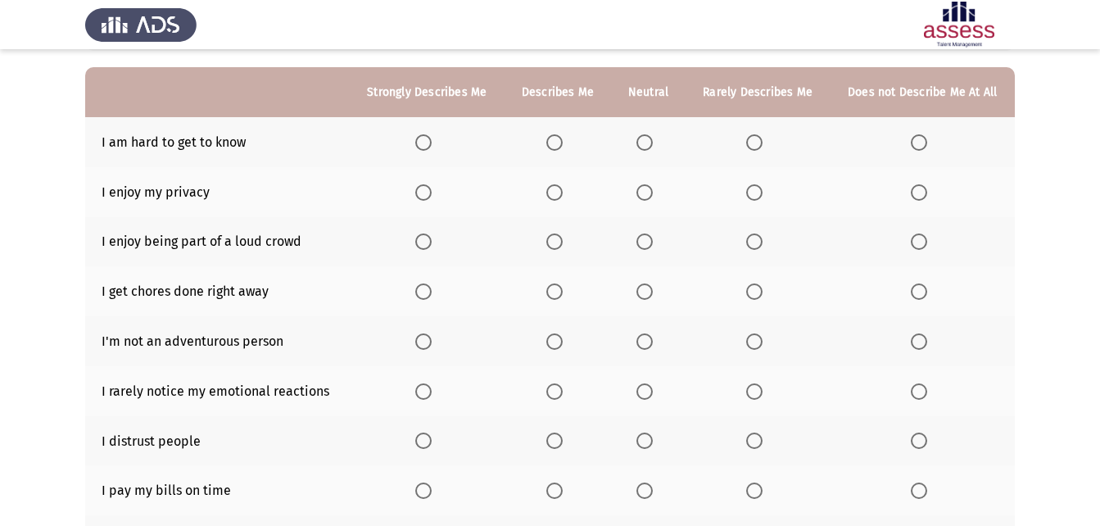
scroll to position [141, 0]
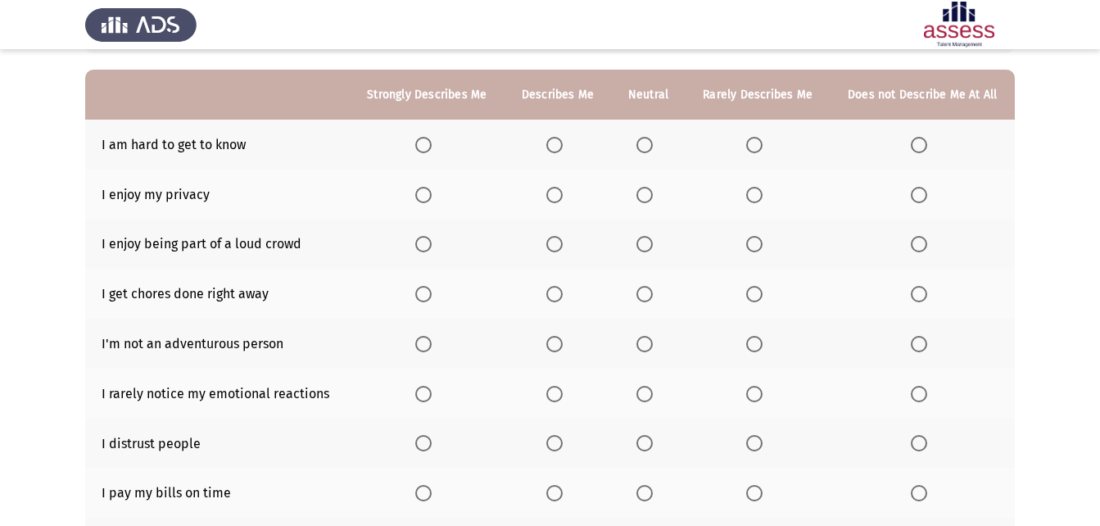
click at [916, 134] on th at bounding box center [922, 145] width 185 height 50
click at [914, 137] on span "Select an option" at bounding box center [919, 145] width 16 height 16
click at [914, 137] on input "Select an option" at bounding box center [919, 145] width 16 height 16
click at [649, 201] on span "Select an option" at bounding box center [644, 195] width 16 height 16
click at [649, 201] on input "Select an option" at bounding box center [644, 195] width 16 height 16
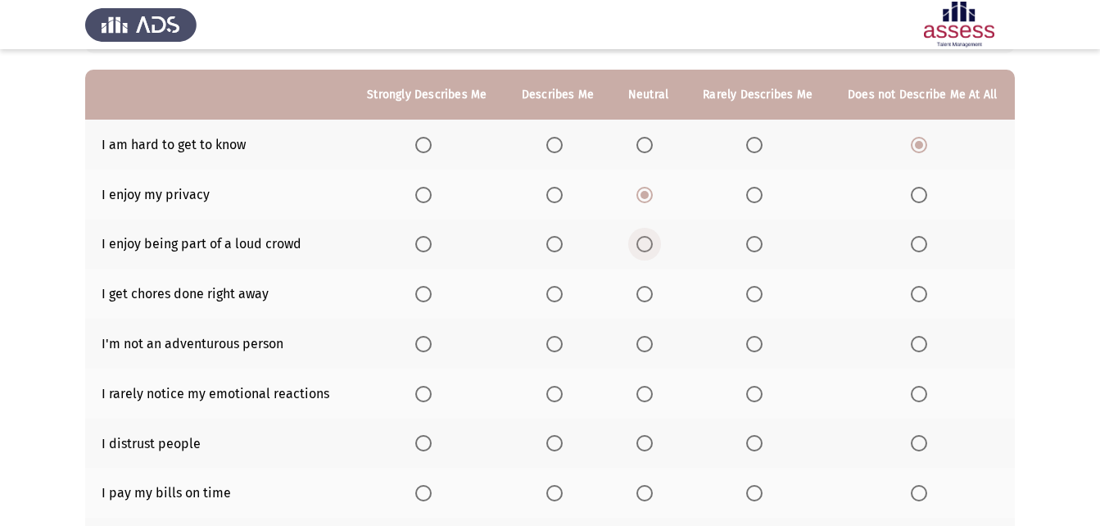
click at [645, 241] on span "Select an option" at bounding box center [644, 244] width 16 height 16
click at [645, 241] on input "Select an option" at bounding box center [644, 244] width 16 height 16
click at [645, 297] on span "Select an option" at bounding box center [644, 294] width 16 height 16
click at [645, 297] on input "Select an option" at bounding box center [644, 294] width 16 height 16
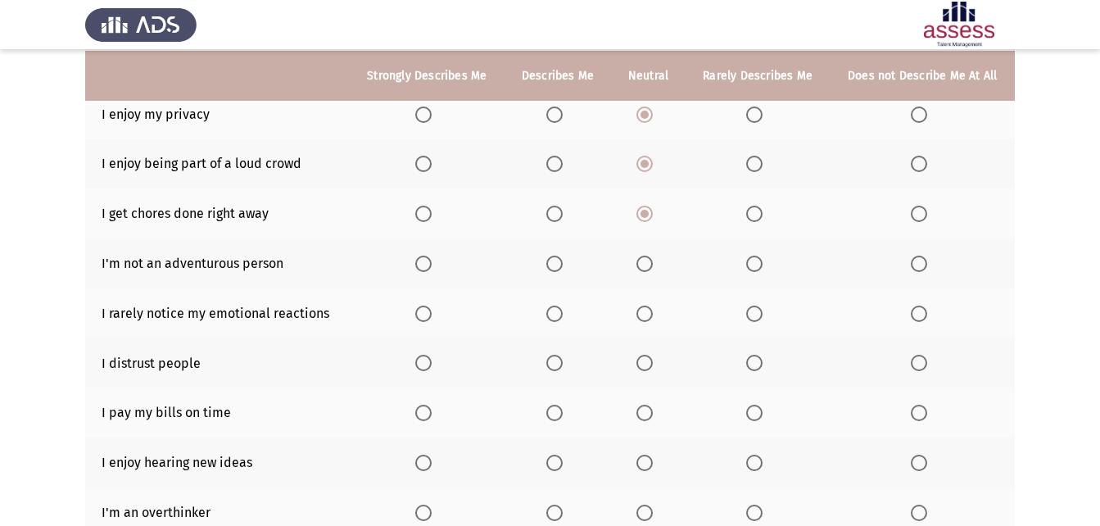
scroll to position [223, 0]
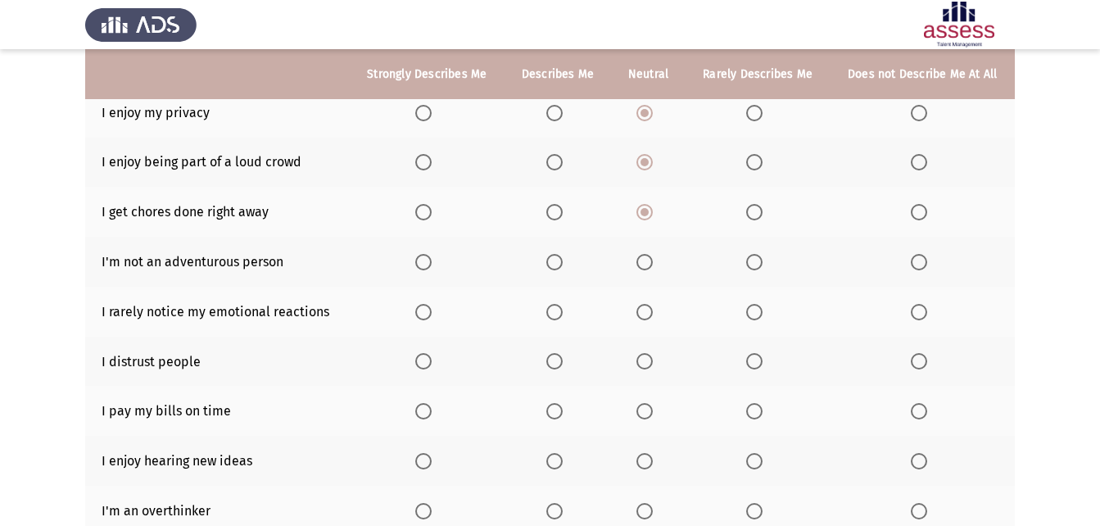
click at [759, 261] on span "Select an option" at bounding box center [754, 262] width 16 height 16
click at [759, 261] on input "Select an option" at bounding box center [754, 262] width 16 height 16
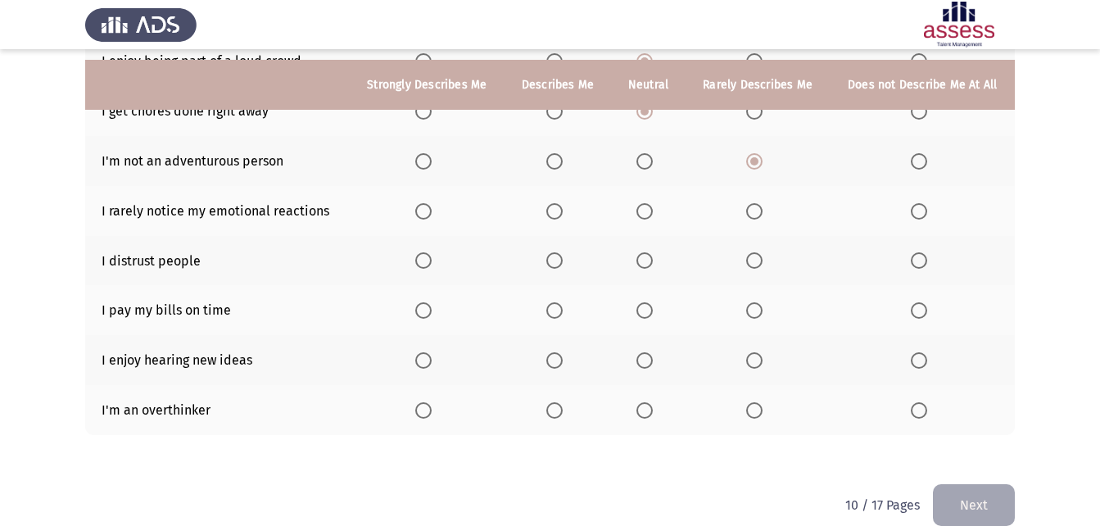
scroll to position [347, 0]
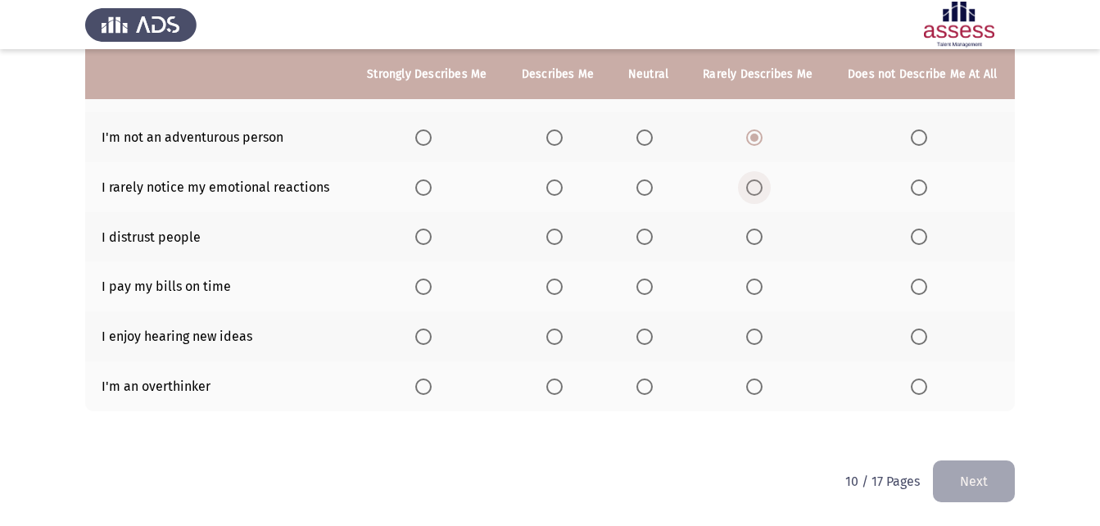
click at [752, 187] on span "Select an option" at bounding box center [754, 187] width 16 height 16
click at [752, 187] on input "Select an option" at bounding box center [754, 187] width 16 height 16
click at [651, 234] on span "Select an option" at bounding box center [644, 237] width 16 height 16
click at [651, 234] on input "Select an option" at bounding box center [644, 237] width 16 height 16
click at [645, 283] on span "Select an option" at bounding box center [644, 286] width 16 height 16
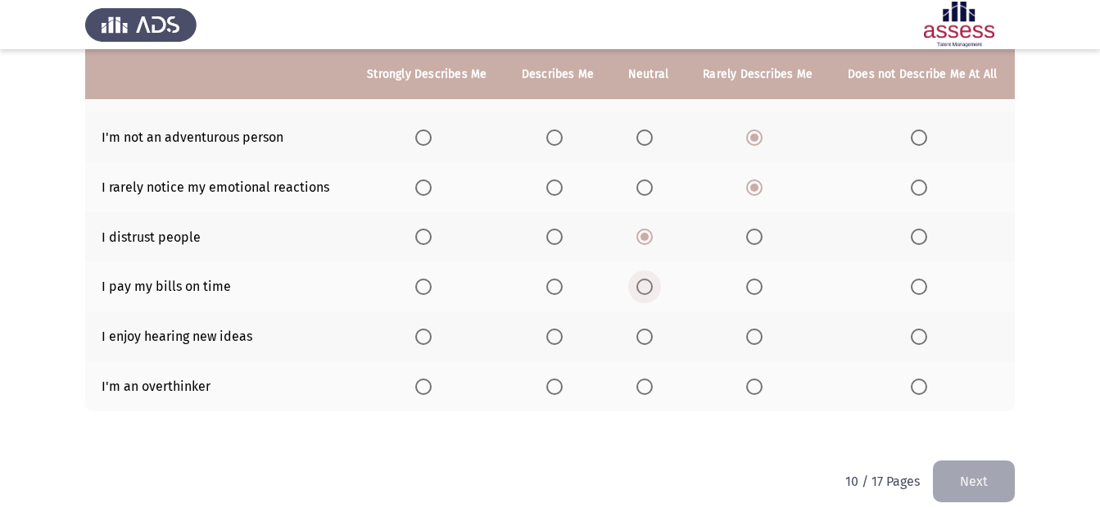
click at [645, 283] on input "Select an option" at bounding box center [644, 286] width 16 height 16
click at [422, 279] on span "Select an option" at bounding box center [423, 286] width 16 height 16
click at [422, 279] on input "Select an option" at bounding box center [423, 286] width 16 height 16
click at [559, 293] on span "Select an option" at bounding box center [554, 286] width 16 height 16
click at [559, 293] on input "Select an option" at bounding box center [554, 286] width 16 height 16
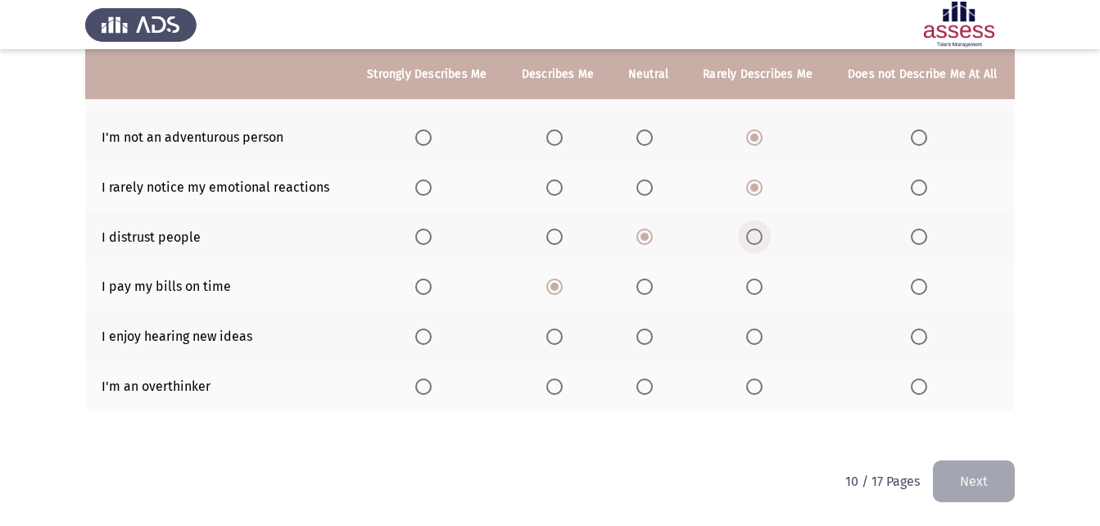
click at [759, 240] on span "Select an option" at bounding box center [754, 237] width 16 height 16
click at [759, 240] on input "Select an option" at bounding box center [754, 237] width 16 height 16
click at [921, 233] on span "Select an option" at bounding box center [919, 237] width 16 height 16
click at [921, 233] on input "Select an option" at bounding box center [919, 237] width 16 height 16
click at [430, 331] on span "Select an option" at bounding box center [423, 336] width 16 height 16
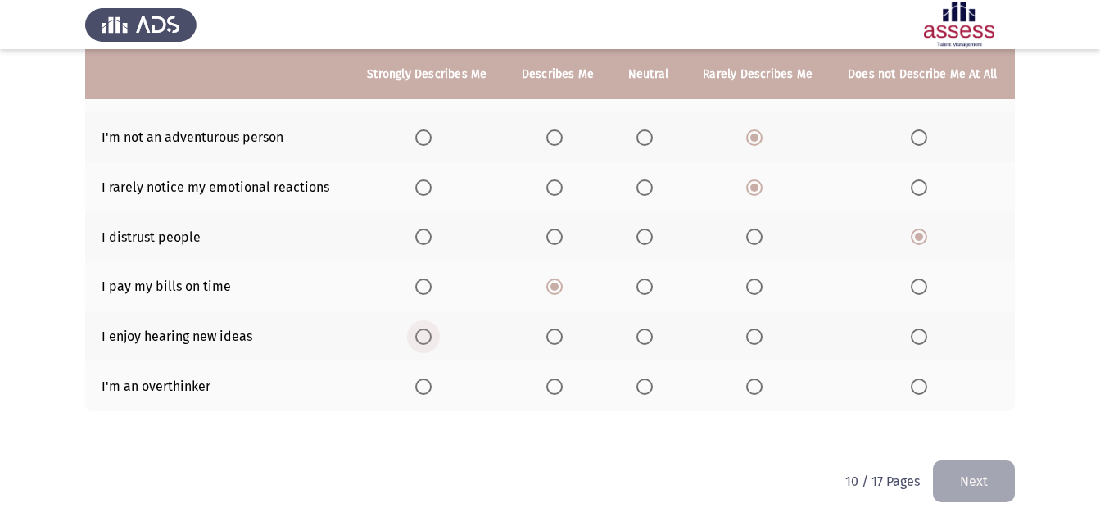
click at [430, 331] on input "Select an option" at bounding box center [423, 336] width 16 height 16
click at [640, 389] on span "Select an option" at bounding box center [644, 386] width 16 height 16
click at [640, 389] on input "Select an option" at bounding box center [644, 386] width 16 height 16
click at [986, 489] on button "Next" at bounding box center [974, 481] width 82 height 42
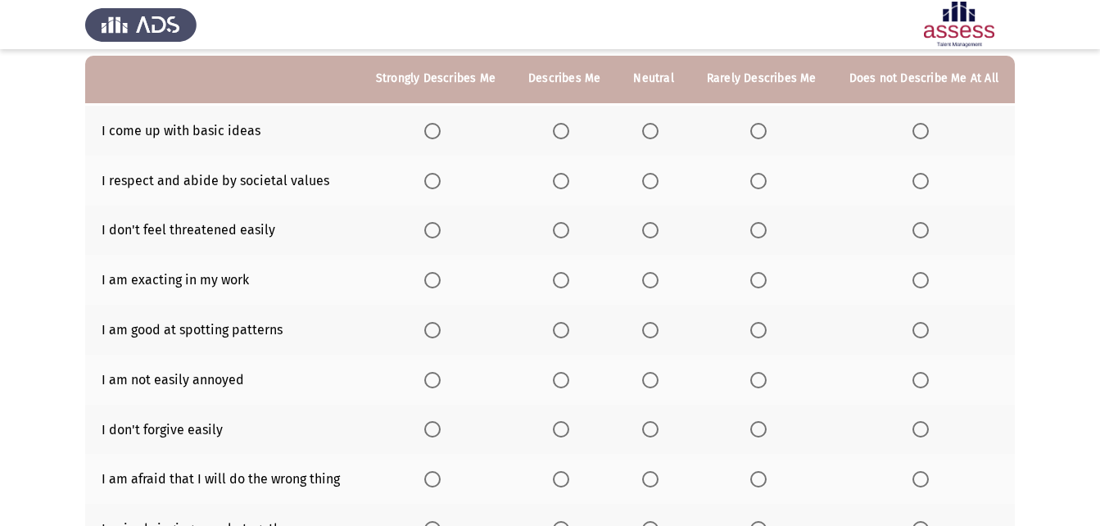
scroll to position [152, 0]
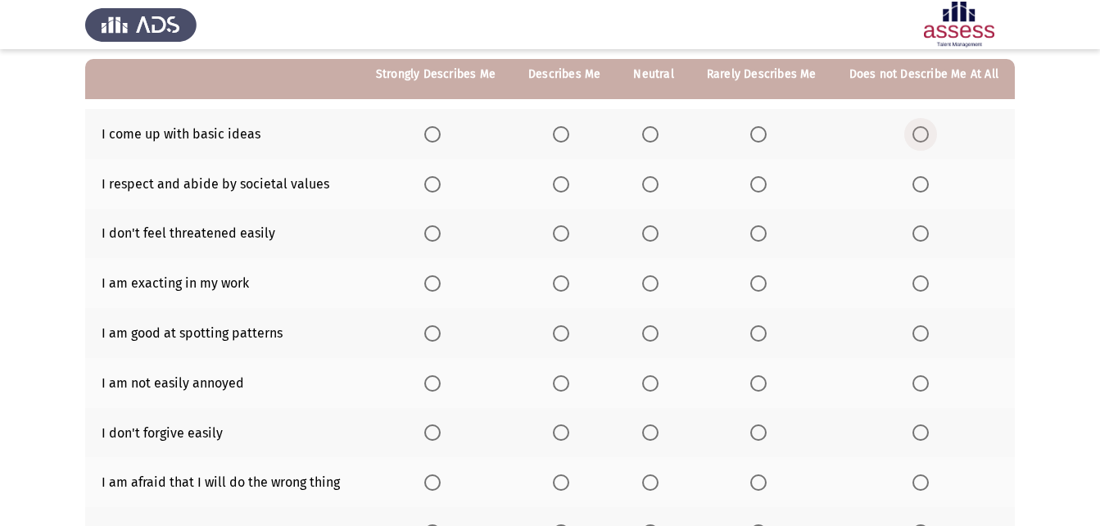
click at [916, 129] on span "Select an option" at bounding box center [920, 134] width 16 height 16
click at [916, 129] on input "Select an option" at bounding box center [920, 134] width 16 height 16
click at [658, 179] on span "Select an option" at bounding box center [650, 184] width 16 height 16
click at [658, 179] on input "Select an option" at bounding box center [650, 184] width 16 height 16
click at [652, 234] on span "Select an option" at bounding box center [650, 233] width 16 height 16
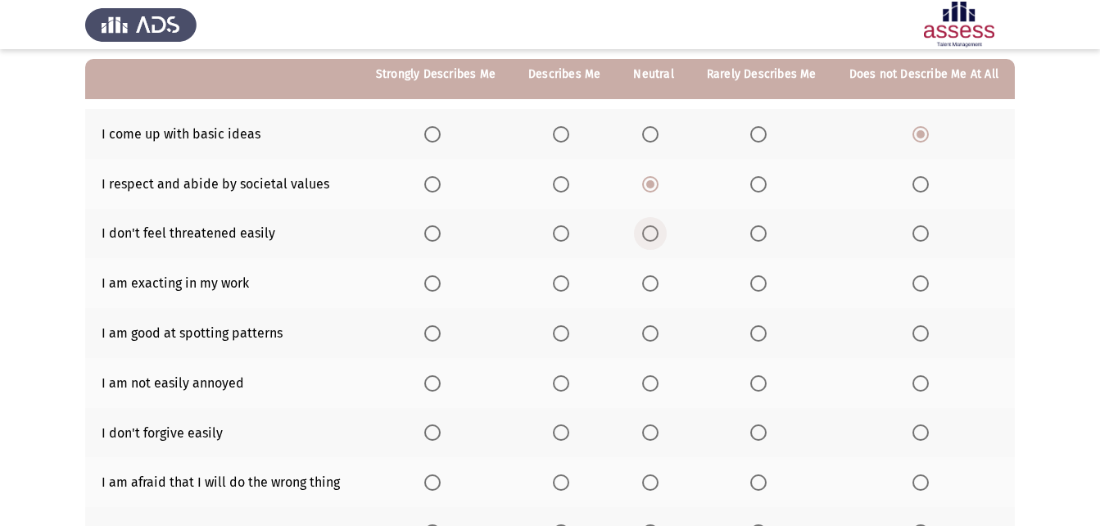
click at [652, 234] on input "Select an option" at bounding box center [650, 233] width 16 height 16
click at [658, 286] on span "Select an option" at bounding box center [650, 283] width 16 height 16
click at [658, 286] on input "Select an option" at bounding box center [650, 283] width 16 height 16
click at [658, 337] on span "Select an option" at bounding box center [650, 333] width 16 height 16
click at [658, 337] on input "Select an option" at bounding box center [650, 333] width 16 height 16
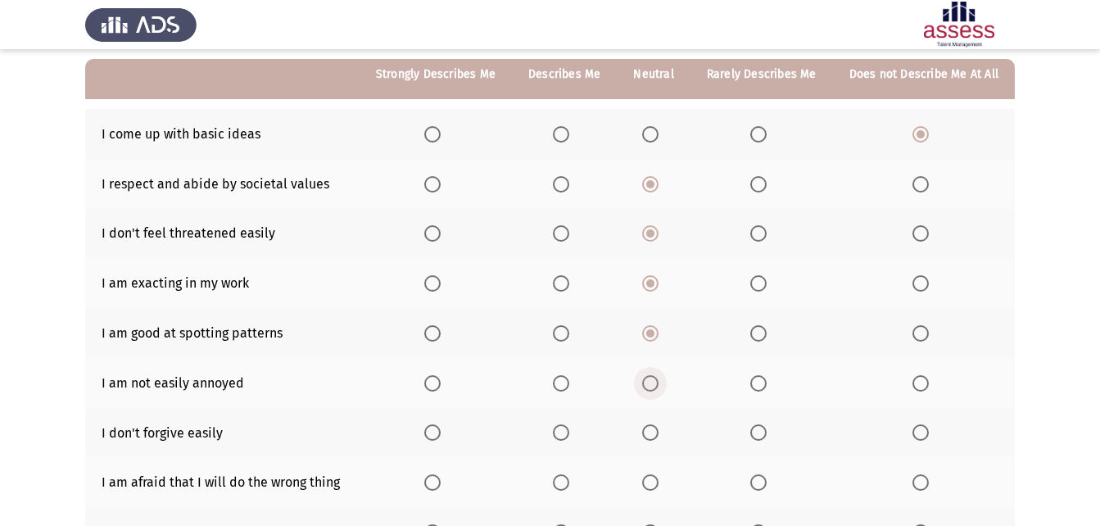
click at [665, 381] on label "Select an option" at bounding box center [653, 383] width 23 height 16
click at [658, 381] on input "Select an option" at bounding box center [650, 383] width 16 height 16
click at [924, 444] on th at bounding box center [924, 433] width 182 height 50
click at [921, 433] on span "Select an option" at bounding box center [920, 432] width 16 height 16
click at [921, 433] on input "Select an option" at bounding box center [920, 432] width 16 height 16
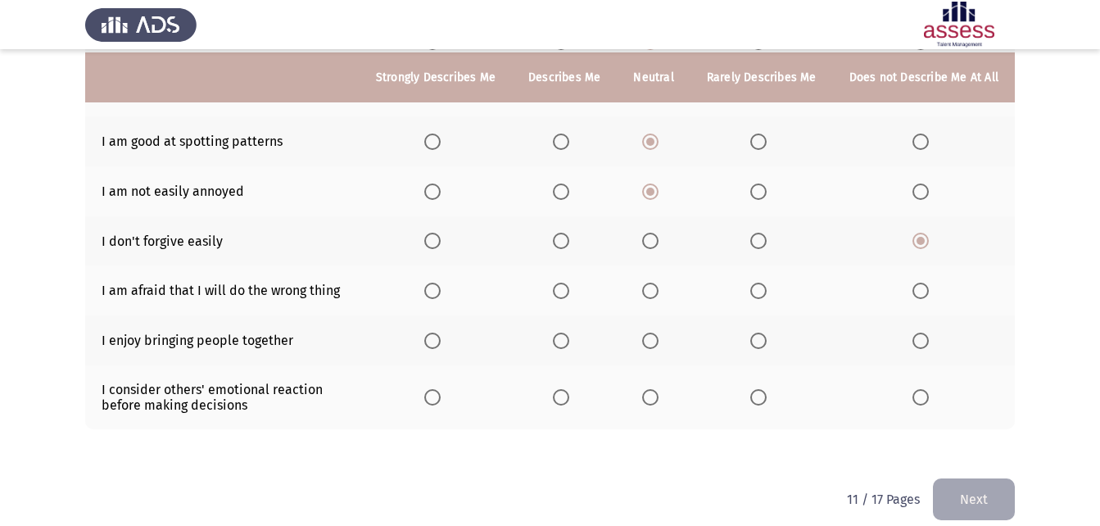
scroll to position [346, 0]
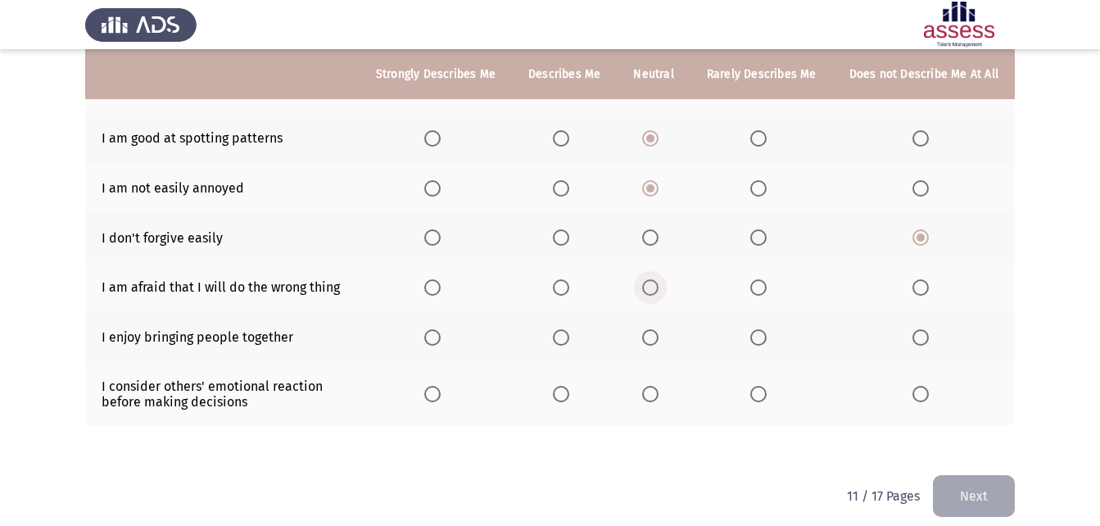
click at [653, 287] on span "Select an option" at bounding box center [650, 287] width 16 height 16
click at [653, 287] on input "Select an option" at bounding box center [650, 287] width 16 height 16
click at [654, 341] on span "Select an option" at bounding box center [650, 337] width 16 height 16
click at [654, 341] on input "Select an option" at bounding box center [650, 337] width 16 height 16
click at [765, 342] on span "Select an option" at bounding box center [758, 337] width 16 height 16
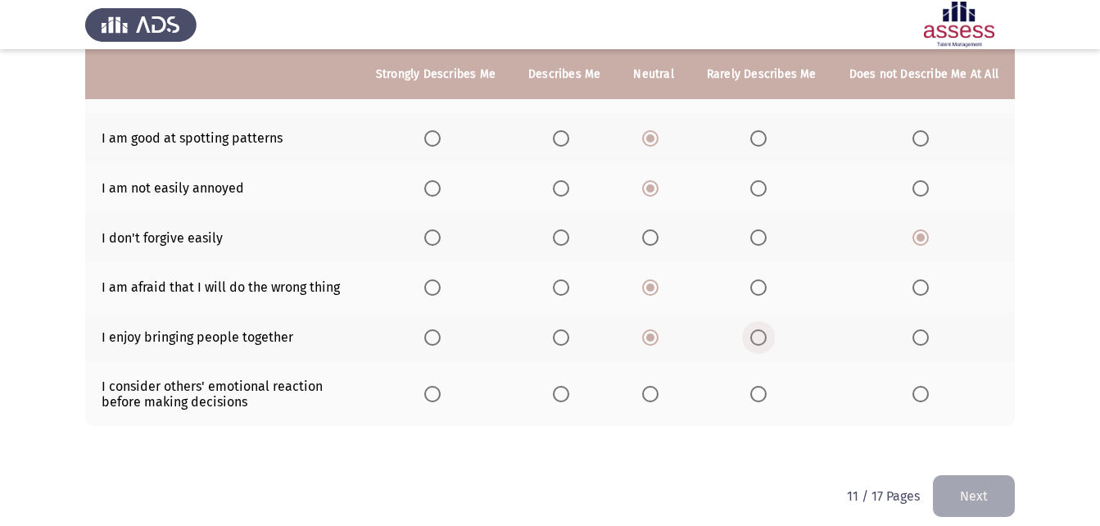
click at [765, 342] on input "Select an option" at bounding box center [758, 337] width 16 height 16
click at [658, 395] on span "Select an option" at bounding box center [650, 394] width 16 height 16
click at [658, 395] on input "Select an option" at bounding box center [650, 394] width 16 height 16
click at [758, 392] on span "Select an option" at bounding box center [758, 394] width 16 height 16
click at [758, 392] on input "Select an option" at bounding box center [758, 394] width 16 height 16
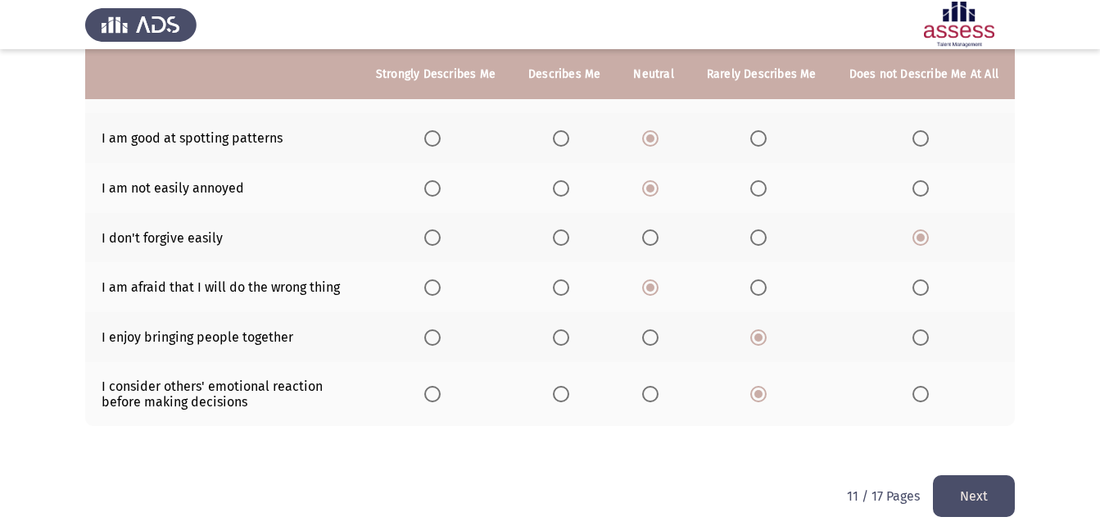
click at [958, 488] on button "Next" at bounding box center [974, 496] width 82 height 42
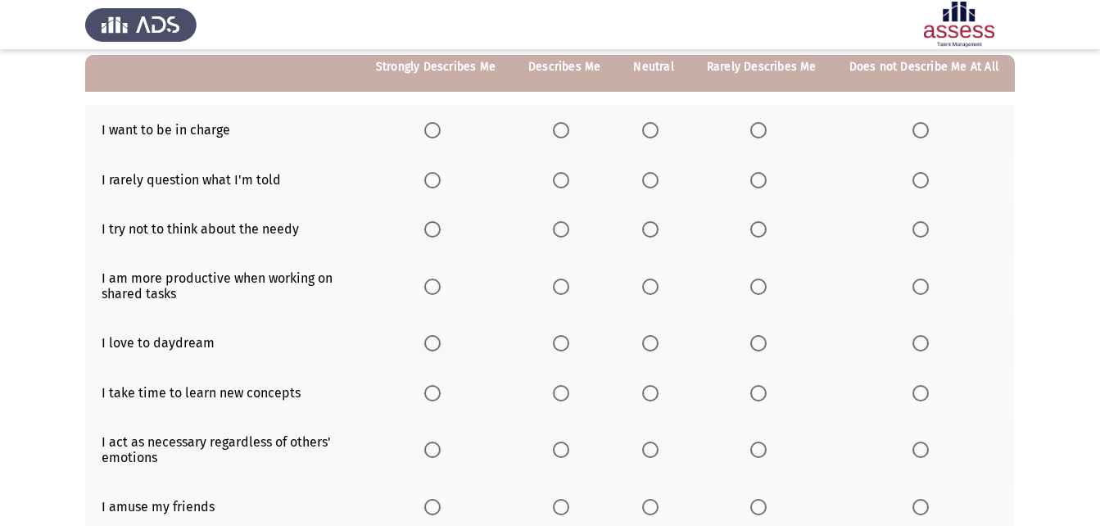
scroll to position [160, 0]
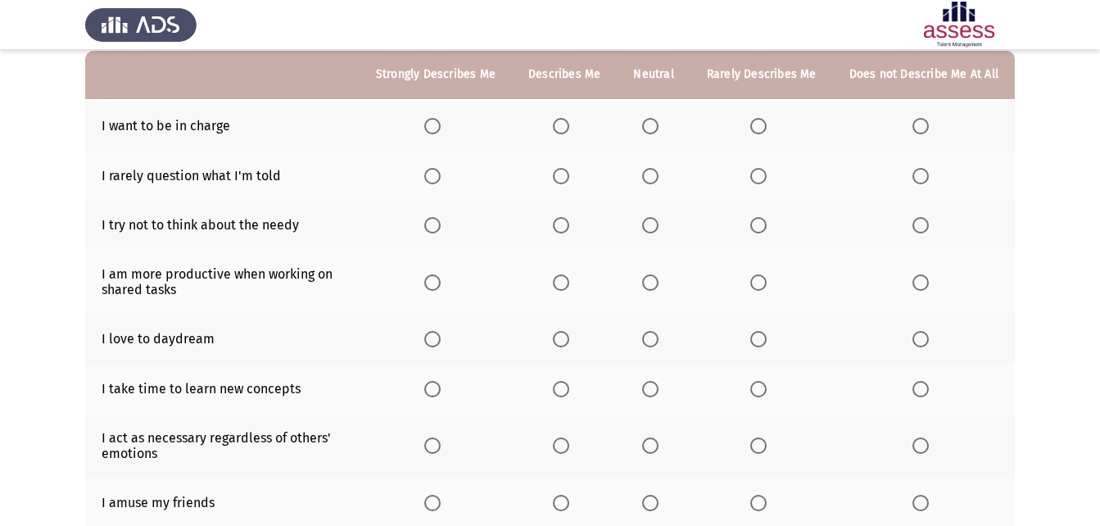
click at [649, 130] on span "Select an option" at bounding box center [650, 126] width 16 height 16
click at [649, 130] on input "Select an option" at bounding box center [650, 126] width 16 height 16
click at [651, 184] on th at bounding box center [653, 176] width 73 height 50
click at [655, 172] on span "Select an option" at bounding box center [650, 176] width 16 height 16
click at [655, 172] on input "Select an option" at bounding box center [650, 176] width 16 height 16
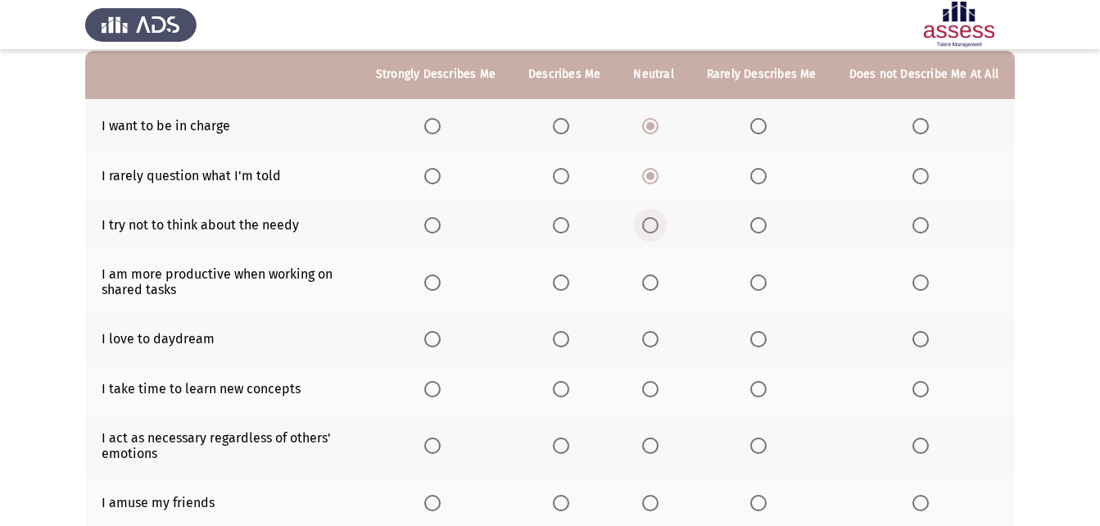
click at [654, 224] on span "Select an option" at bounding box center [650, 225] width 16 height 16
click at [654, 224] on input "Select an option" at bounding box center [650, 225] width 16 height 16
click at [441, 279] on span "Select an option" at bounding box center [432, 282] width 16 height 16
click at [441, 279] on input "Select an option" at bounding box center [432, 282] width 16 height 16
click at [441, 336] on span "Select an option" at bounding box center [432, 339] width 16 height 16
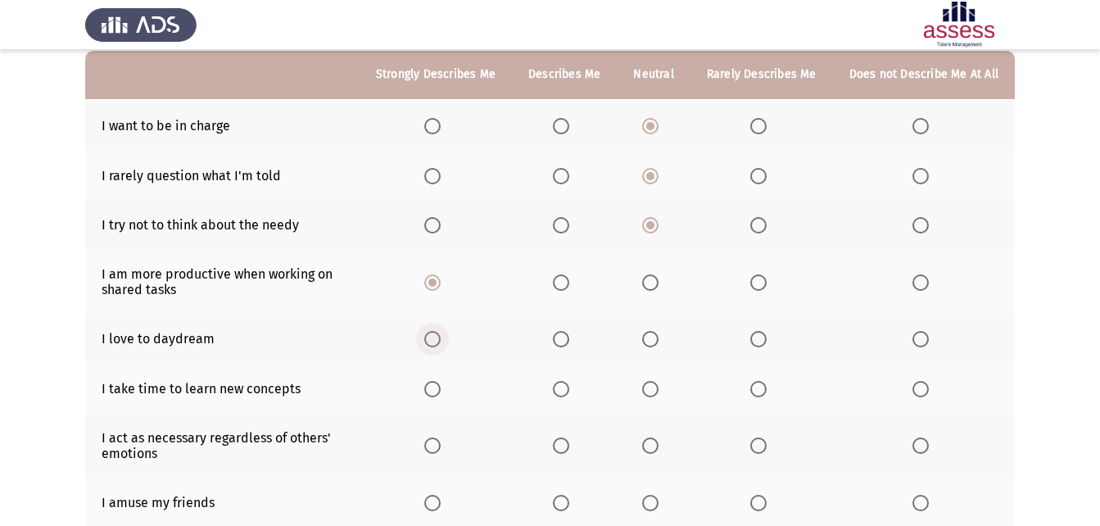
click at [441, 336] on input "Select an option" at bounding box center [432, 339] width 16 height 16
click at [569, 387] on span "Select an option" at bounding box center [561, 389] width 16 height 16
click at [569, 387] on input "Select an option" at bounding box center [561, 389] width 16 height 16
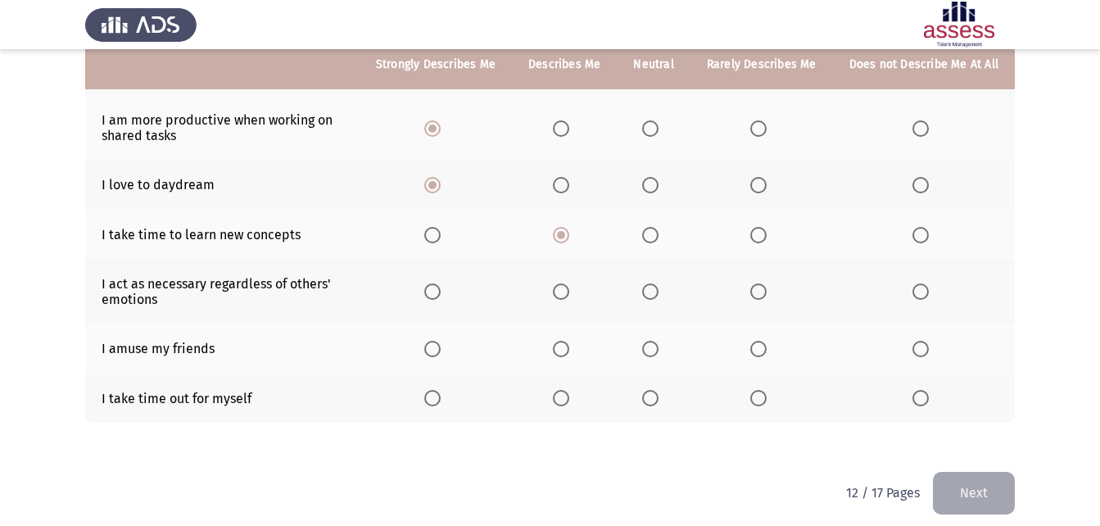
scroll to position [325, 0]
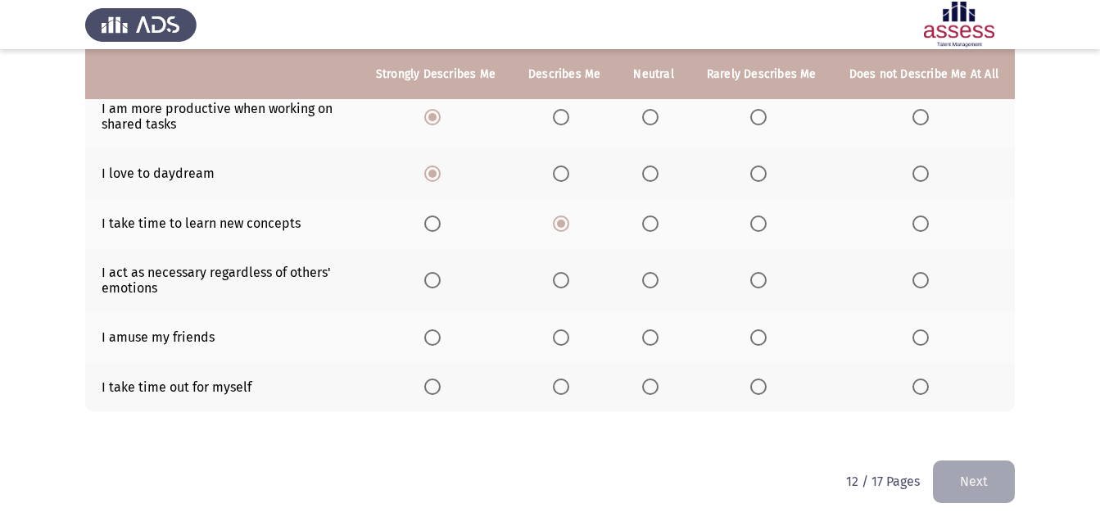
click at [652, 290] on th at bounding box center [653, 280] width 73 height 64
click at [653, 283] on span "Select an option" at bounding box center [650, 280] width 16 height 16
click at [653, 283] on input "Select an option" at bounding box center [650, 280] width 16 height 16
click at [652, 340] on span "Select an option" at bounding box center [650, 337] width 16 height 16
click at [652, 340] on input "Select an option" at bounding box center [650, 337] width 16 height 16
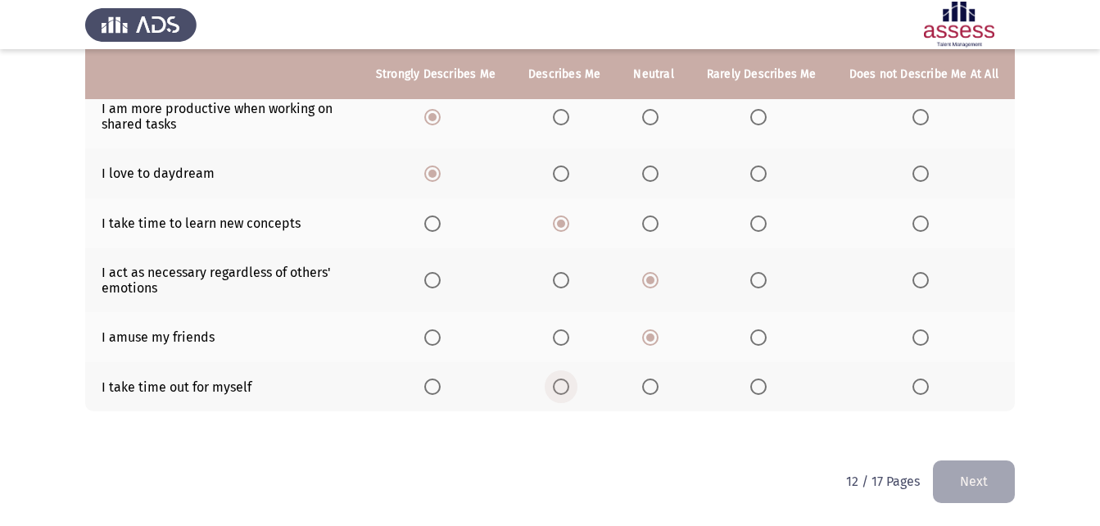
click at [564, 382] on span "Select an option" at bounding box center [561, 386] width 16 height 16
click at [564, 382] on input "Select an option" at bounding box center [561, 386] width 16 height 16
click at [960, 477] on button "Next" at bounding box center [974, 481] width 82 height 42
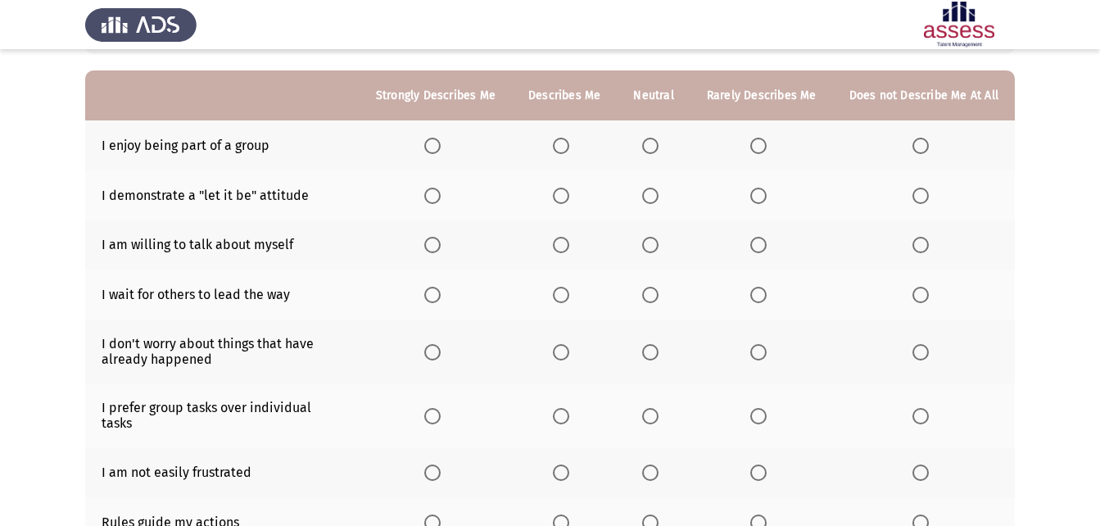
scroll to position [138, 0]
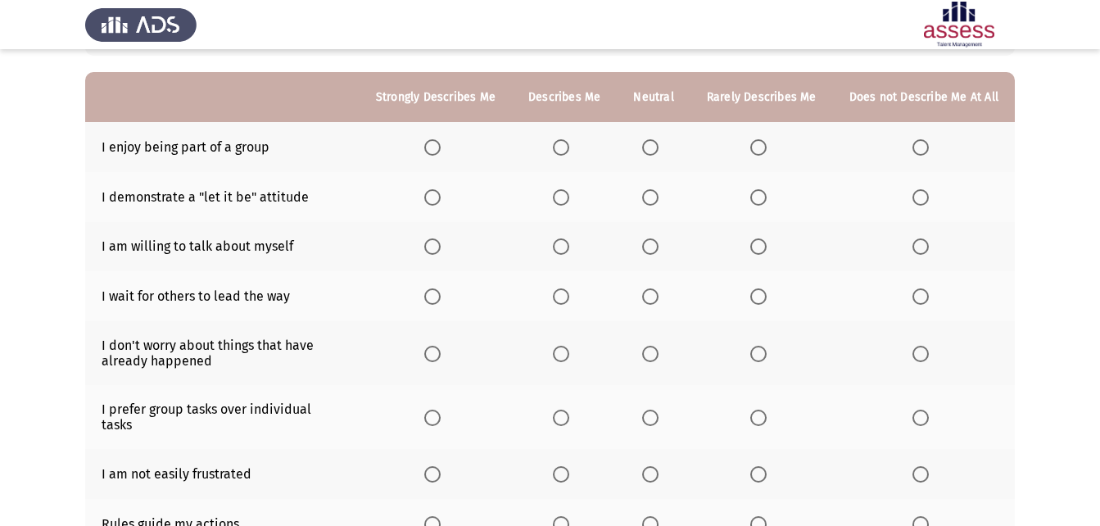
click at [436, 132] on th at bounding box center [436, 147] width 152 height 50
click at [439, 150] on span "Select an option" at bounding box center [432, 147] width 16 height 16
click at [439, 150] on input "Select an option" at bounding box center [432, 147] width 16 height 16
click at [568, 199] on span "Select an option" at bounding box center [561, 197] width 16 height 16
click at [568, 199] on input "Select an option" at bounding box center [561, 197] width 16 height 16
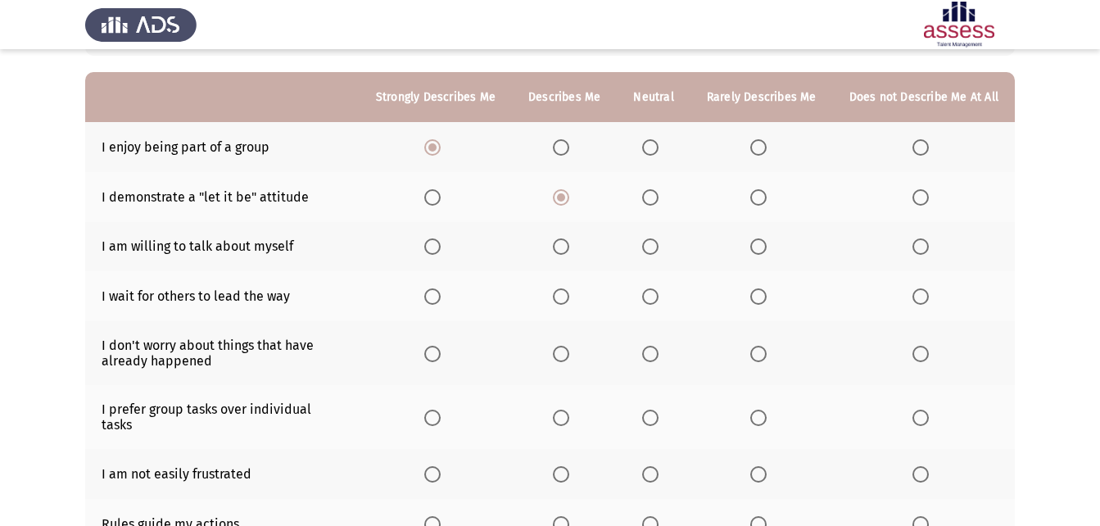
click at [657, 192] on span "Select an option" at bounding box center [650, 197] width 16 height 16
click at [657, 192] on input "Select an option" at bounding box center [650, 197] width 16 height 16
click at [649, 242] on span "Select an option" at bounding box center [650, 246] width 16 height 16
click at [649, 242] on input "Select an option" at bounding box center [650, 246] width 16 height 16
click at [658, 292] on span "Select an option" at bounding box center [650, 296] width 16 height 16
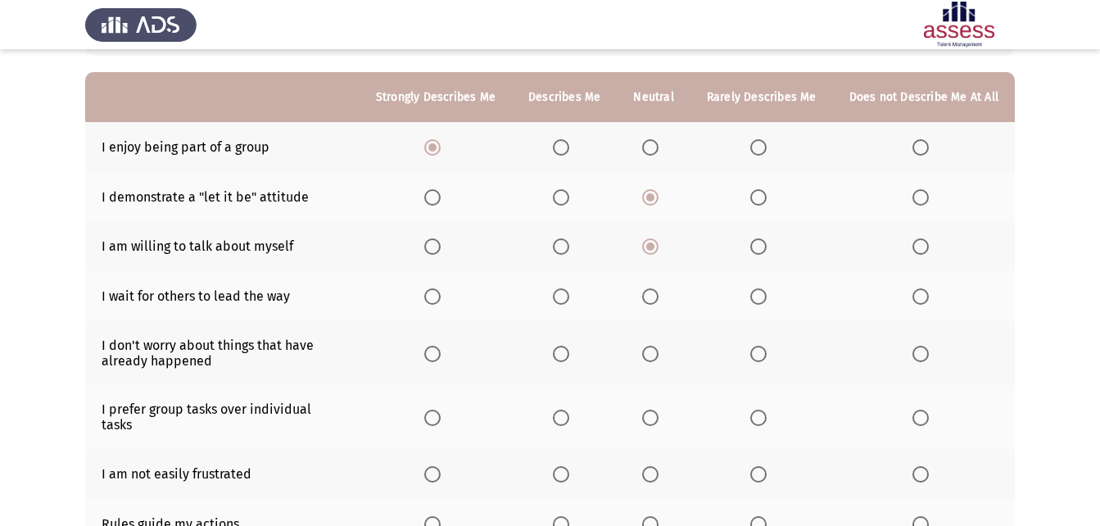
click at [658, 292] on input "Select an option" at bounding box center [650, 296] width 16 height 16
click at [766, 301] on span "Select an option" at bounding box center [758, 296] width 16 height 16
click at [766, 301] on input "Select an option" at bounding box center [758, 296] width 16 height 16
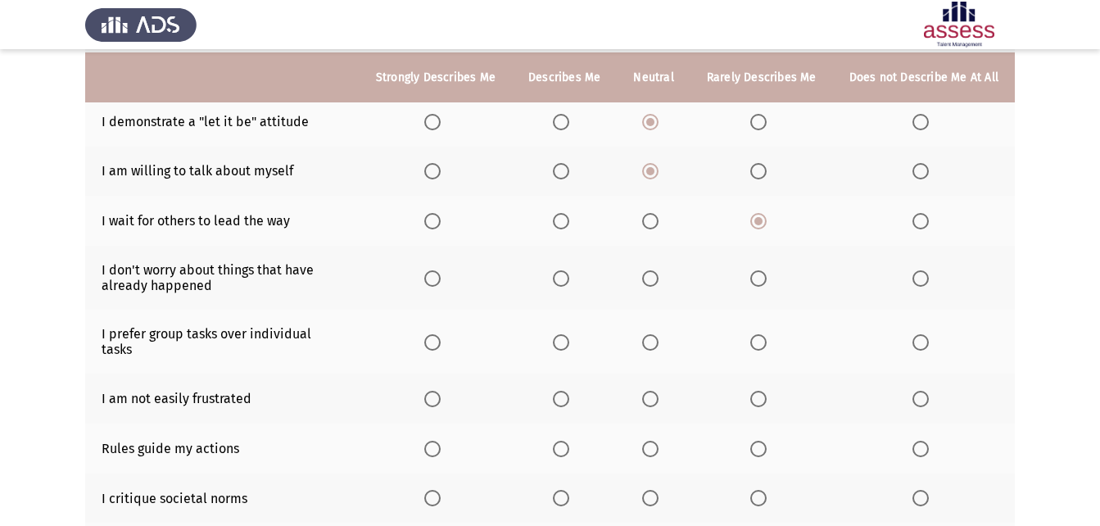
scroll to position [217, 0]
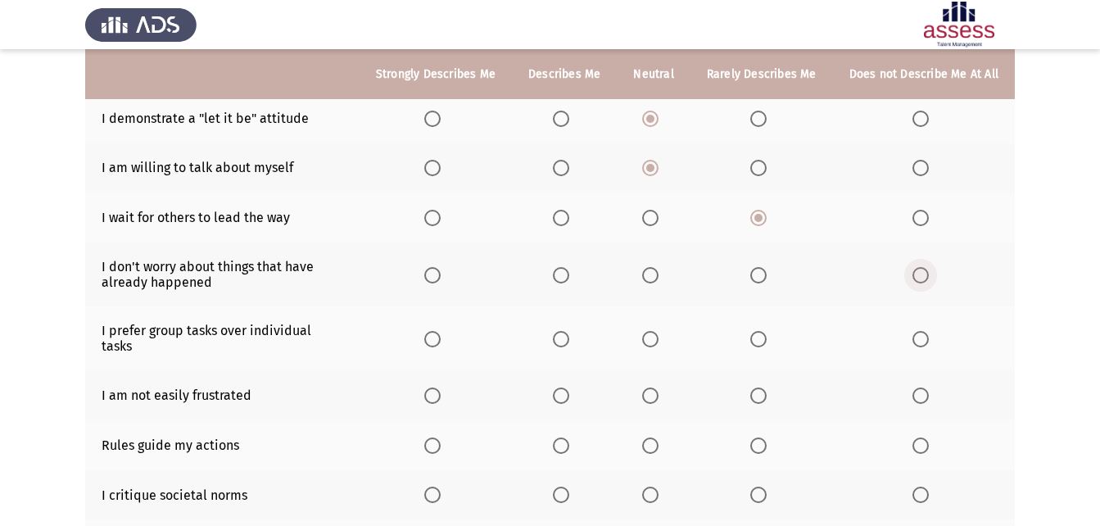
click at [923, 268] on span "Select an option" at bounding box center [920, 275] width 16 height 16
click at [923, 268] on input "Select an option" at bounding box center [920, 275] width 16 height 16
click at [441, 273] on span "Select an option" at bounding box center [432, 275] width 16 height 16
click at [441, 273] on input "Select an option" at bounding box center [432, 275] width 16 height 16
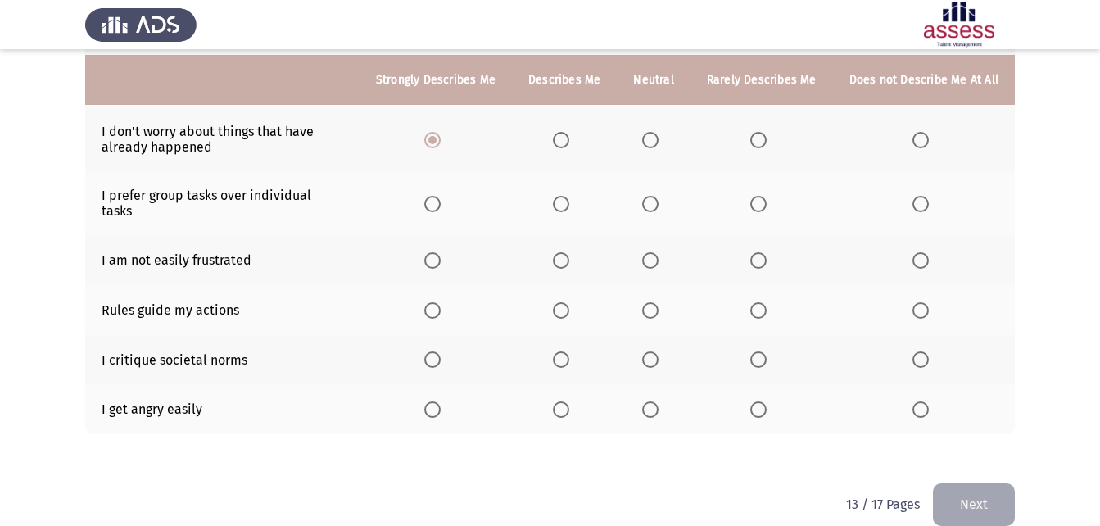
scroll to position [361, 0]
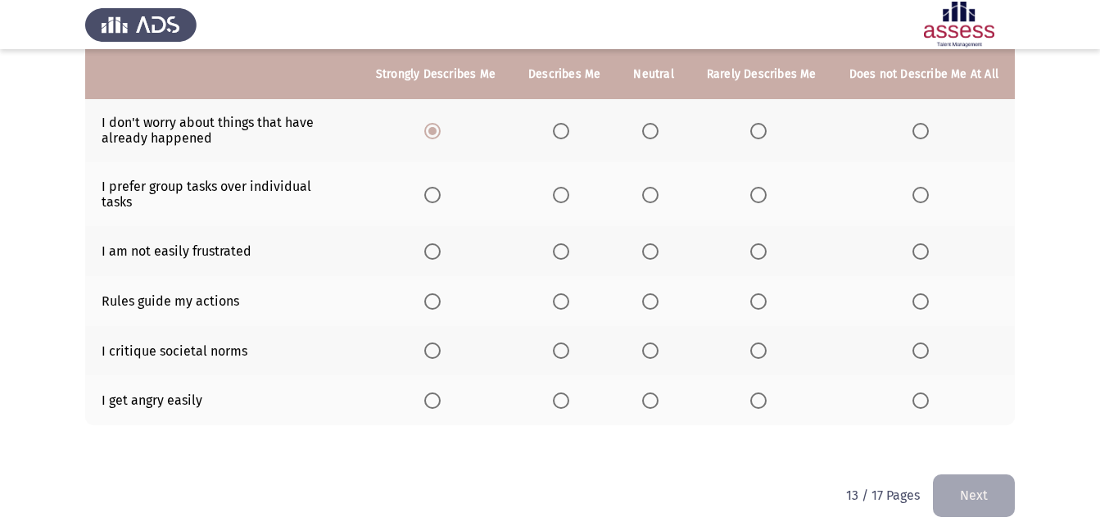
click at [436, 195] on span "Select an option" at bounding box center [432, 195] width 16 height 16
click at [436, 195] on input "Select an option" at bounding box center [432, 195] width 16 height 16
click at [649, 243] on span "Select an option" at bounding box center [650, 251] width 16 height 16
click at [649, 243] on input "Select an option" at bounding box center [650, 251] width 16 height 16
click at [558, 290] on th at bounding box center [564, 301] width 105 height 50
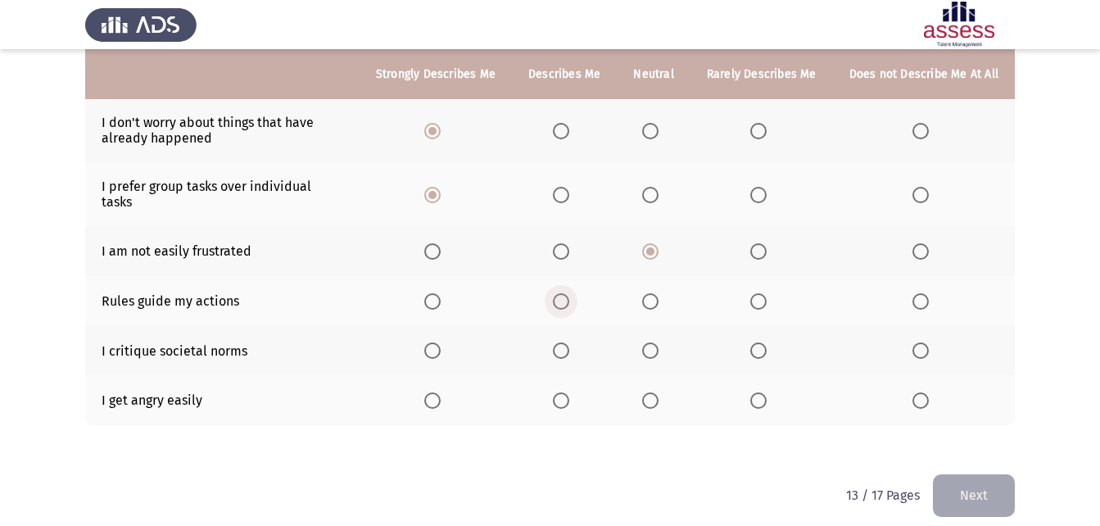
click at [569, 293] on span "Select an option" at bounding box center [561, 301] width 16 height 16
click at [569, 293] on input "Select an option" at bounding box center [561, 301] width 16 height 16
click at [652, 342] on span "Select an option" at bounding box center [650, 350] width 16 height 16
click at [652, 342] on input "Select an option" at bounding box center [650, 350] width 16 height 16
click at [925, 392] on span "Select an option" at bounding box center [920, 400] width 16 height 16
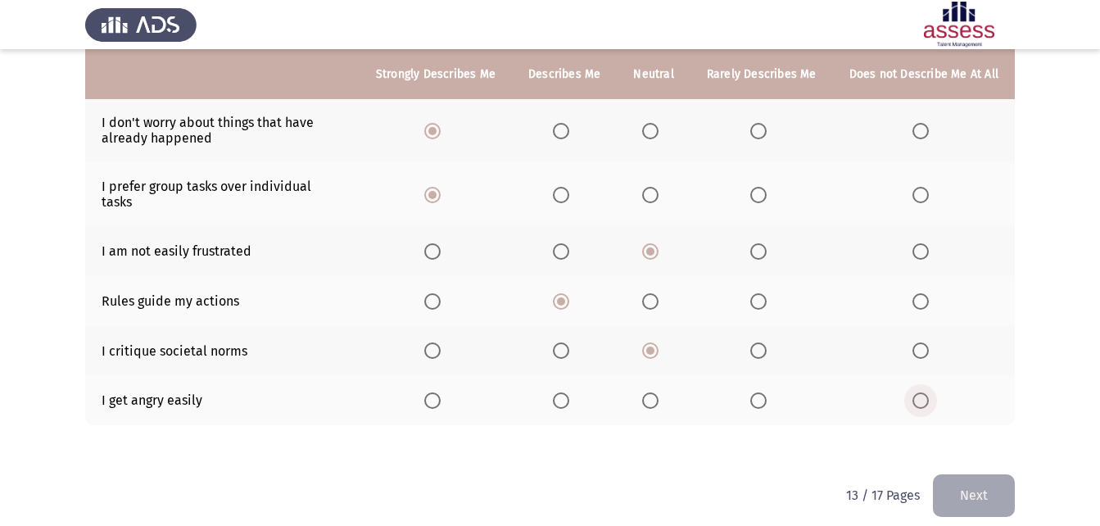
click at [925, 392] on input "Select an option" at bounding box center [920, 400] width 16 height 16
click at [994, 475] on button "Next" at bounding box center [974, 495] width 82 height 42
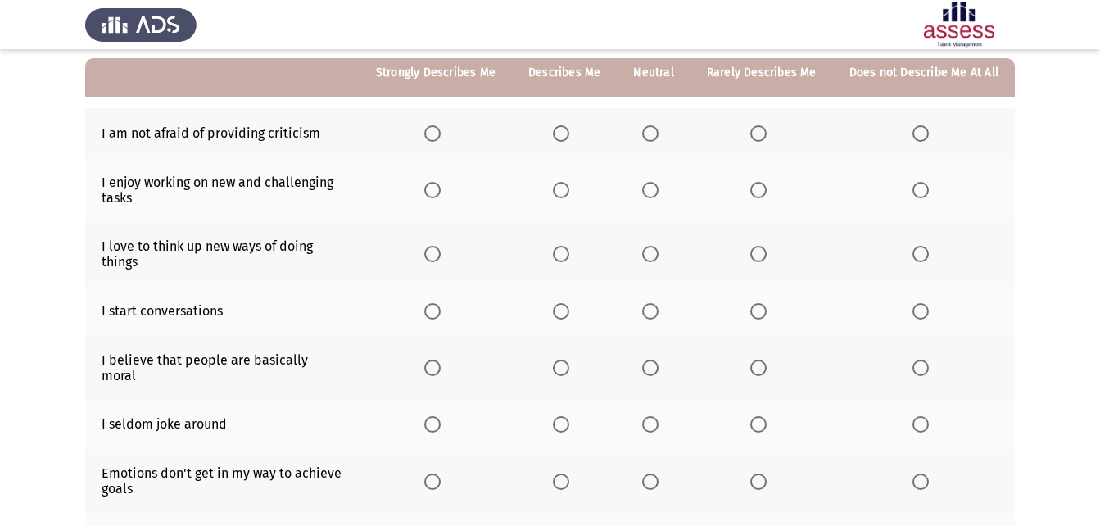
scroll to position [151, 0]
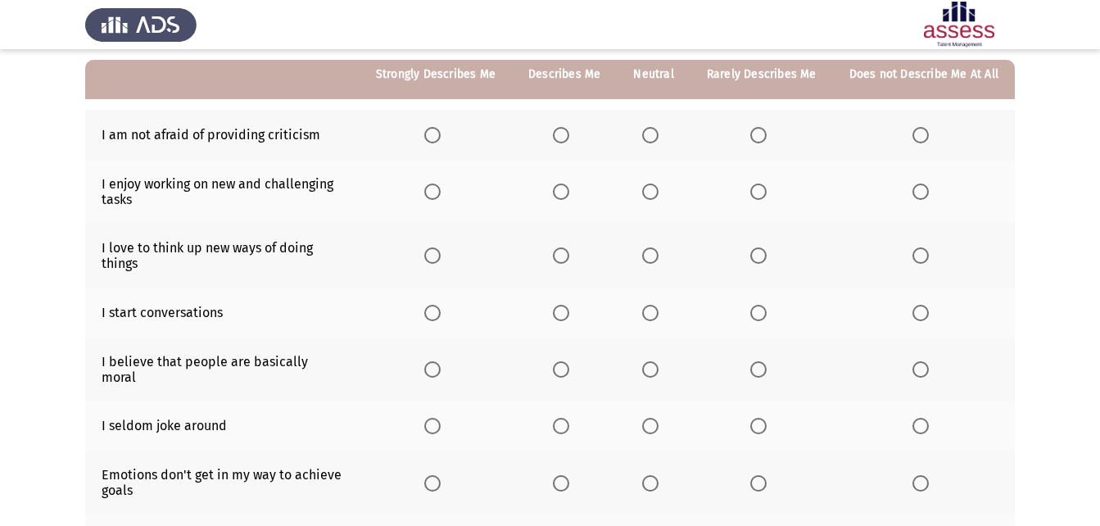
click at [651, 133] on span "Select an option" at bounding box center [650, 135] width 16 height 16
click at [651, 133] on input "Select an option" at bounding box center [650, 135] width 16 height 16
click at [437, 190] on span "Select an option" at bounding box center [432, 191] width 16 height 16
click at [437, 190] on input "Select an option" at bounding box center [432, 191] width 16 height 16
click at [432, 262] on span "Select an option" at bounding box center [432, 255] width 16 height 16
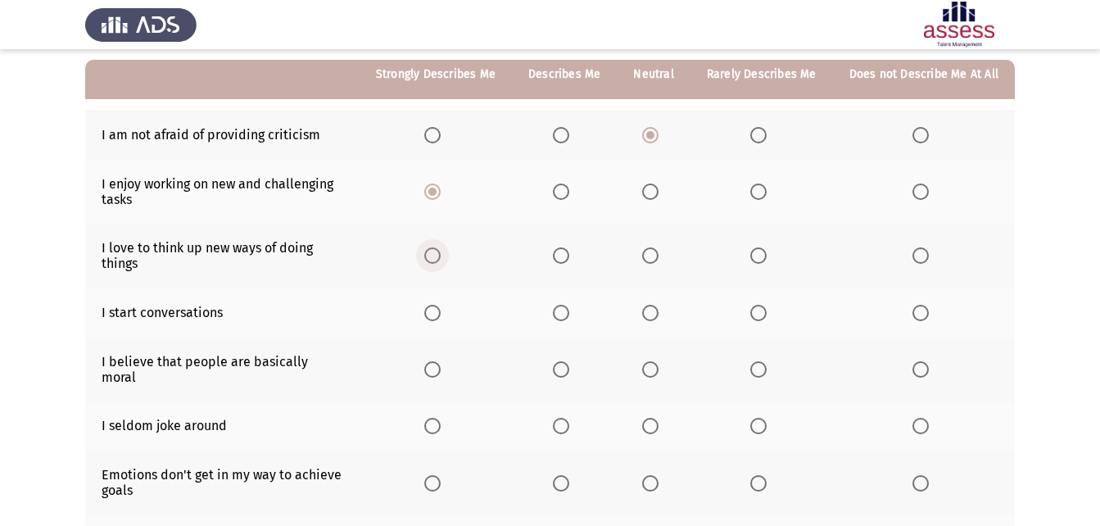
click at [432, 262] on input "Select an option" at bounding box center [432, 255] width 16 height 16
click at [441, 316] on span "Select an option" at bounding box center [432, 313] width 16 height 16
click at [441, 316] on input "Select an option" at bounding box center [432, 313] width 16 height 16
click at [658, 361] on span "Select an option" at bounding box center [650, 369] width 16 height 16
click at [658, 361] on input "Select an option" at bounding box center [650, 369] width 16 height 16
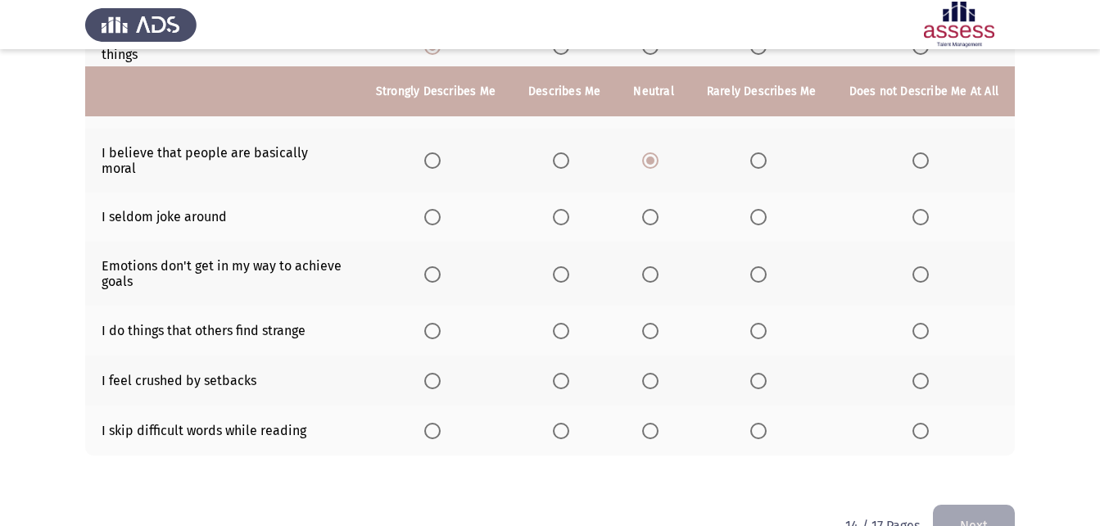
scroll to position [389, 0]
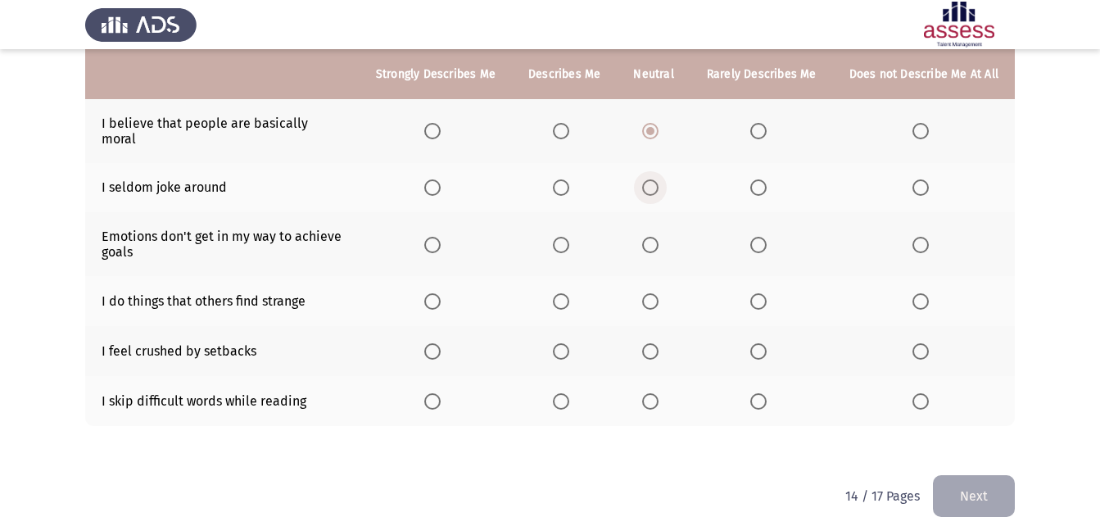
click at [658, 179] on span "Select an option" at bounding box center [650, 187] width 16 height 16
click at [658, 179] on input "Select an option" at bounding box center [650, 187] width 16 height 16
click at [654, 238] on span "Select an option" at bounding box center [650, 245] width 16 height 16
click at [654, 238] on input "Select an option" at bounding box center [650, 245] width 16 height 16
click at [656, 293] on span "Select an option" at bounding box center [650, 301] width 16 height 16
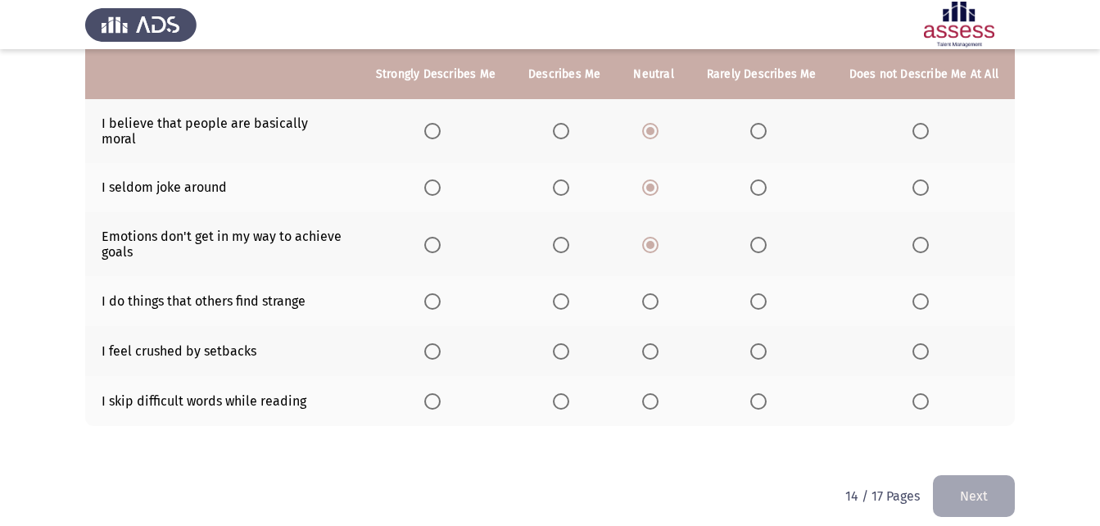
click at [656, 293] on input "Select an option" at bounding box center [650, 301] width 16 height 16
click at [648, 343] on span "Select an option" at bounding box center [650, 351] width 16 height 16
click at [648, 343] on input "Select an option" at bounding box center [650, 351] width 16 height 16
click at [568, 393] on span "Select an option" at bounding box center [561, 401] width 16 height 16
click at [568, 393] on input "Select an option" at bounding box center [561, 401] width 16 height 16
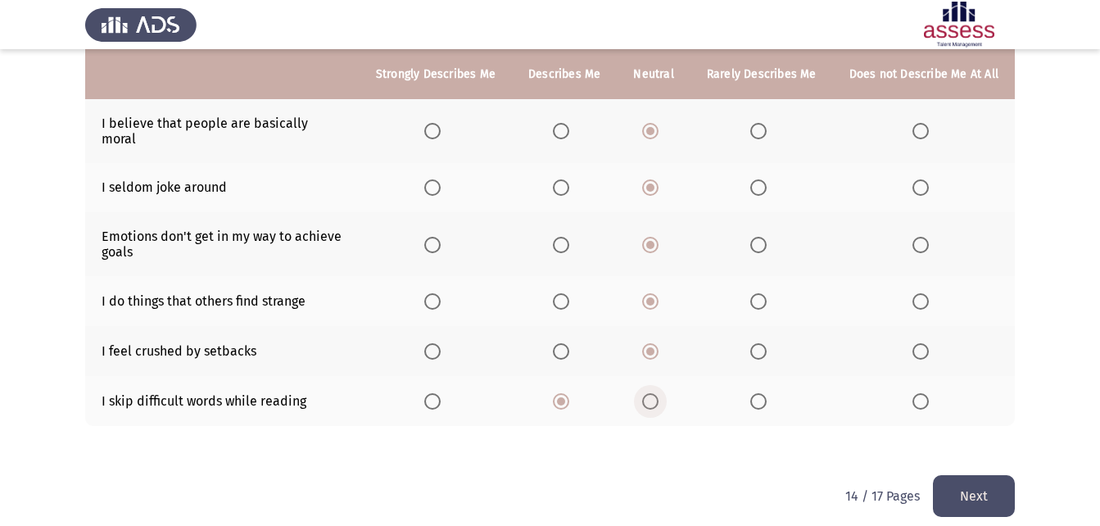
click at [649, 393] on span "Select an option" at bounding box center [650, 401] width 16 height 16
click at [649, 393] on input "Select an option" at bounding box center [650, 401] width 16 height 16
click at [975, 480] on button "Next" at bounding box center [974, 496] width 82 height 42
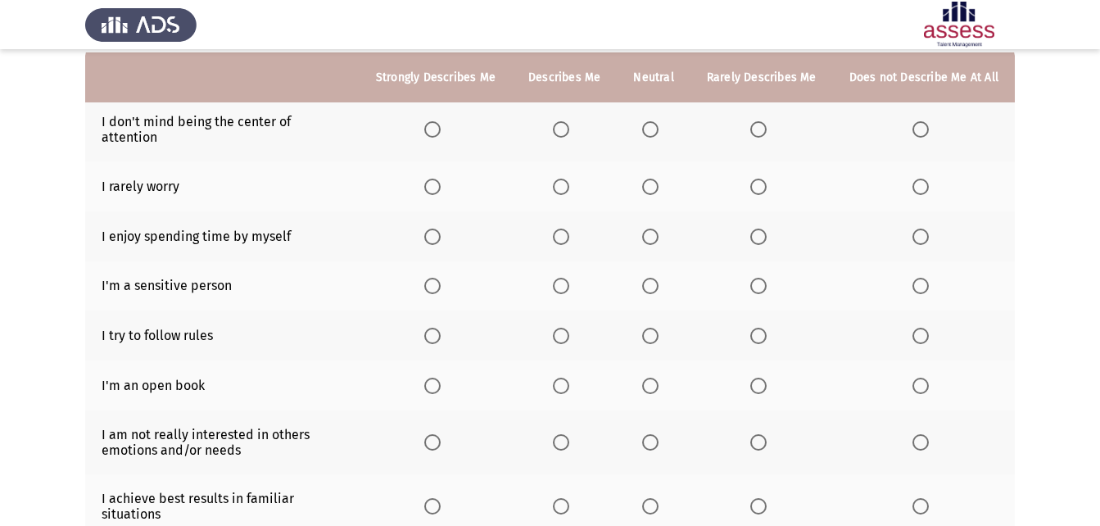
scroll to position [170, 0]
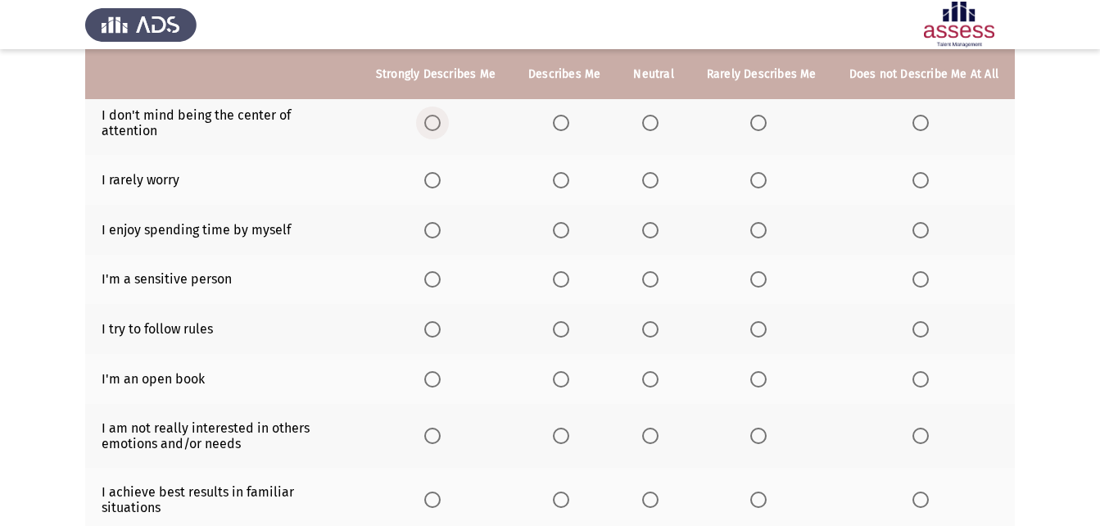
click at [439, 119] on span "Select an option" at bounding box center [432, 123] width 16 height 16
click at [439, 119] on input "Select an option" at bounding box center [432, 123] width 16 height 16
click at [437, 172] on span "Select an option" at bounding box center [432, 180] width 16 height 16
click at [437, 172] on input "Select an option" at bounding box center [432, 180] width 16 height 16
click at [569, 222] on span "Select an option" at bounding box center [561, 230] width 16 height 16
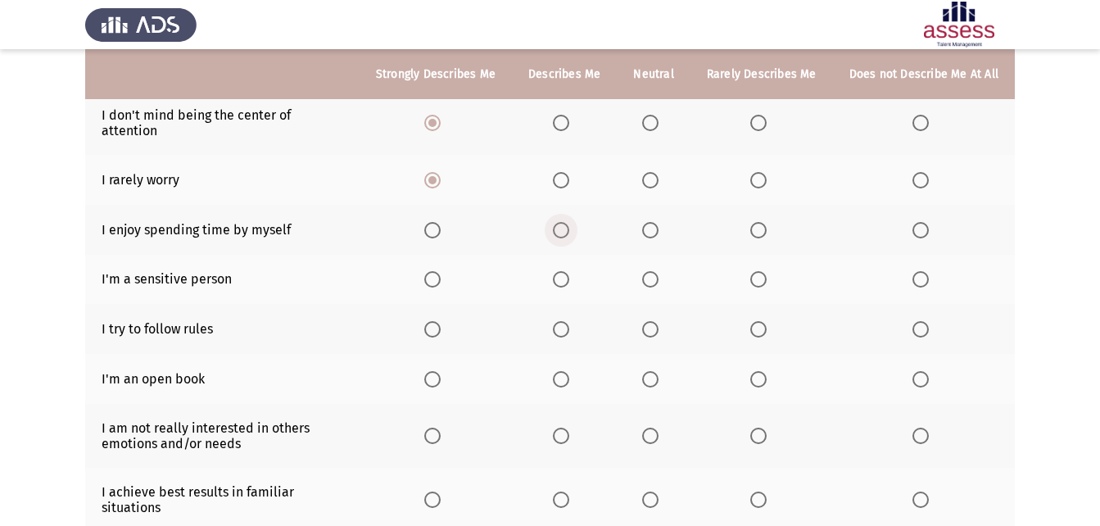
click at [569, 222] on input "Select an option" at bounding box center [561, 230] width 16 height 16
click at [569, 271] on span "Select an option" at bounding box center [561, 279] width 16 height 16
click at [569, 271] on input "Select an option" at bounding box center [561, 279] width 16 height 16
click at [440, 321] on span "Select an option" at bounding box center [432, 329] width 16 height 16
click at [440, 321] on input "Select an option" at bounding box center [432, 329] width 16 height 16
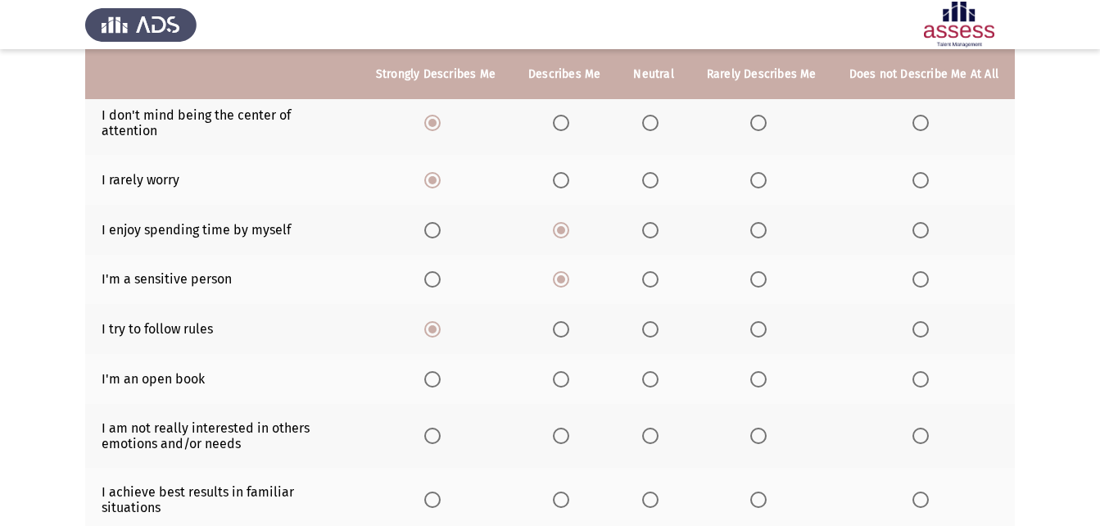
click at [567, 371] on span "Select an option" at bounding box center [561, 379] width 16 height 16
click at [567, 371] on input "Select an option" at bounding box center [561, 379] width 16 height 16
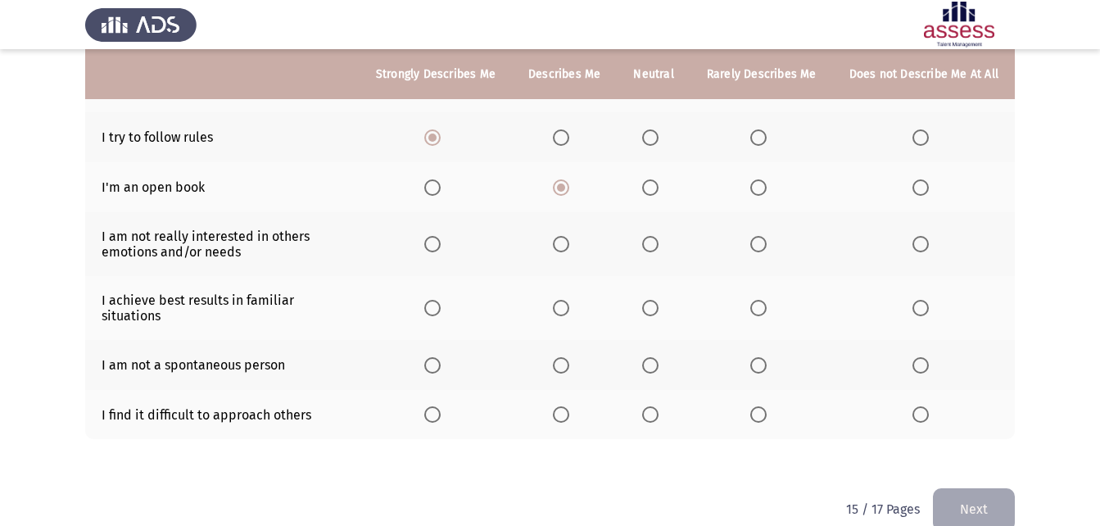
scroll to position [363, 0]
click at [658, 234] on span "Select an option" at bounding box center [650, 242] width 16 height 16
click at [658, 234] on input "Select an option" at bounding box center [650, 242] width 16 height 16
click at [654, 298] on span "Select an option" at bounding box center [650, 306] width 16 height 16
click at [654, 298] on input "Select an option" at bounding box center [650, 306] width 16 height 16
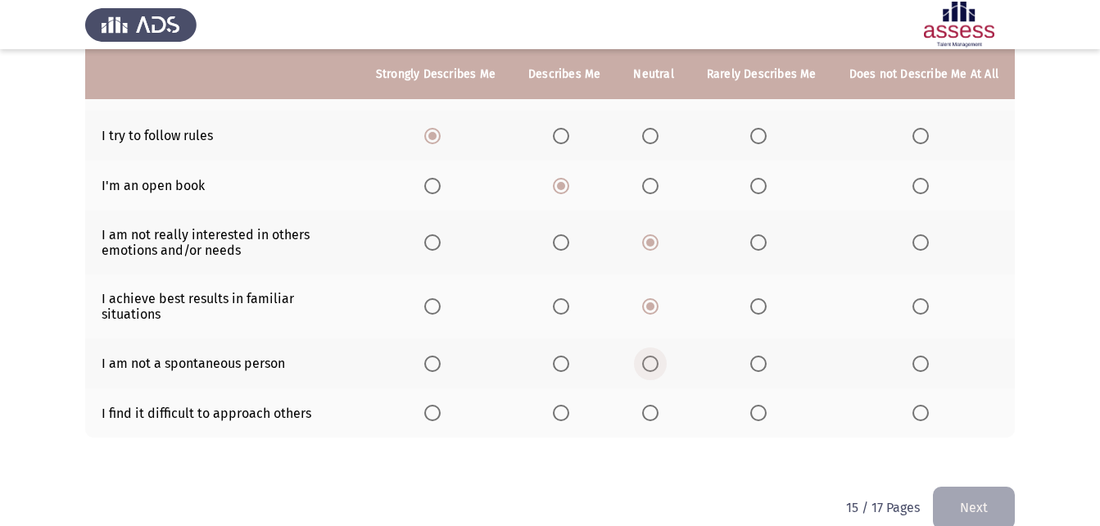
click at [657, 355] on span "Select an option" at bounding box center [650, 363] width 16 height 16
click at [657, 355] on input "Select an option" at bounding box center [650, 363] width 16 height 16
click at [649, 405] on span "Select an option" at bounding box center [650, 413] width 16 height 16
click at [649, 405] on input "Select an option" at bounding box center [650, 413] width 16 height 16
click at [960, 489] on button "Next" at bounding box center [974, 507] width 82 height 42
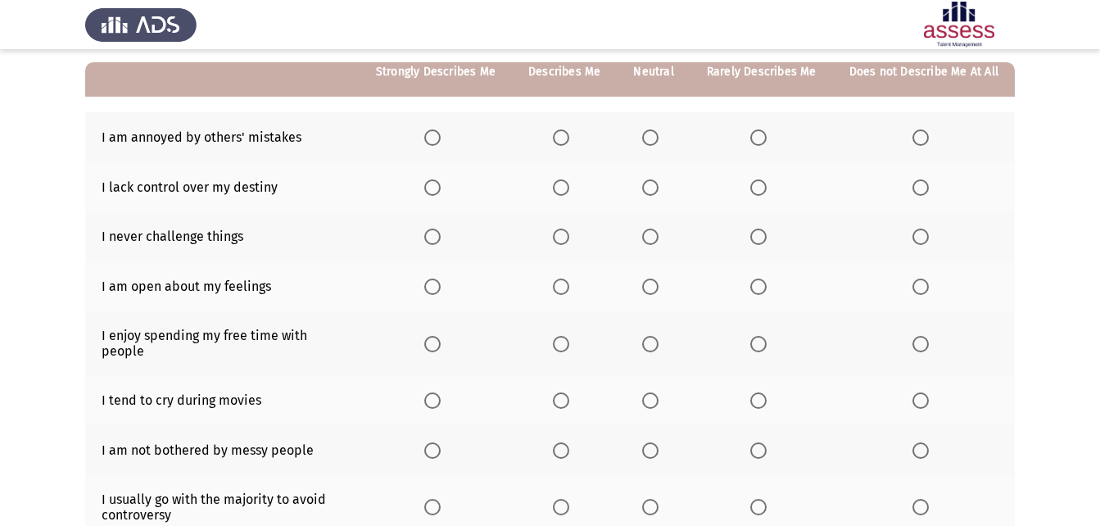
scroll to position [168, 0]
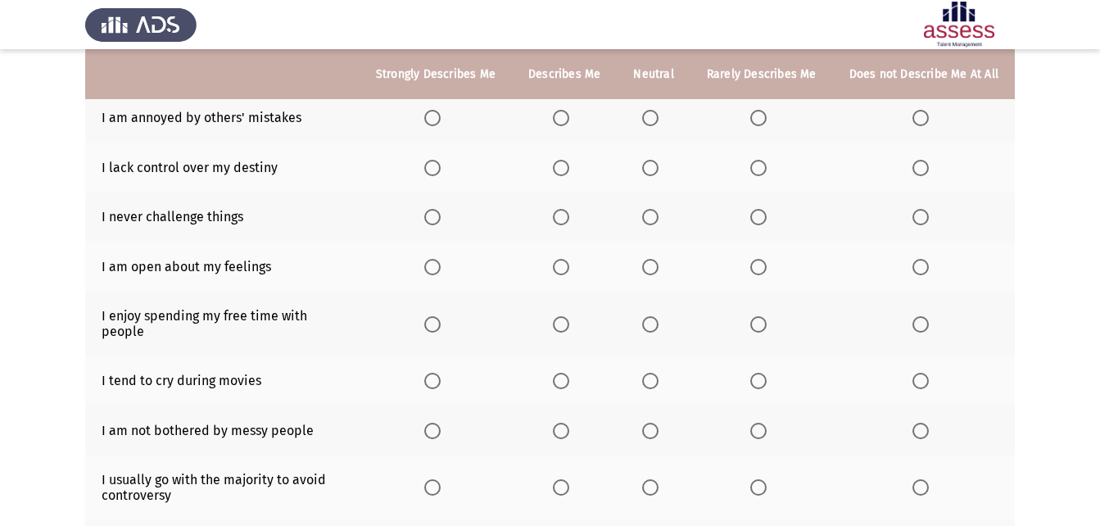
click at [761, 113] on span "Select an option" at bounding box center [758, 118] width 16 height 16
click at [761, 113] on input "Select an option" at bounding box center [758, 118] width 16 height 16
click at [657, 170] on span "Select an option" at bounding box center [650, 168] width 16 height 16
click at [657, 170] on input "Select an option" at bounding box center [650, 168] width 16 height 16
click at [657, 222] on span "Select an option" at bounding box center [650, 217] width 16 height 16
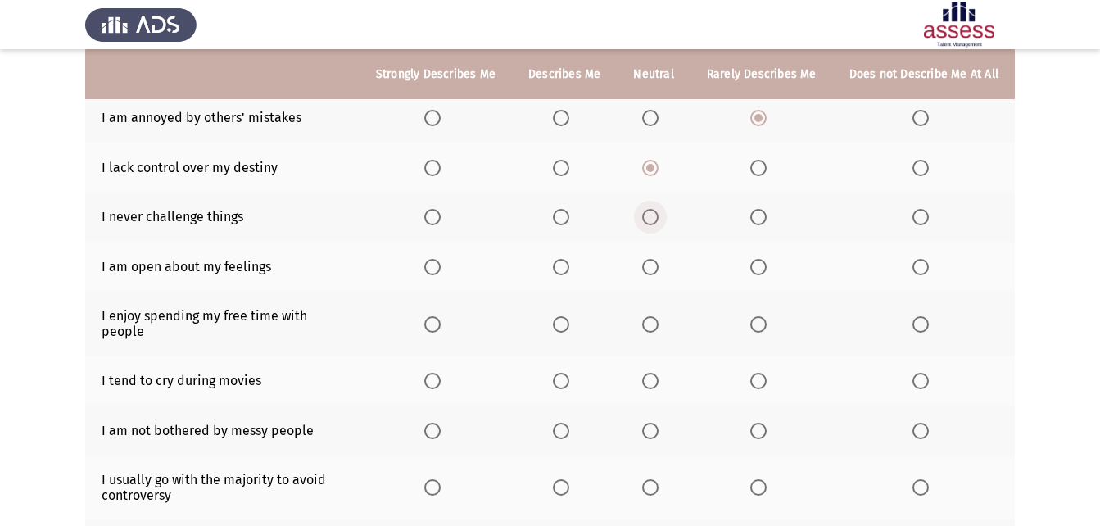
click at [657, 222] on input "Select an option" at bounding box center [650, 217] width 16 height 16
click at [565, 261] on span "Select an option" at bounding box center [561, 267] width 16 height 16
click at [565, 261] on input "Select an option" at bounding box center [561, 267] width 16 height 16
click at [657, 317] on span "Select an option" at bounding box center [650, 324] width 16 height 16
click at [657, 317] on input "Select an option" at bounding box center [650, 324] width 16 height 16
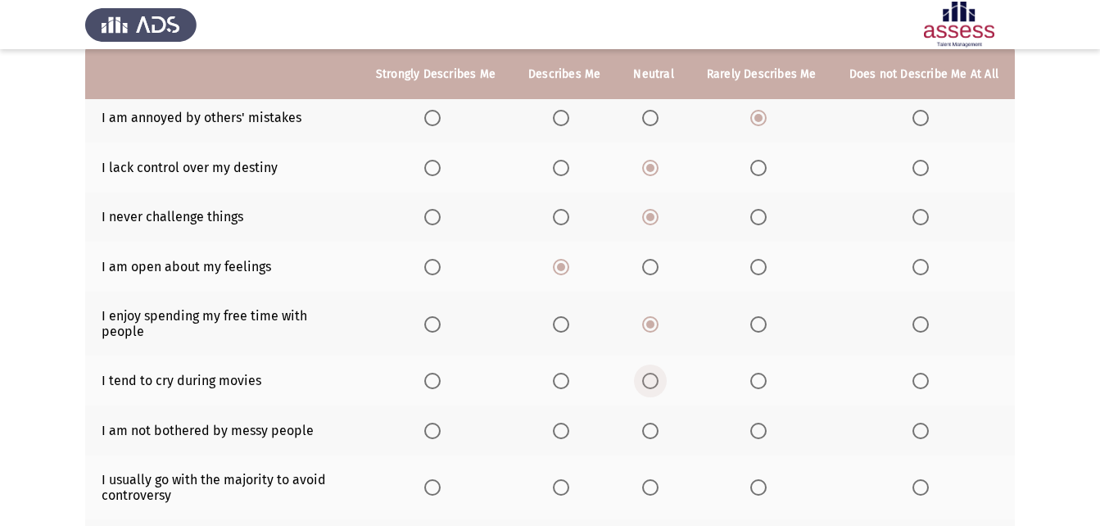
click at [654, 373] on span "Select an option" at bounding box center [650, 381] width 16 height 16
click at [654, 373] on input "Select an option" at bounding box center [650, 381] width 16 height 16
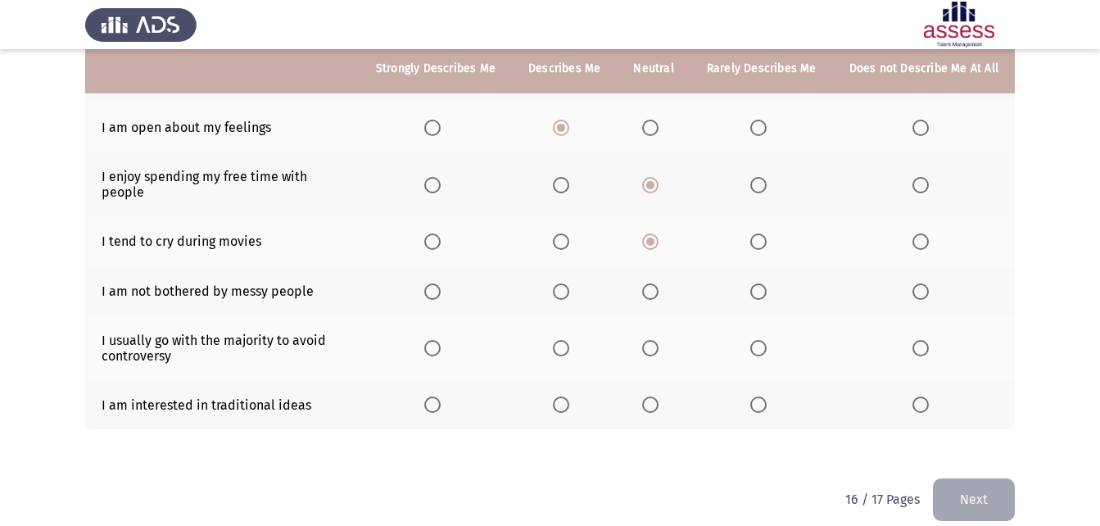
scroll to position [311, 0]
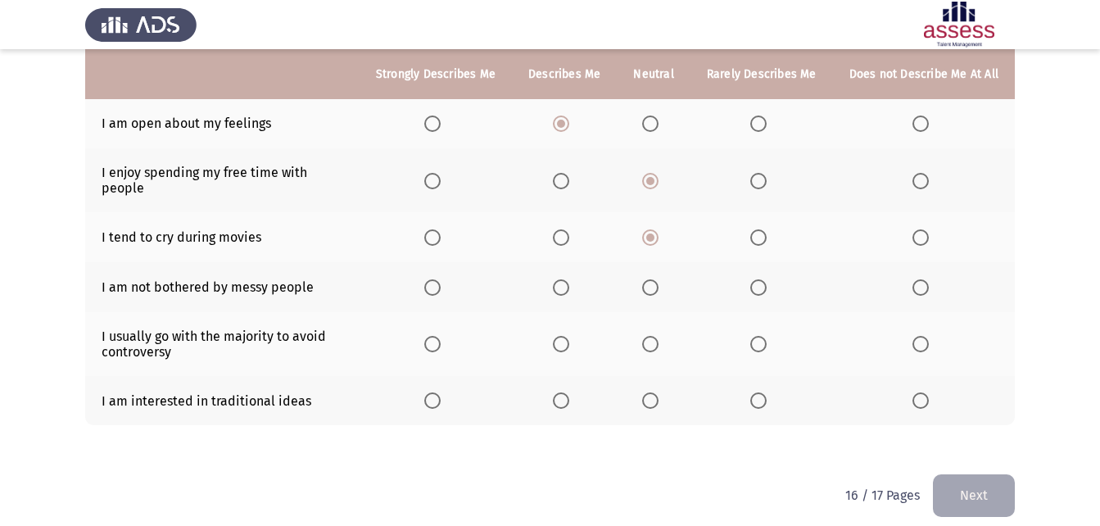
click at [653, 279] on span "Select an option" at bounding box center [650, 287] width 16 height 16
click at [653, 279] on input "Select an option" at bounding box center [650, 287] width 16 height 16
click at [657, 336] on span "Select an option" at bounding box center [650, 344] width 16 height 16
click at [657, 336] on input "Select an option" at bounding box center [650, 344] width 16 height 16
click at [763, 393] on span "Select an option" at bounding box center [758, 400] width 16 height 16
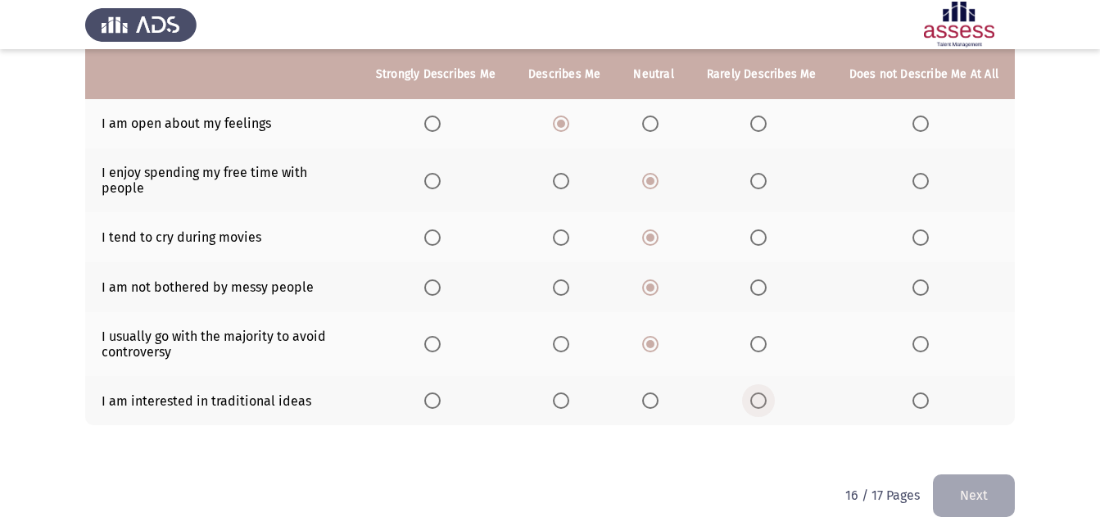
click at [763, 393] on input "Select an option" at bounding box center [758, 400] width 16 height 16
click at [970, 474] on button "Next" at bounding box center [974, 495] width 82 height 42
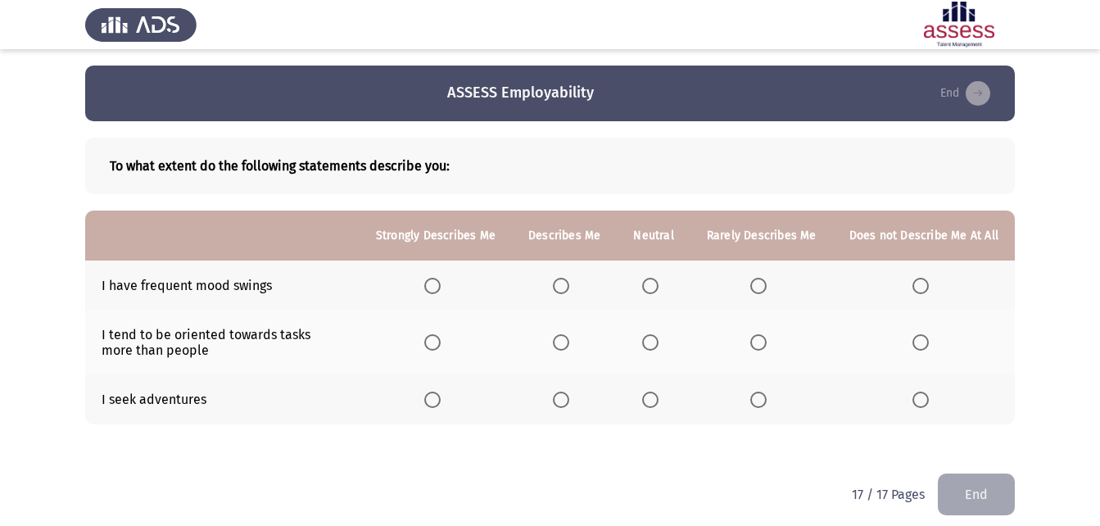
scroll to position [13, 0]
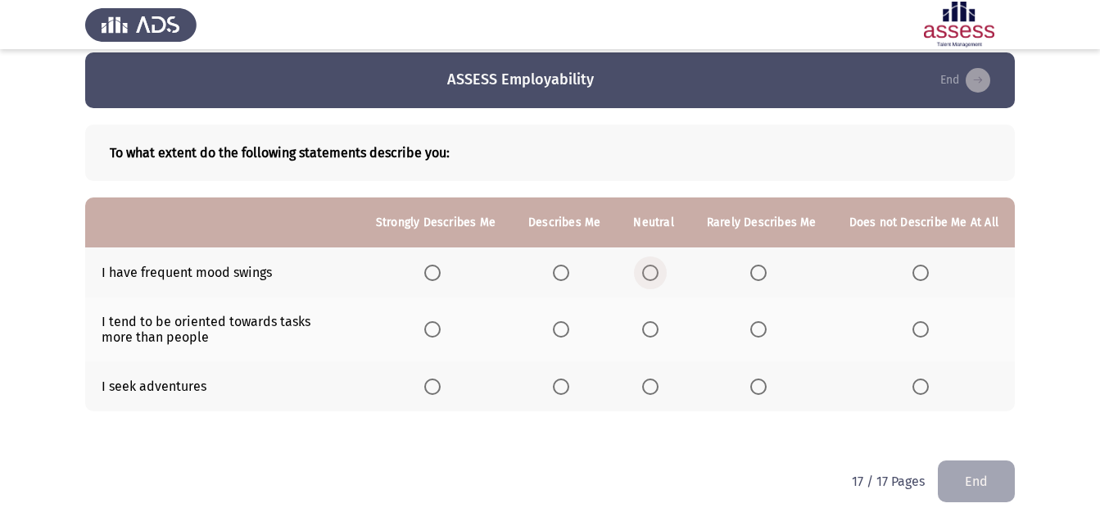
click at [656, 274] on span "Select an option" at bounding box center [650, 273] width 16 height 16
click at [656, 274] on input "Select an option" at bounding box center [650, 273] width 16 height 16
click at [658, 333] on span "Select an option" at bounding box center [650, 329] width 16 height 16
click at [658, 333] on input "Select an option" at bounding box center [650, 329] width 16 height 16
click at [650, 387] on span "Select an option" at bounding box center [650, 387] width 0 height 0
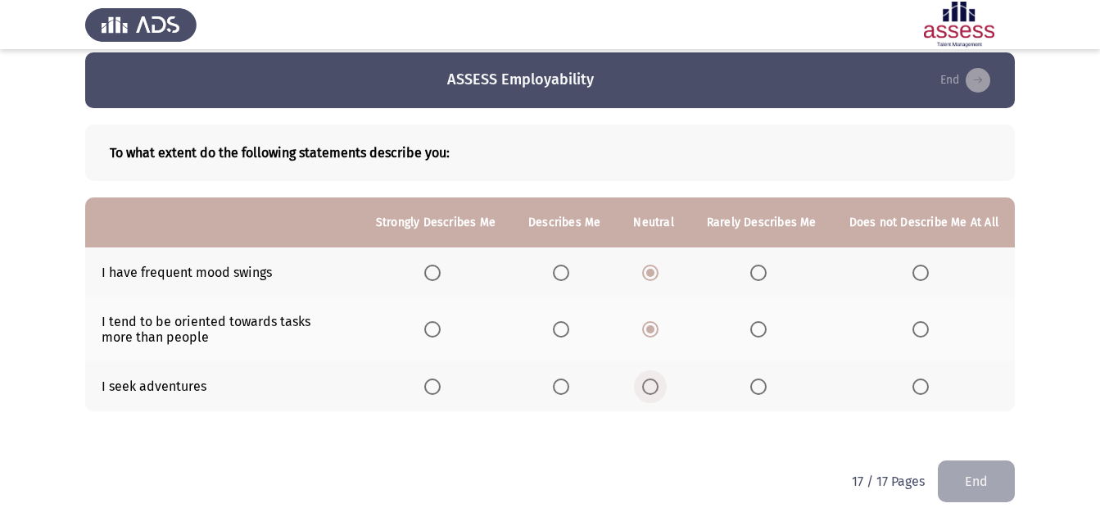
click at [654, 387] on input "Select an option" at bounding box center [650, 386] width 16 height 16
click at [983, 471] on button "End" at bounding box center [976, 481] width 77 height 42
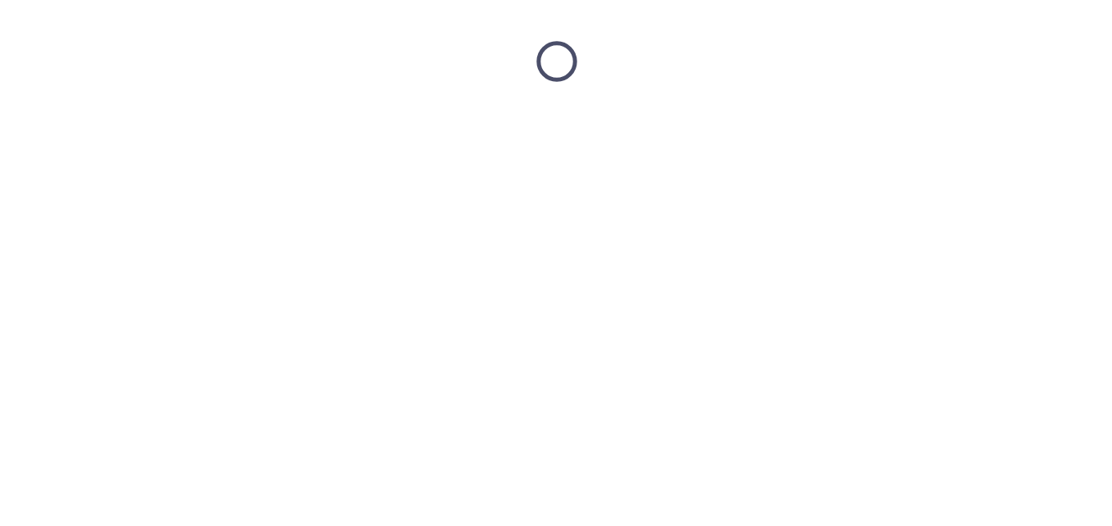
scroll to position [0, 0]
